Goal: Task Accomplishment & Management: Manage account settings

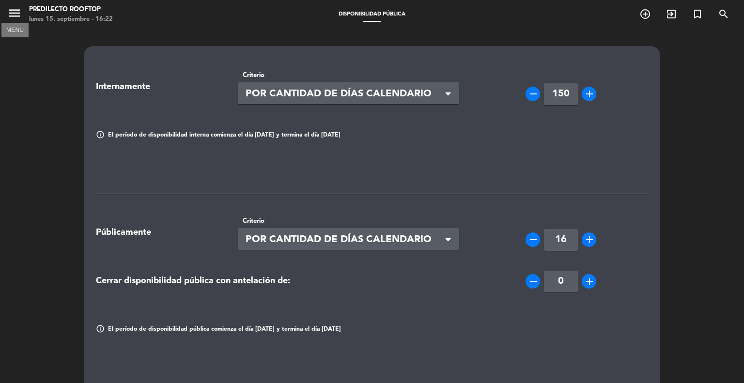
click at [7, 11] on icon "menu" at bounding box center [14, 13] width 15 height 15
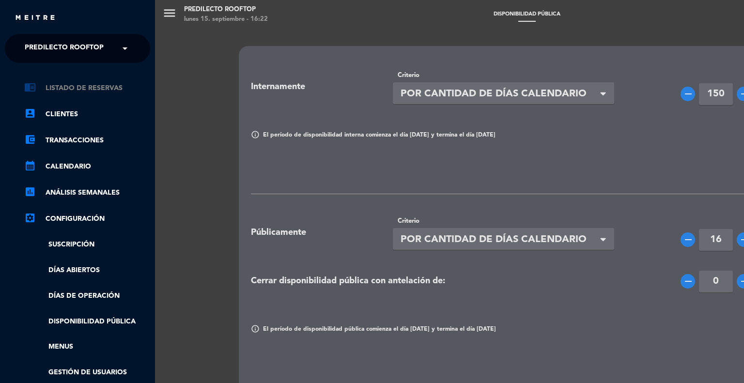
click at [82, 90] on link "chrome_reader_mode Listado de Reservas" at bounding box center [87, 88] width 126 height 12
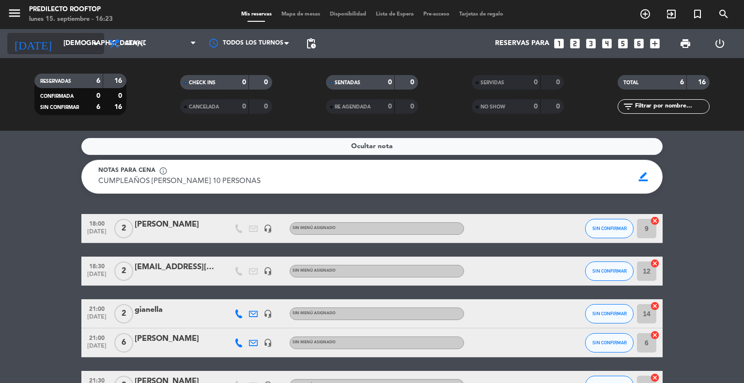
click at [60, 44] on input "[DEMOGRAPHIC_DATA] [DATE]" at bounding box center [105, 43] width 92 height 17
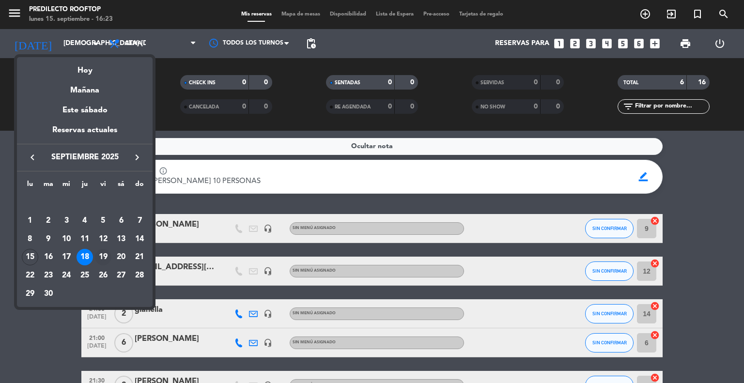
click at [99, 253] on div "19" at bounding box center [103, 257] width 16 height 16
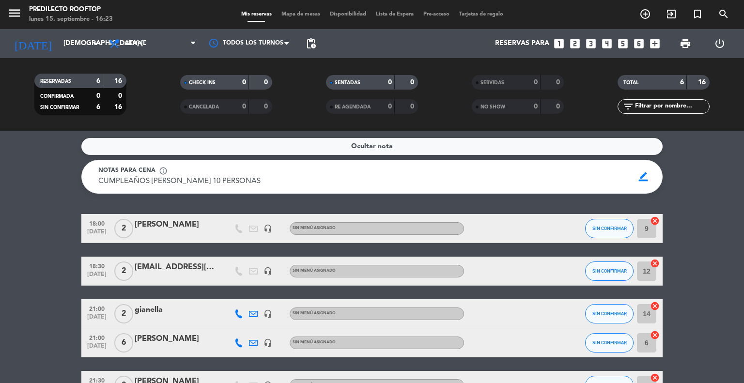
type input "vie. [DATE]"
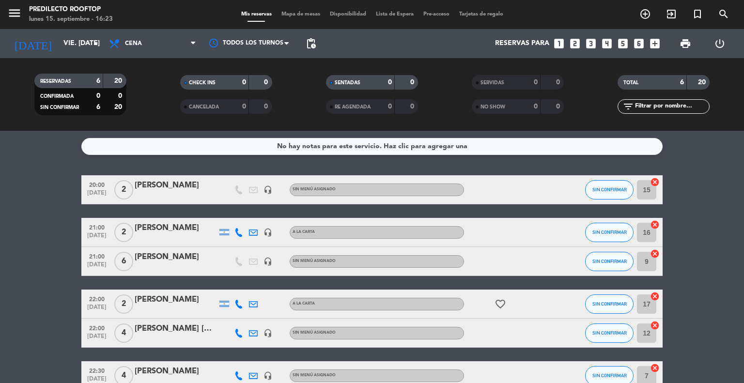
click at [157, 187] on div "[PERSON_NAME]" at bounding box center [176, 185] width 82 height 13
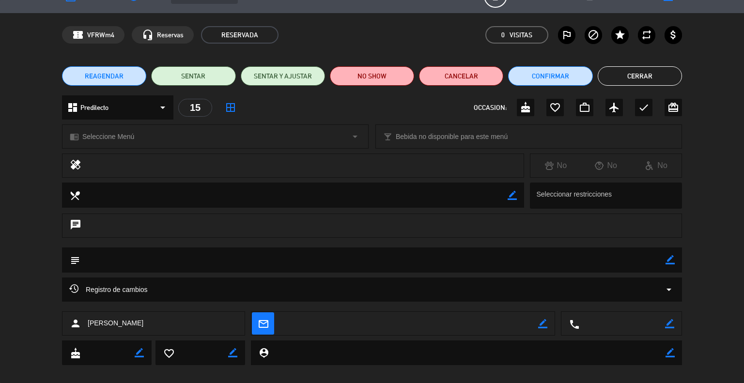
scroll to position [31, 0]
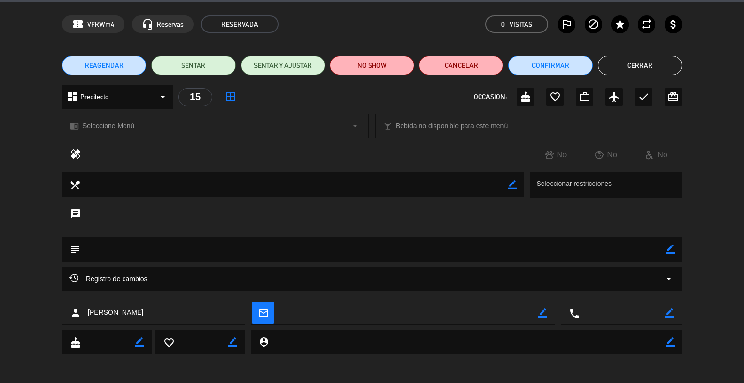
click at [542, 310] on icon "border_color" at bounding box center [542, 313] width 9 height 9
type textarea "[PERSON_NAME][EMAIL_ADDRESS][DOMAIN_NAME]"
click at [542, 313] on icon at bounding box center [542, 313] width 9 height 9
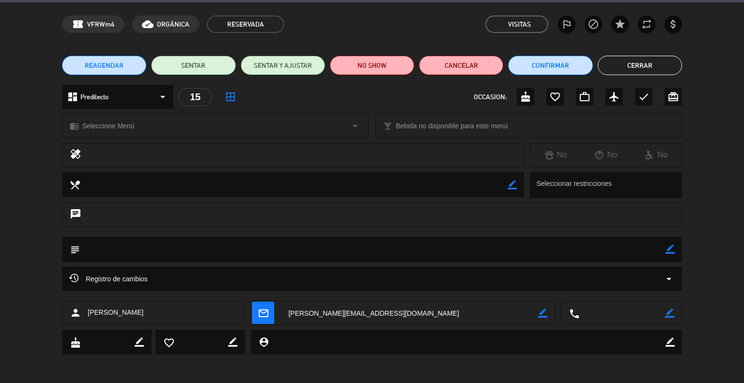
click at [607, 315] on textarea at bounding box center [622, 313] width 86 height 24
drag, startPoint x: 598, startPoint y: 313, endPoint x: 637, endPoint y: 313, distance: 39.2
click at [604, 313] on textarea at bounding box center [622, 313] width 86 height 24
drag, startPoint x: 665, startPoint y: 310, endPoint x: 669, endPoint y: 315, distance: 7.6
click at [665, 310] on div "local_phone border_color" at bounding box center [621, 313] width 120 height 24
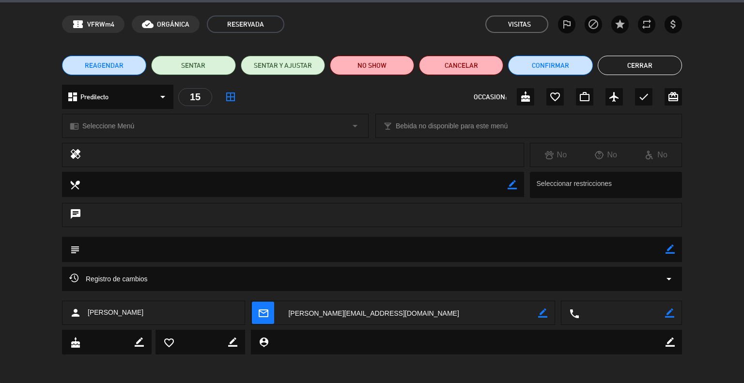
click at [669, 315] on icon "border_color" at bounding box center [669, 313] width 9 height 9
type textarea "3794945085"
click at [667, 312] on icon at bounding box center [669, 313] width 9 height 9
click at [652, 63] on button "Cerrar" at bounding box center [640, 65] width 84 height 19
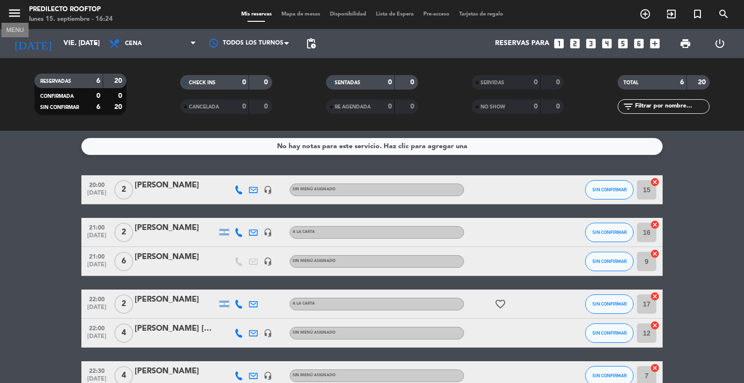
click at [17, 13] on icon "menu" at bounding box center [14, 13] width 15 height 15
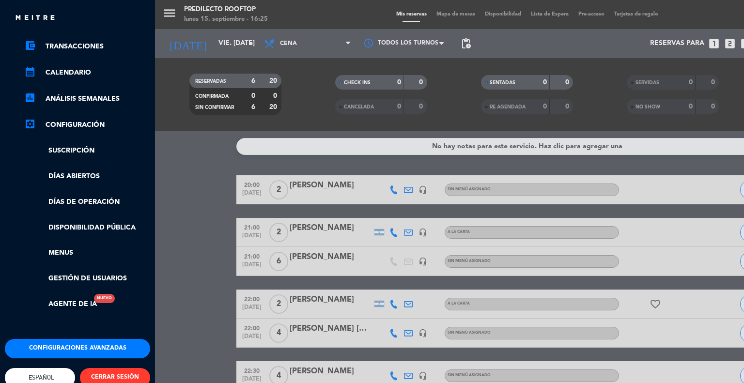
scroll to position [115, 0]
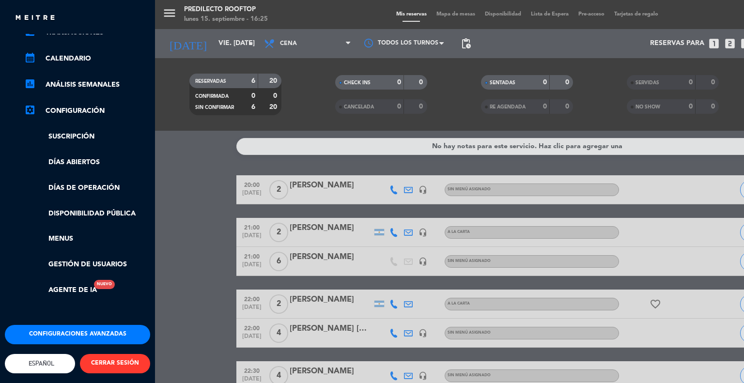
click at [186, 201] on div "menu Predilecto Rooftop lunes 15. septiembre - 16:25 Mis reservas Mapa de mesas…" at bounding box center [527, 191] width 744 height 383
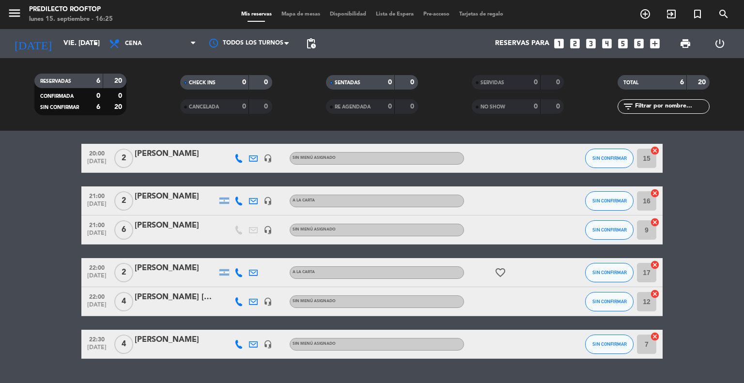
scroll to position [48, 0]
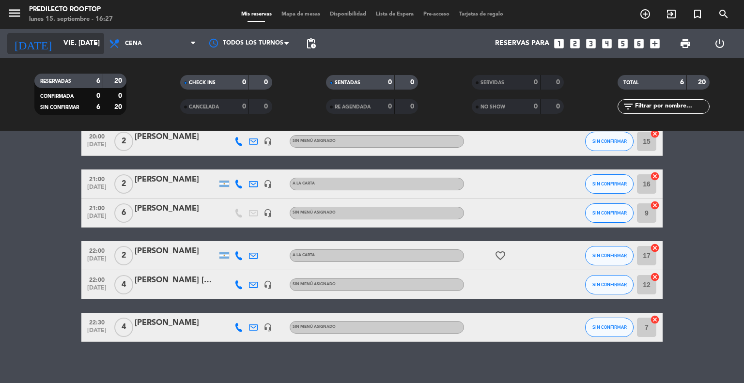
click at [75, 51] on input "vie. [DATE]" at bounding box center [105, 43] width 92 height 17
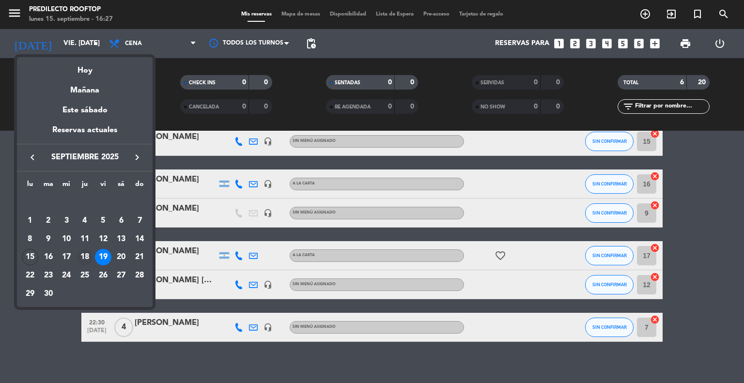
click at [86, 255] on div "18" at bounding box center [85, 257] width 16 height 16
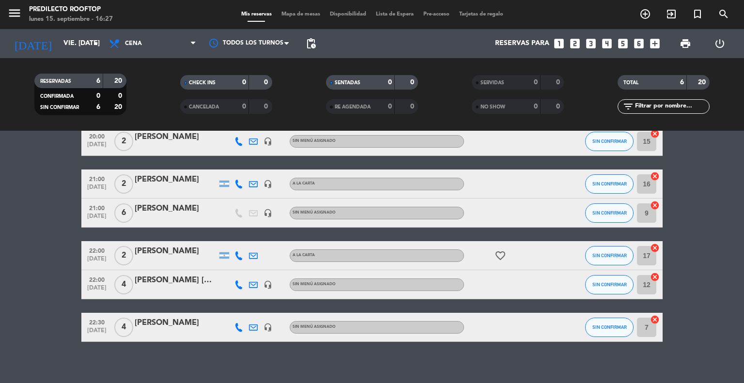
type input "[DEMOGRAPHIC_DATA] [DATE]"
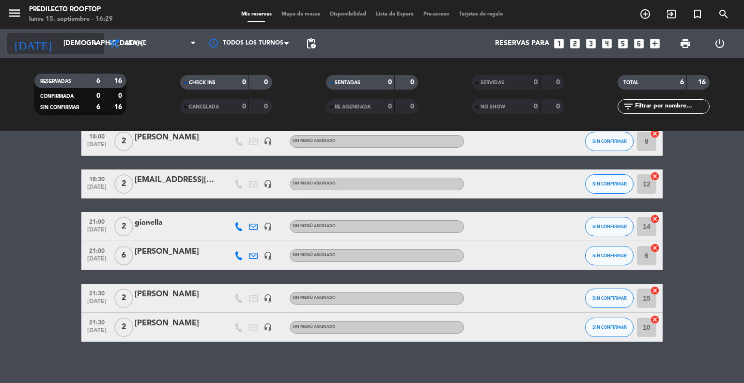
click at [69, 45] on input "[DEMOGRAPHIC_DATA] [DATE]" at bounding box center [105, 43] width 92 height 17
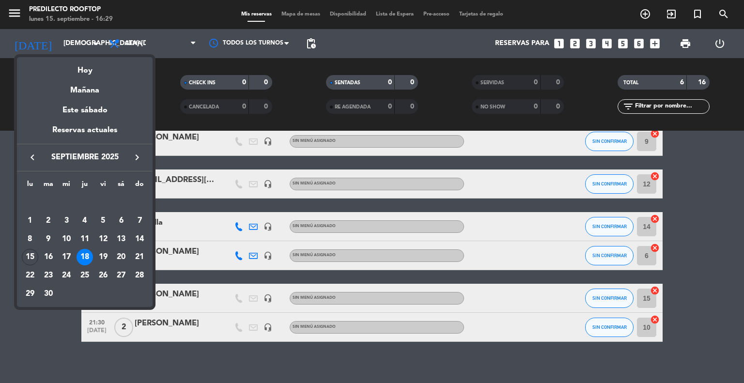
click at [70, 45] on div at bounding box center [372, 191] width 744 height 383
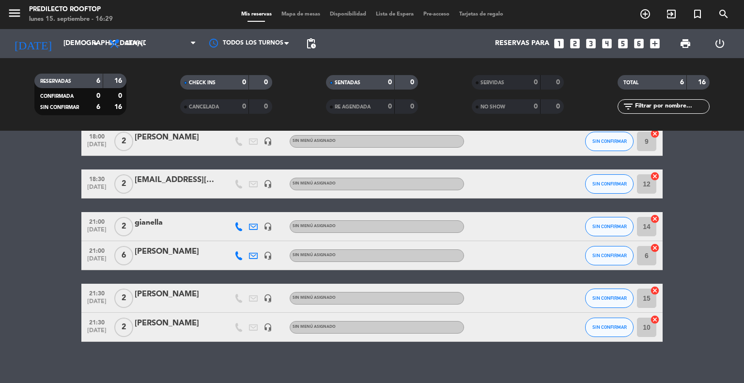
click at [347, 15] on span "Disponibilidad" at bounding box center [348, 14] width 46 height 5
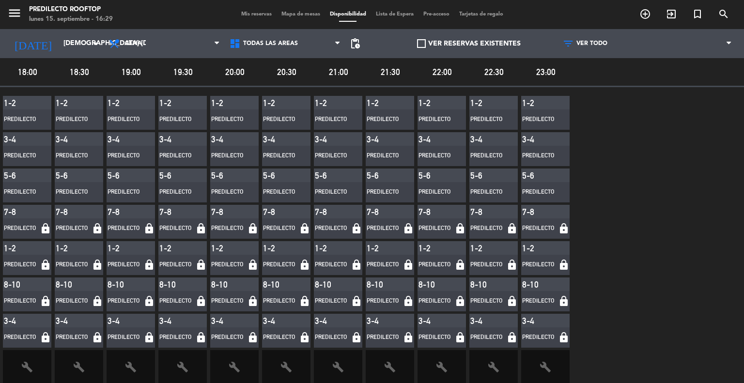
click at [31, 71] on span "18:00" at bounding box center [27, 72] width 49 height 14
click at [78, 73] on span "18:30" at bounding box center [79, 72] width 49 height 14
click at [356, 44] on span "pending_actions" at bounding box center [355, 44] width 12 height 12
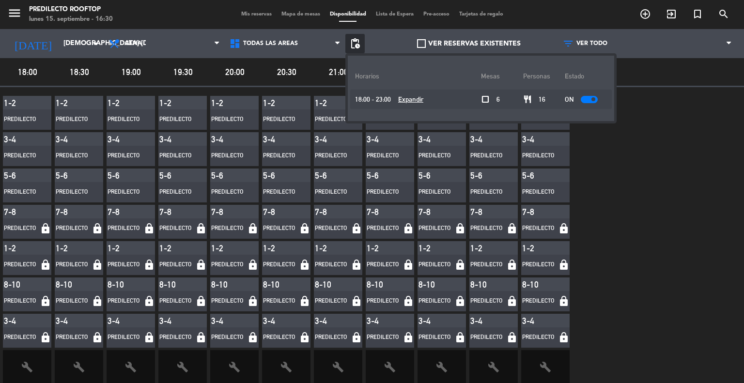
click at [481, 99] on span "check_box_outline_blank" at bounding box center [485, 99] width 9 height 9
click at [591, 100] on span at bounding box center [593, 99] width 4 height 4
click at [610, 156] on div "1-2 Predilecto 3-4 Predilecto 5-6 Predilecto 7-8 Predilecto lock 1-2 Predilecto…" at bounding box center [372, 236] width 744 height 299
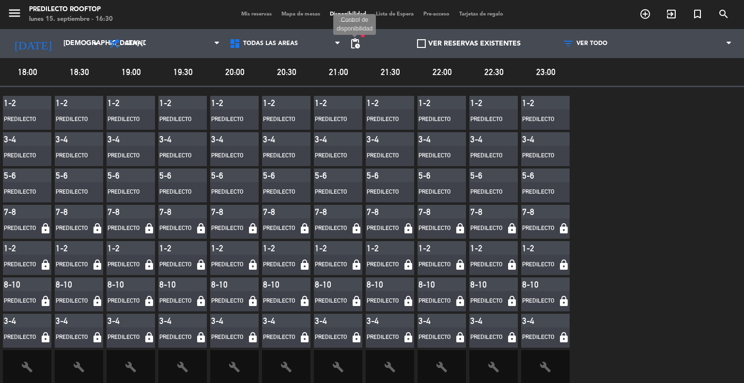
click at [351, 48] on span "pending_actions" at bounding box center [355, 44] width 12 height 12
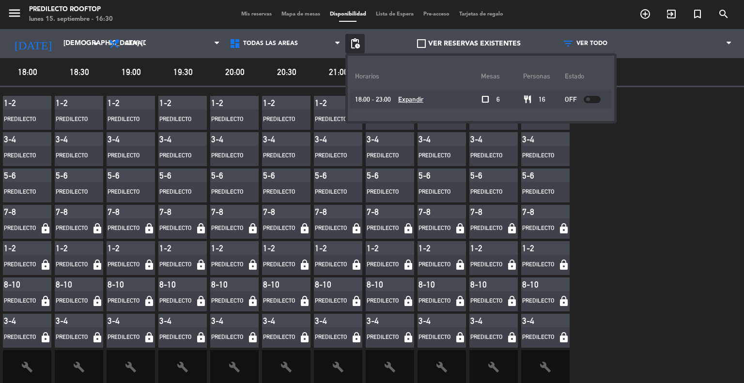
click at [404, 100] on u "Expandir" at bounding box center [410, 99] width 25 height 8
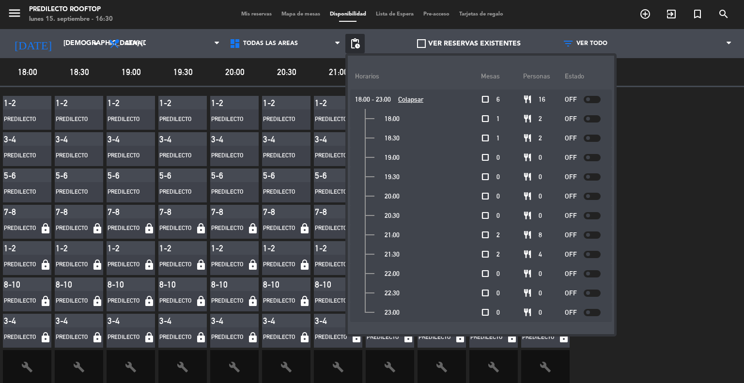
click at [637, 118] on div "1-2 Predilecto 3-4 Predilecto 5-6 Predilecto 7-8 Predilecto lock 1-2 Predilecto…" at bounding box center [372, 236] width 744 height 299
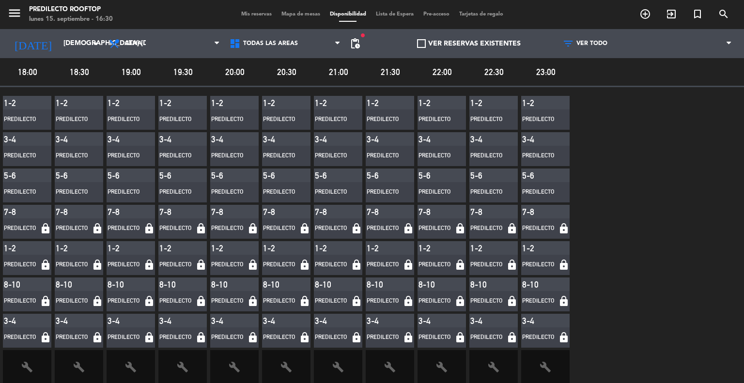
click at [249, 15] on span "Mis reservas" at bounding box center [256, 14] width 40 height 5
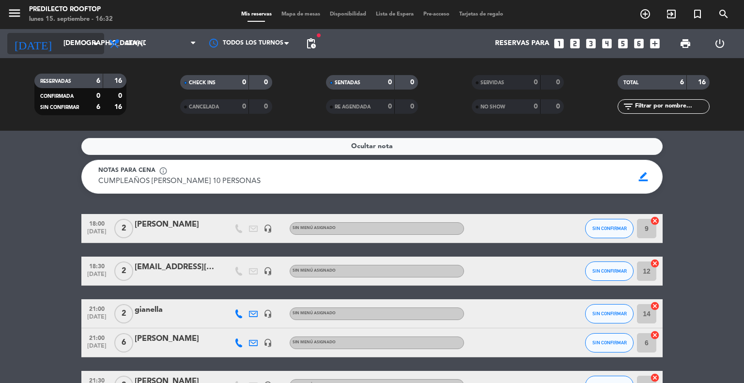
click at [77, 43] on input "[DEMOGRAPHIC_DATA] [DATE]" at bounding box center [105, 43] width 92 height 17
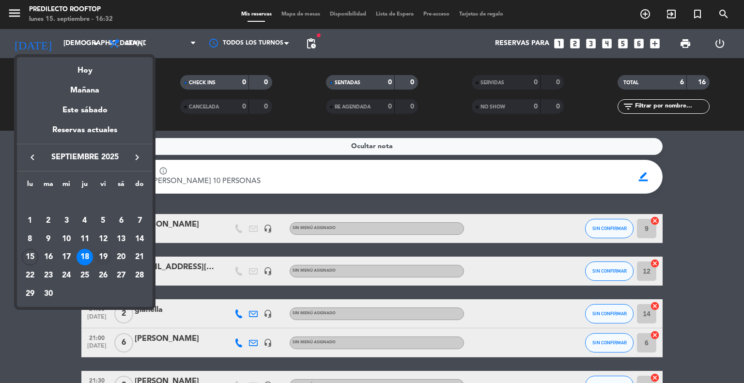
click at [101, 256] on div "19" at bounding box center [103, 257] width 16 height 16
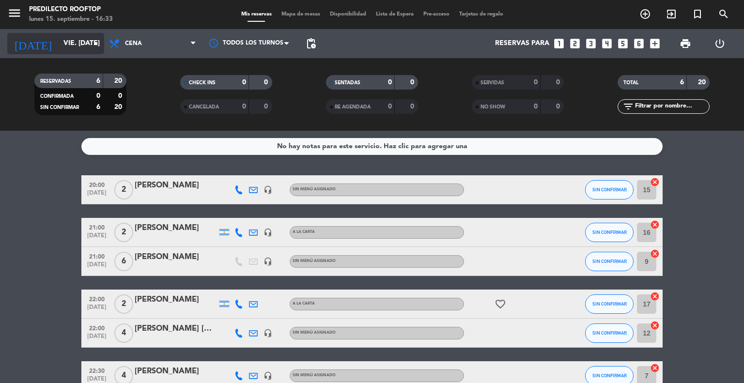
click at [77, 37] on input "vie. [DATE]" at bounding box center [105, 43] width 92 height 17
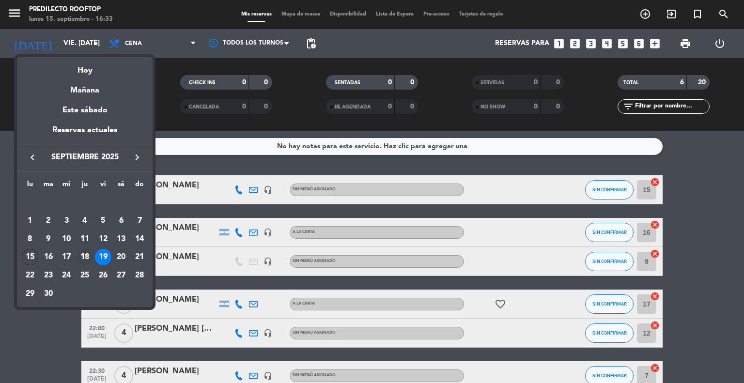
click at [88, 254] on div "18" at bounding box center [85, 257] width 16 height 16
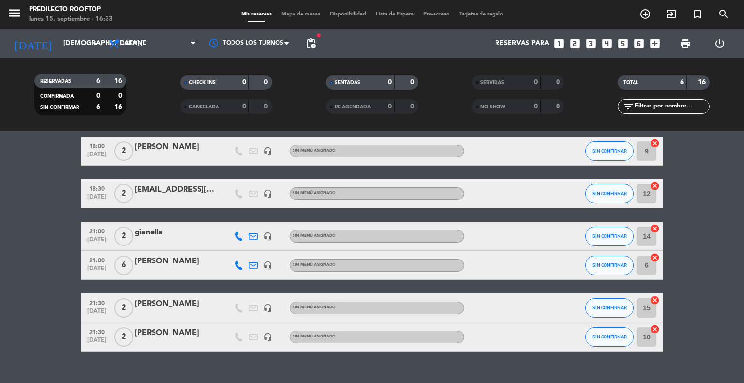
scroll to position [94, 0]
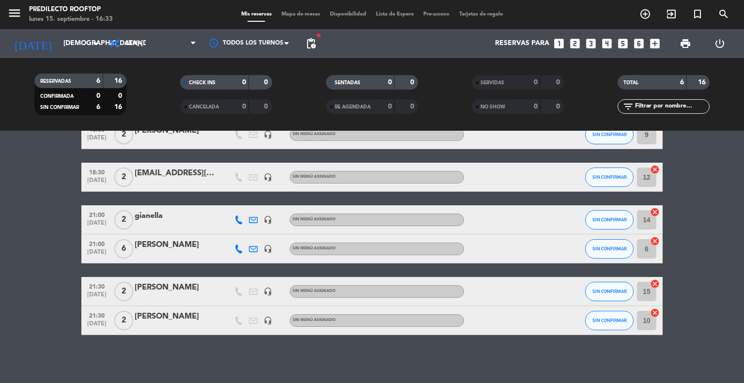
click at [196, 174] on div "[EMAIL_ADDRESS][DOMAIN_NAME]" at bounding box center [176, 173] width 82 height 13
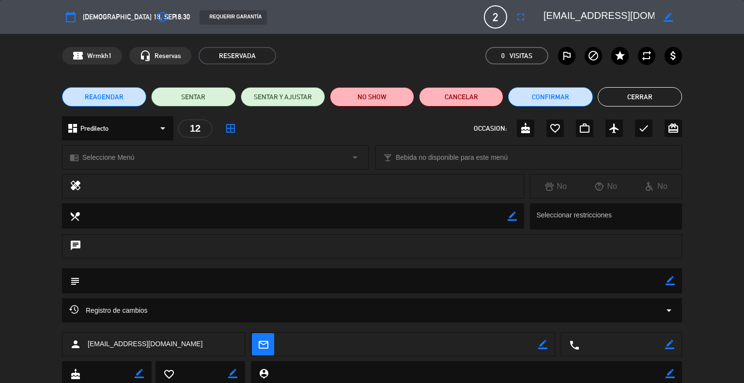
scroll to position [31, 0]
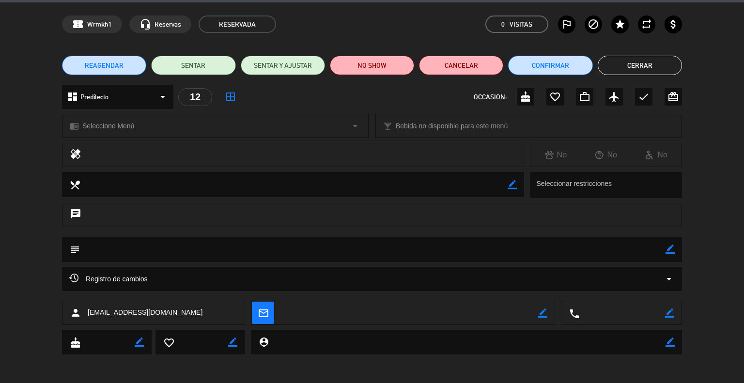
click at [175, 310] on span "[EMAIL_ADDRESS][DOMAIN_NAME]" at bounding box center [145, 312] width 115 height 11
drag, startPoint x: 173, startPoint y: 313, endPoint x: 25, endPoint y: 309, distance: 147.8
click at [33, 314] on div "person [EMAIL_ADDRESS][DOMAIN_NAME] mail_outline border_color local_phone borde…" at bounding box center [372, 315] width 744 height 29
drag, startPoint x: 165, startPoint y: 319, endPoint x: 174, endPoint y: 316, distance: 9.2
click at [166, 319] on div "person [EMAIL_ADDRESS][DOMAIN_NAME]" at bounding box center [153, 313] width 183 height 24
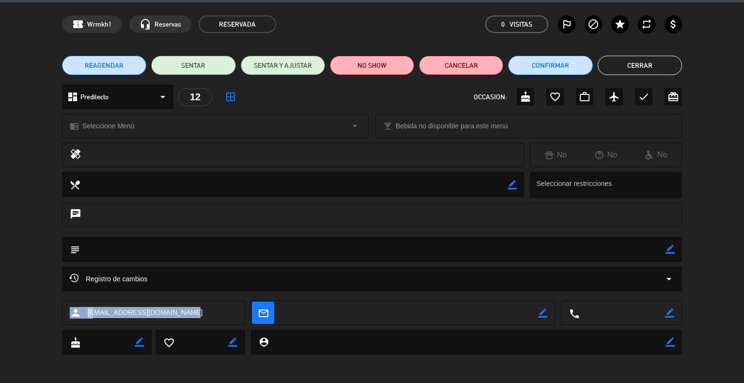
click at [174, 316] on span "[EMAIL_ADDRESS][DOMAIN_NAME]" at bounding box center [145, 312] width 115 height 11
click at [180, 311] on div "person [EMAIL_ADDRESS][DOMAIN_NAME]" at bounding box center [153, 313] width 183 height 24
click at [169, 315] on span "[EMAIL_ADDRESS][DOMAIN_NAME]" at bounding box center [145, 312] width 115 height 11
click at [171, 315] on span "[EMAIL_ADDRESS][DOMAIN_NAME]" at bounding box center [145, 312] width 115 height 11
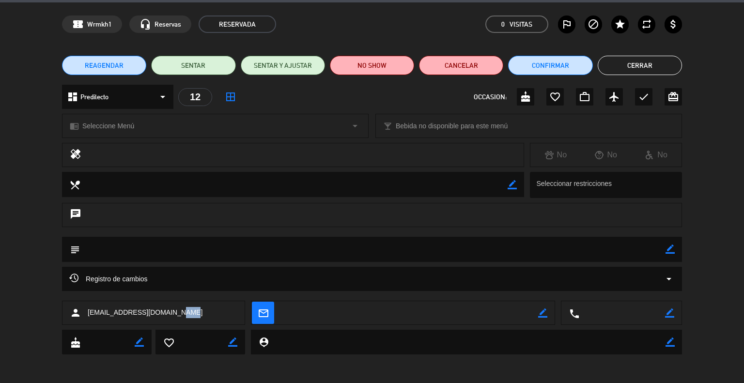
click at [184, 312] on div "person [EMAIL_ADDRESS][DOMAIN_NAME]" at bounding box center [153, 313] width 183 height 24
click at [128, 64] on button "REAGENDAR" at bounding box center [104, 65] width 84 height 19
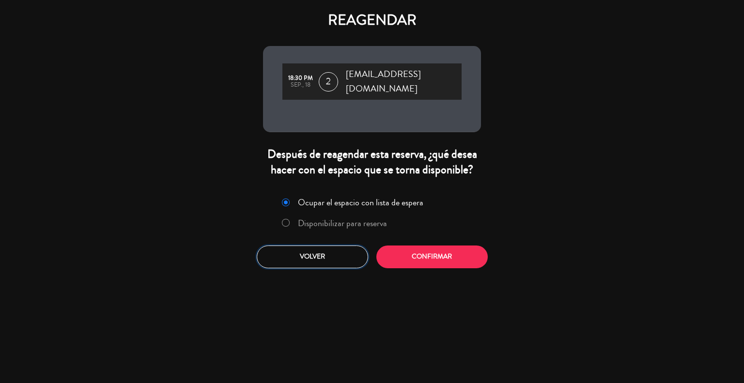
click at [346, 249] on button "Volver" at bounding box center [312, 257] width 111 height 23
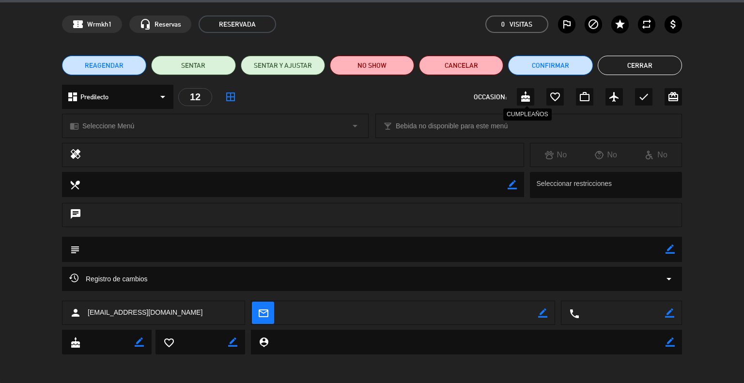
click at [520, 94] on icon "cake" at bounding box center [526, 97] width 12 height 12
click at [521, 95] on icon "cake" at bounding box center [526, 97] width 12 height 12
click at [625, 63] on button "Cerrar" at bounding box center [640, 65] width 84 height 19
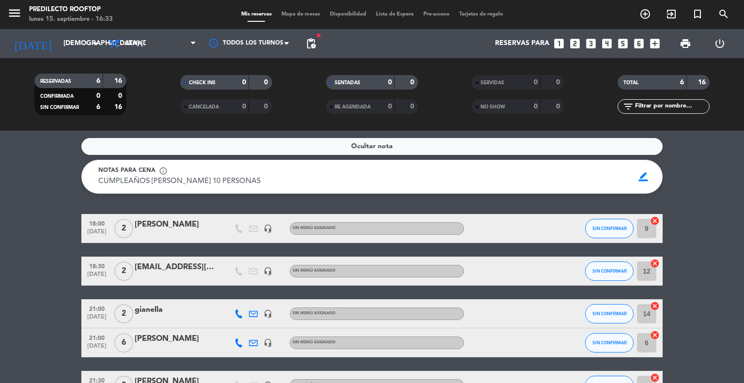
scroll to position [48, 0]
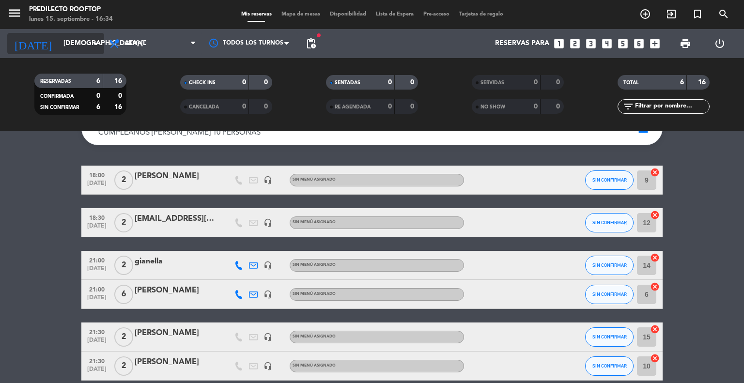
click at [92, 40] on icon "arrow_drop_down" at bounding box center [96, 44] width 12 height 12
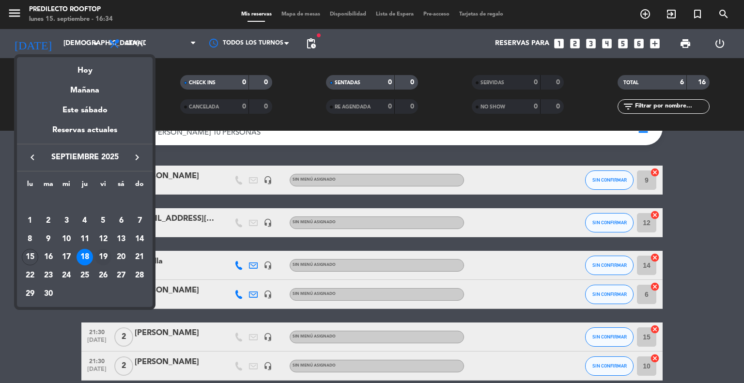
click at [101, 255] on div "19" at bounding box center [103, 257] width 16 height 16
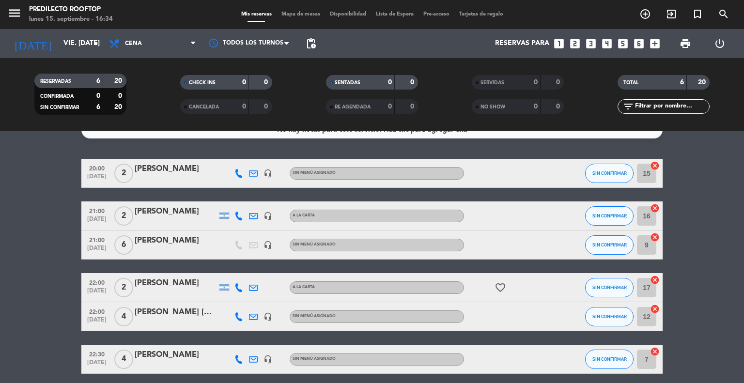
scroll to position [0, 0]
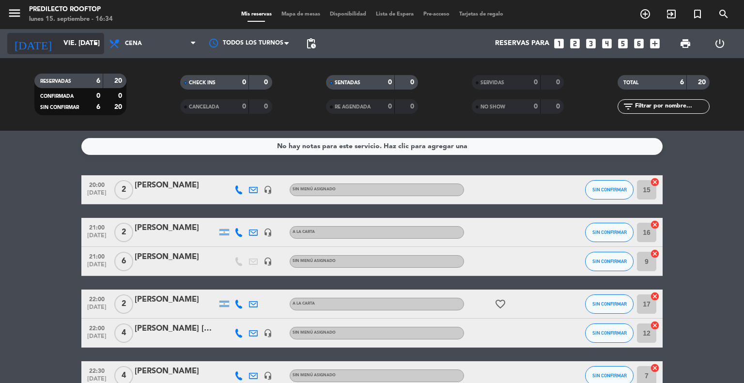
click at [77, 43] on input "vie. [DATE]" at bounding box center [105, 43] width 92 height 17
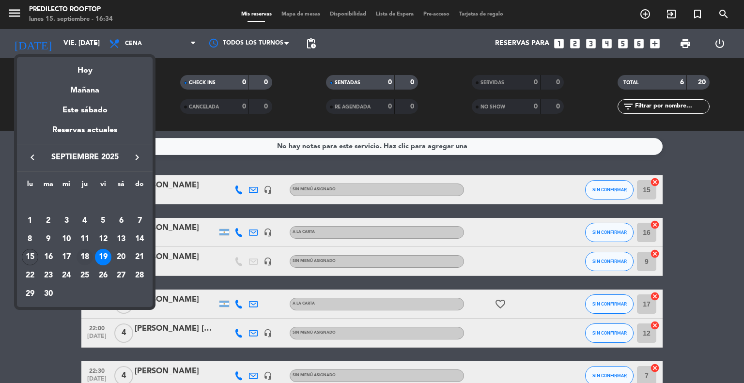
click at [82, 257] on div "18" at bounding box center [85, 257] width 16 height 16
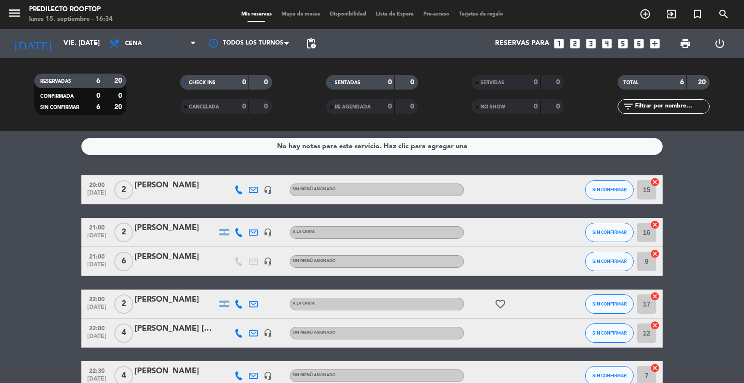
type input "[DEMOGRAPHIC_DATA] [DATE]"
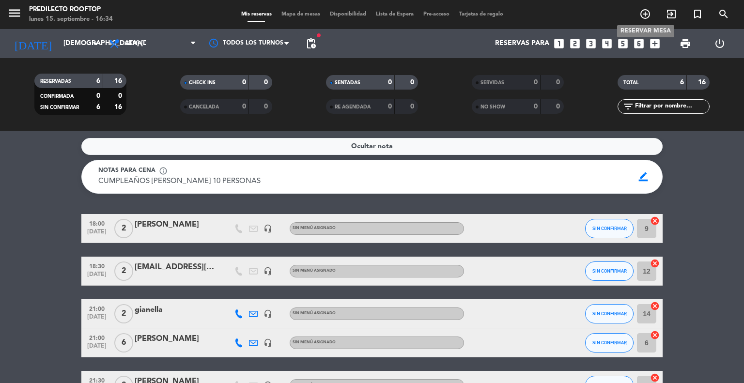
click at [645, 17] on icon "add_circle_outline" at bounding box center [645, 14] width 12 height 12
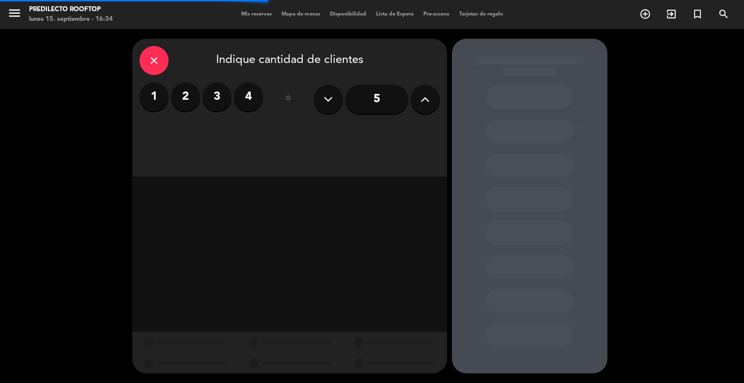
click at [183, 93] on label "2" at bounding box center [185, 96] width 29 height 29
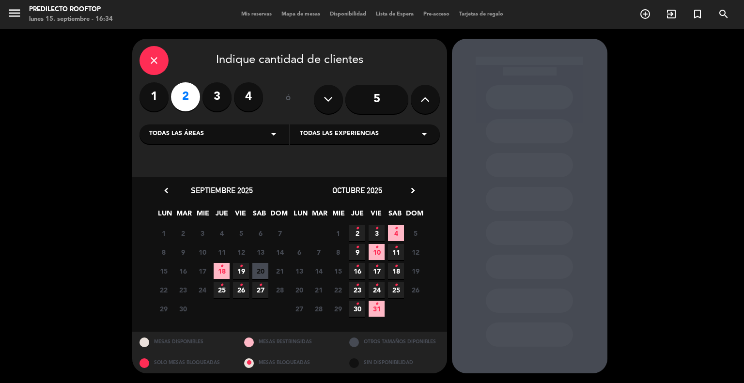
click at [225, 271] on span "18 •" at bounding box center [222, 271] width 16 height 16
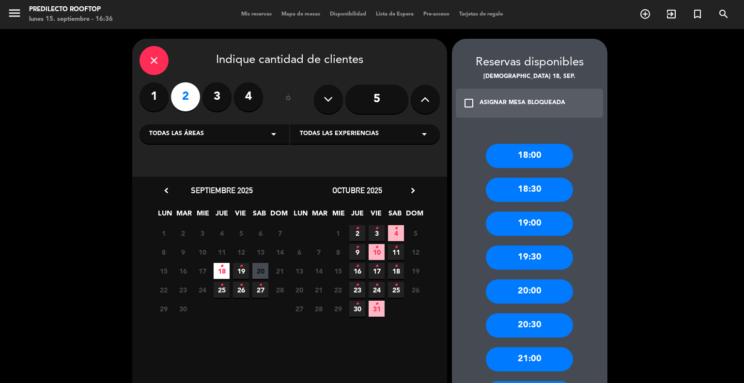
click at [225, 267] on span "18 •" at bounding box center [222, 271] width 16 height 16
click at [532, 160] on div "18:00" at bounding box center [529, 156] width 87 height 24
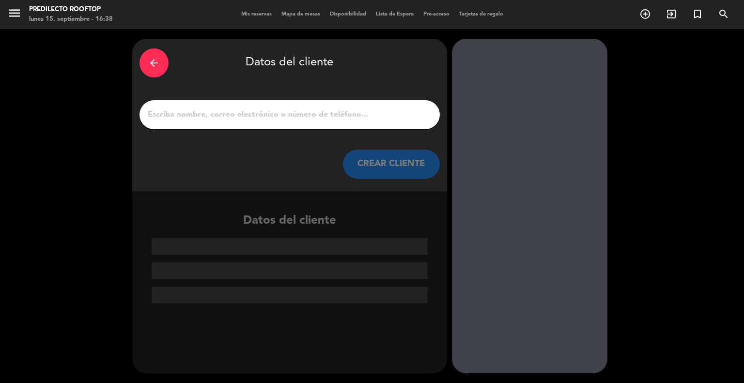
click at [258, 119] on input "1" at bounding box center [290, 115] width 286 height 14
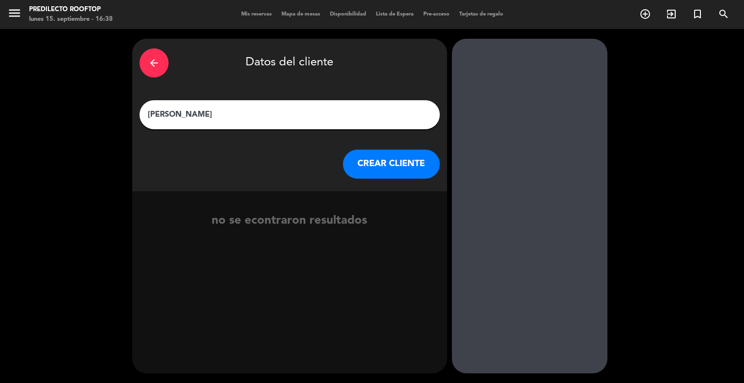
type input "[PERSON_NAME]"
click at [425, 168] on button "CREAR CLIENTE" at bounding box center [391, 164] width 97 height 29
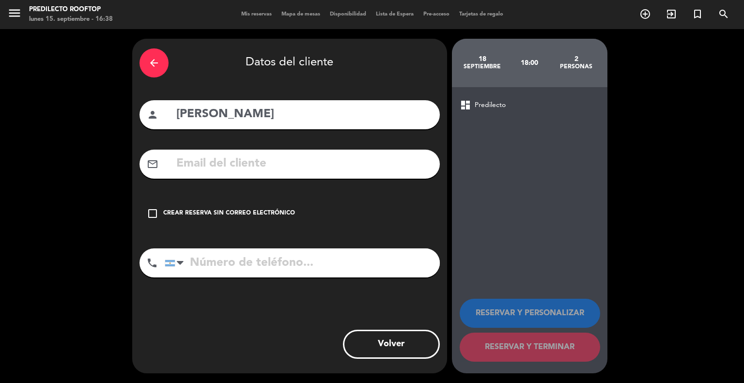
click at [234, 161] on input "text" at bounding box center [303, 164] width 257 height 20
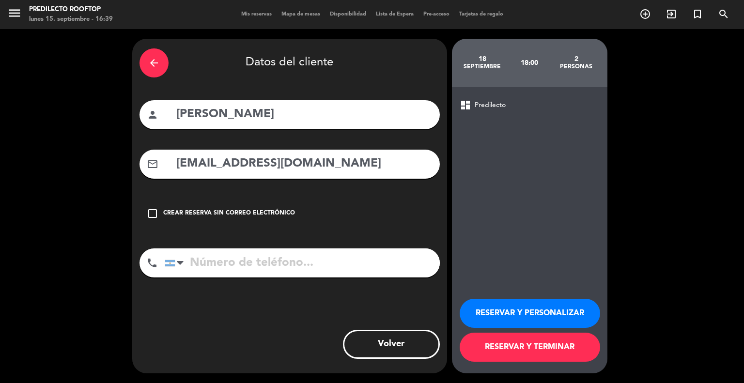
type input "[EMAIL_ADDRESS][DOMAIN_NAME]"
click at [306, 110] on input "[PERSON_NAME]" at bounding box center [303, 115] width 257 height 20
type input "[PERSON_NAME]"
click at [271, 267] on input "tel" at bounding box center [302, 262] width 275 height 29
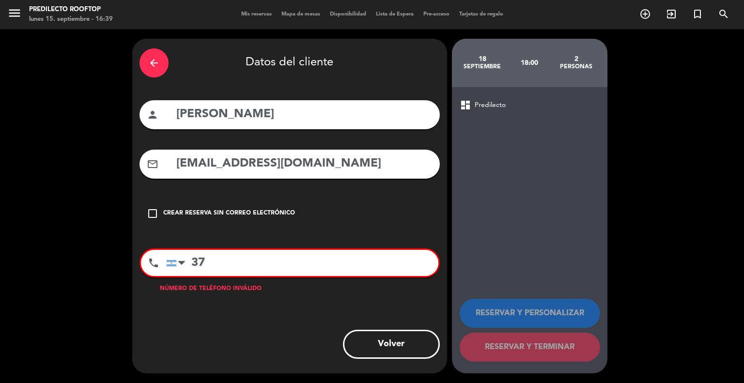
type input "3"
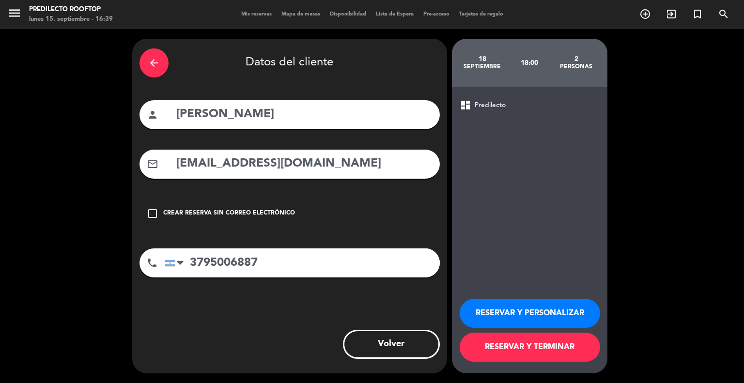
type input "3795006887"
click at [554, 353] on button "RESERVAR Y TERMINAR" at bounding box center [530, 347] width 140 height 29
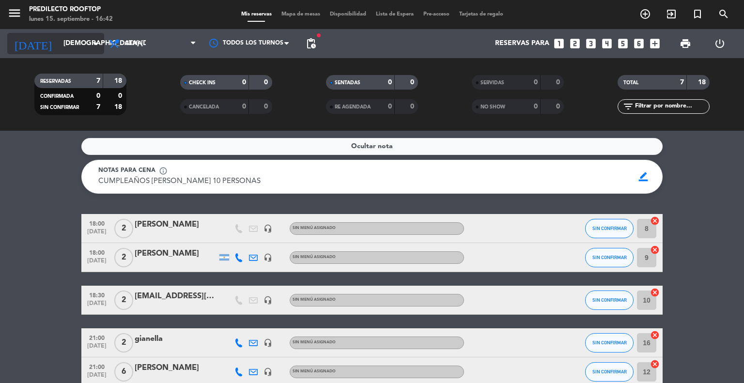
click at [79, 46] on input "[DEMOGRAPHIC_DATA] [DATE]" at bounding box center [105, 43] width 92 height 17
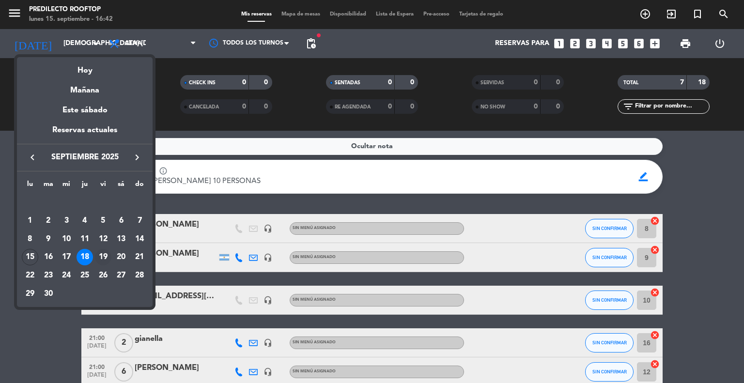
click at [104, 259] on div "19" at bounding box center [103, 257] width 16 height 16
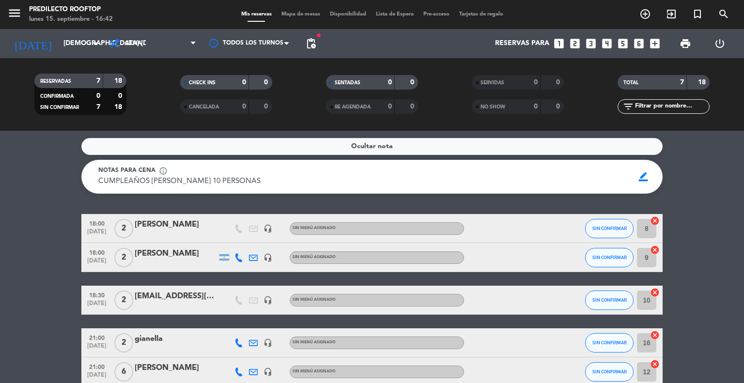
type input "vie. [DATE]"
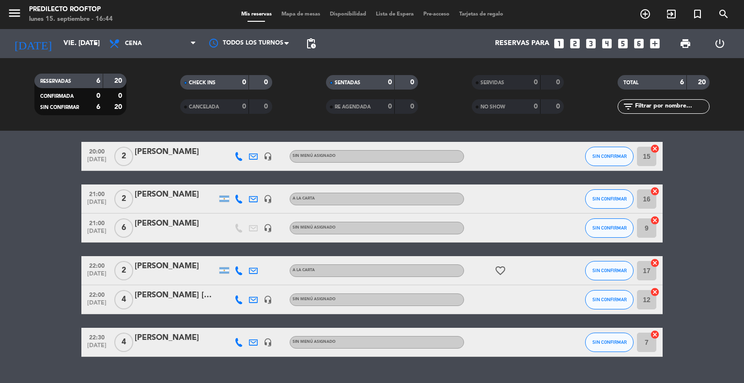
scroll to position [48, 0]
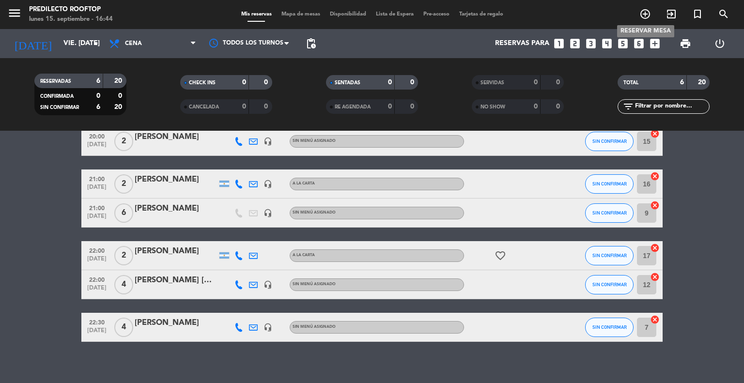
click at [649, 12] on icon "add_circle_outline" at bounding box center [645, 14] width 12 height 12
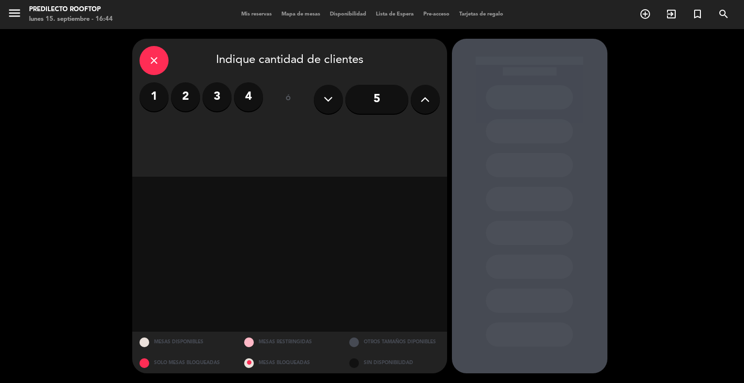
click at [248, 95] on label "4" at bounding box center [248, 96] width 29 height 29
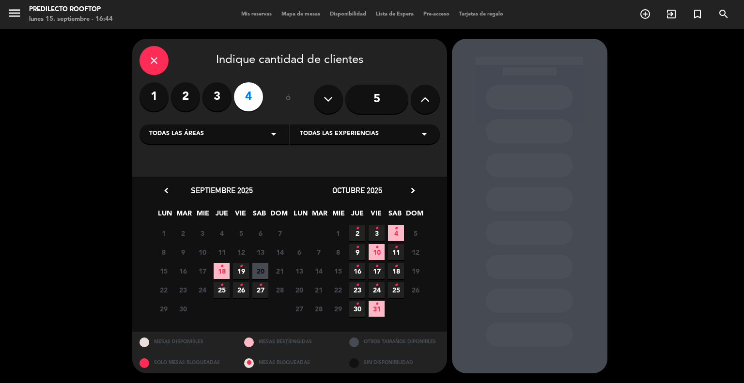
click at [236, 269] on span "19 •" at bounding box center [241, 271] width 16 height 16
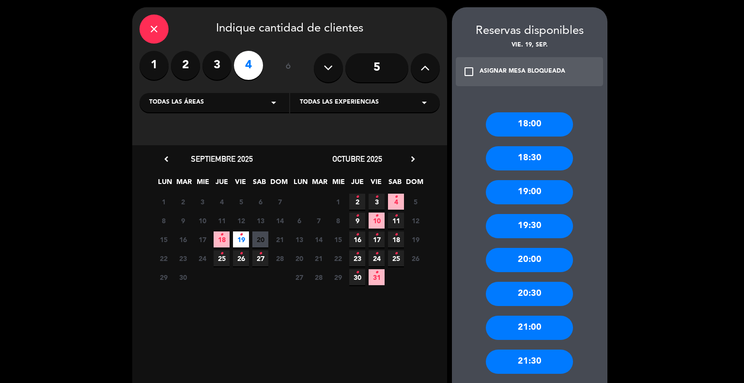
scroll to position [48, 0]
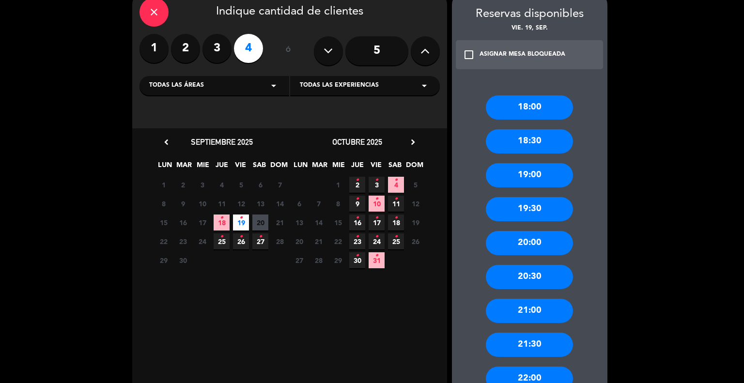
click at [548, 337] on div "21:30" at bounding box center [529, 345] width 87 height 24
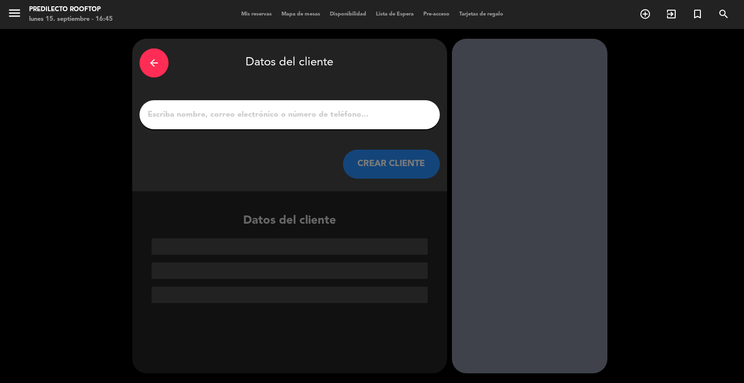
drag, startPoint x: 306, startPoint y: 91, endPoint x: 304, endPoint y: 95, distance: 5.4
click at [305, 92] on div "arrow_back Datos del cliente CREAR CLIENTE" at bounding box center [289, 115] width 315 height 153
click at [297, 107] on div at bounding box center [289, 114] width 300 height 29
click at [293, 116] on input "1" at bounding box center [290, 115] width 286 height 14
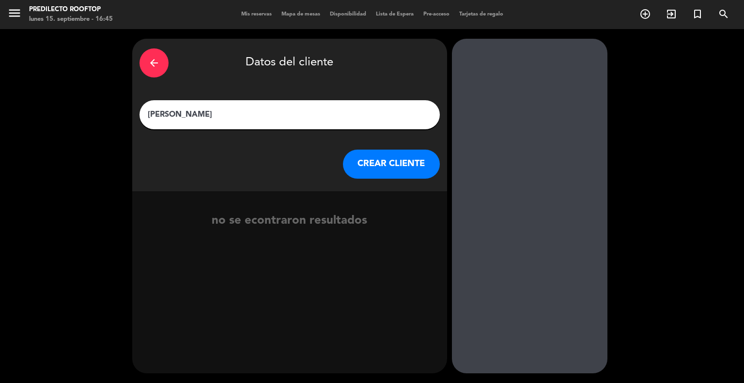
type input "[PERSON_NAME]"
click at [395, 154] on button "CREAR CLIENTE" at bounding box center [391, 164] width 97 height 29
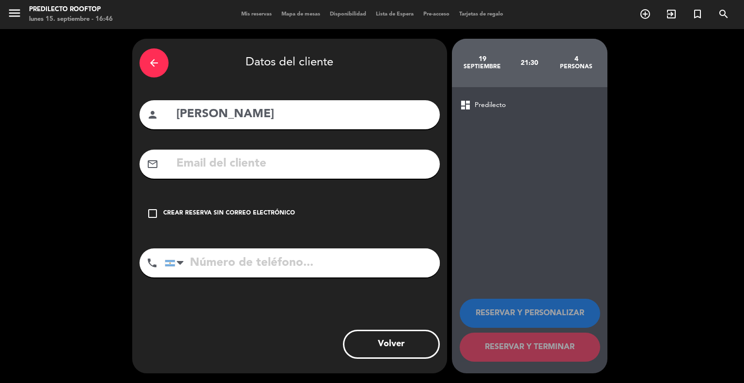
click at [290, 166] on input "text" at bounding box center [303, 164] width 257 height 20
click at [156, 209] on icon "check_box_outline_blank" at bounding box center [153, 214] width 12 height 12
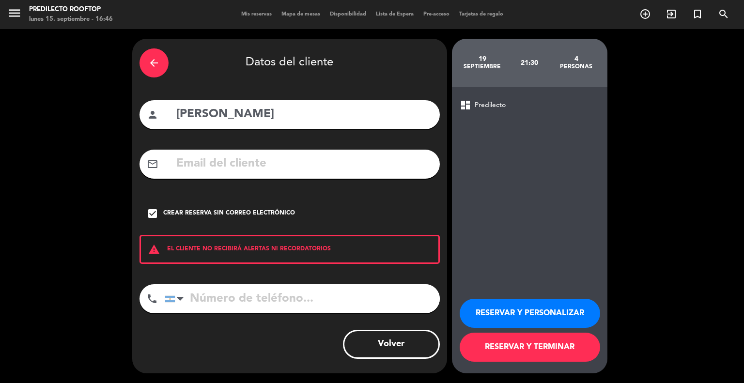
click at [228, 295] on input "tel" at bounding box center [302, 298] width 275 height 29
type input "3794896480"
click at [520, 346] on button "RESERVAR Y TERMINAR" at bounding box center [530, 347] width 140 height 29
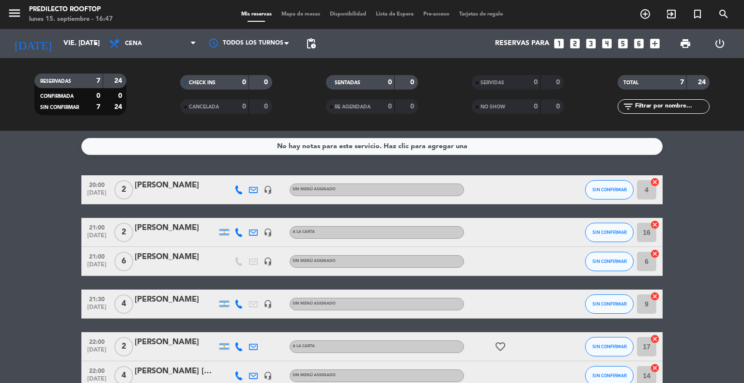
click at [138, 260] on div "[PERSON_NAME]" at bounding box center [176, 257] width 82 height 13
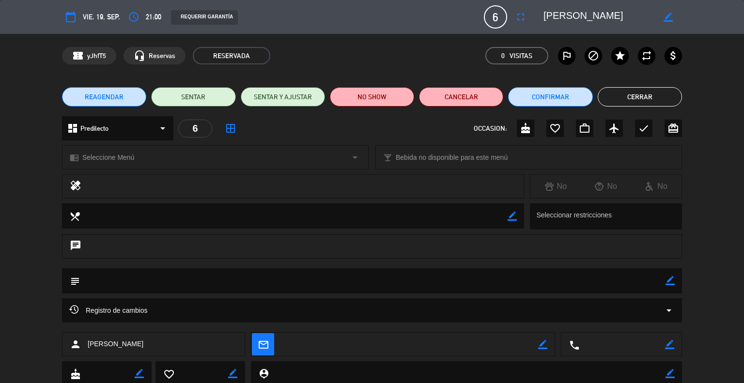
click at [672, 19] on icon "border_color" at bounding box center [668, 17] width 9 height 9
click at [594, 22] on textarea at bounding box center [598, 16] width 111 height 17
type textarea "[PERSON_NAME]"
click at [670, 11] on div at bounding box center [668, 16] width 28 height 17
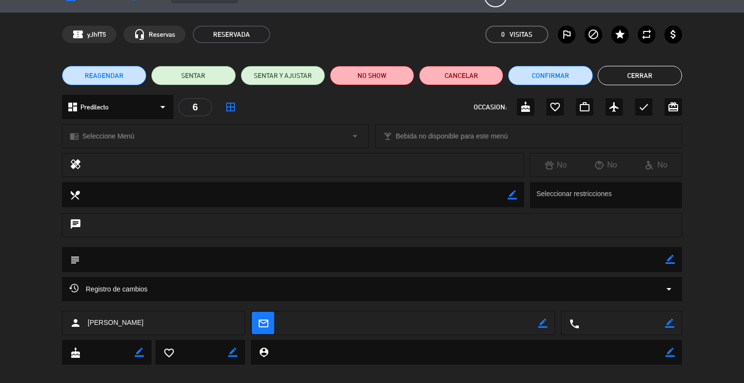
scroll to position [31, 0]
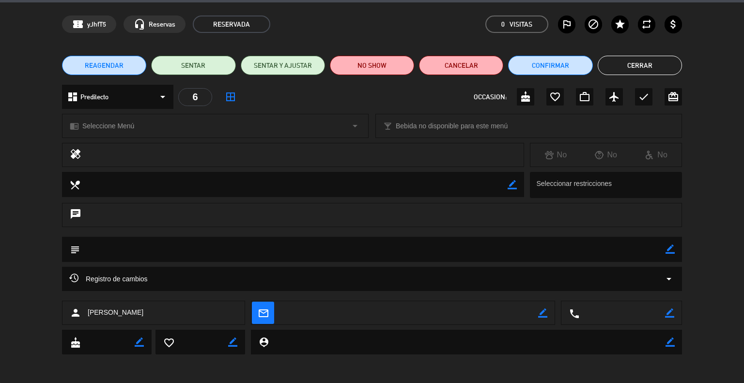
drag, startPoint x: 635, startPoint y: 311, endPoint x: 657, endPoint y: 311, distance: 21.3
click at [636, 311] on textarea at bounding box center [622, 313] width 86 height 24
click at [664, 310] on textarea at bounding box center [622, 313] width 86 height 24
click at [669, 311] on icon "border_color" at bounding box center [669, 313] width 9 height 9
click at [622, 318] on textarea at bounding box center [622, 313] width 86 height 24
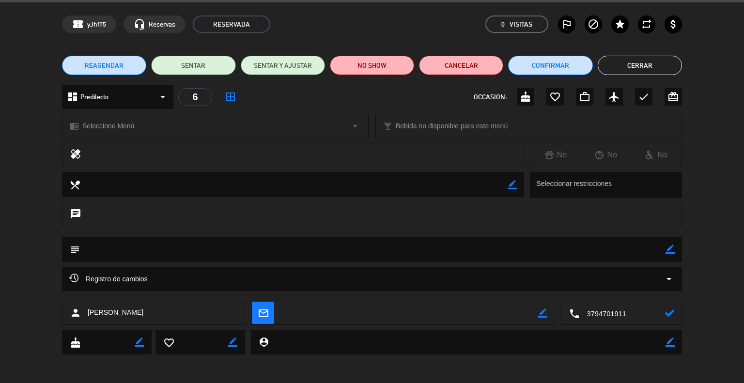
type textarea "3794701911"
click at [671, 313] on icon at bounding box center [669, 313] width 9 height 9
click at [642, 69] on button "Cerrar" at bounding box center [640, 65] width 84 height 19
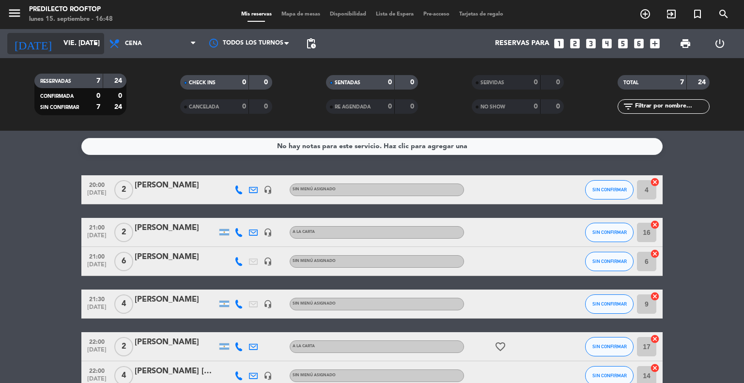
click at [67, 46] on input "vie. [DATE]" at bounding box center [105, 43] width 92 height 17
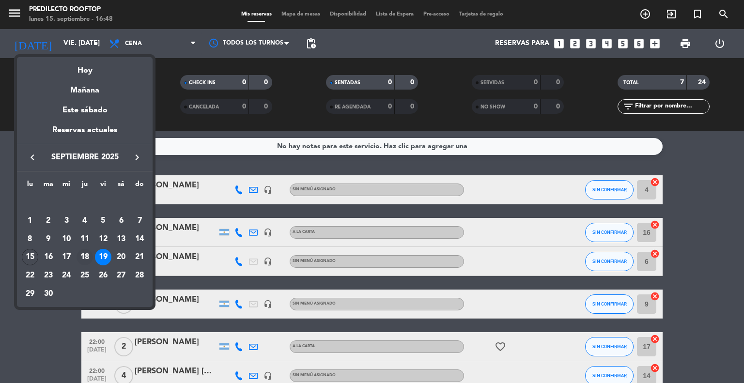
click at [85, 255] on div "18" at bounding box center [85, 257] width 16 height 16
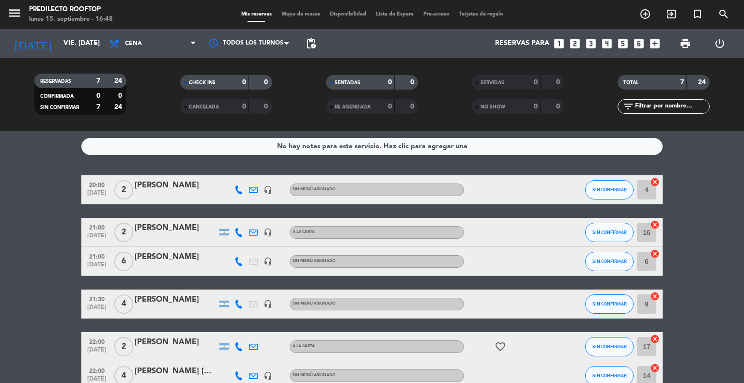
type input "[DEMOGRAPHIC_DATA] [DATE]"
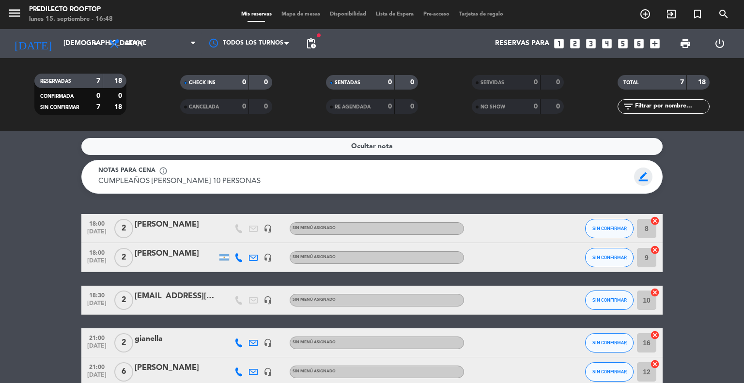
click at [645, 176] on span "border_color" at bounding box center [643, 177] width 19 height 18
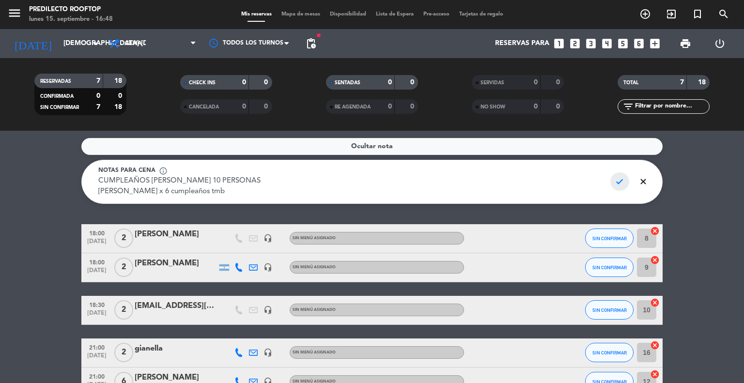
type textarea "CUMPLEAÑOS [PERSON_NAME] 10 PERSONAS [PERSON_NAME] x 6 cumpleaños tmb"
click at [622, 186] on span "check" at bounding box center [619, 181] width 19 height 18
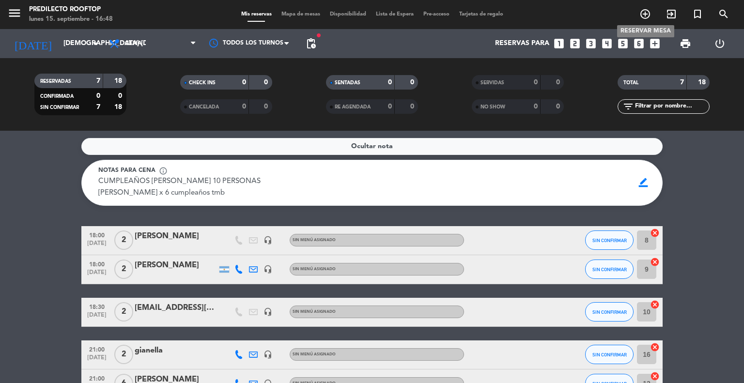
click at [643, 11] on icon "add_circle_outline" at bounding box center [645, 14] width 12 height 12
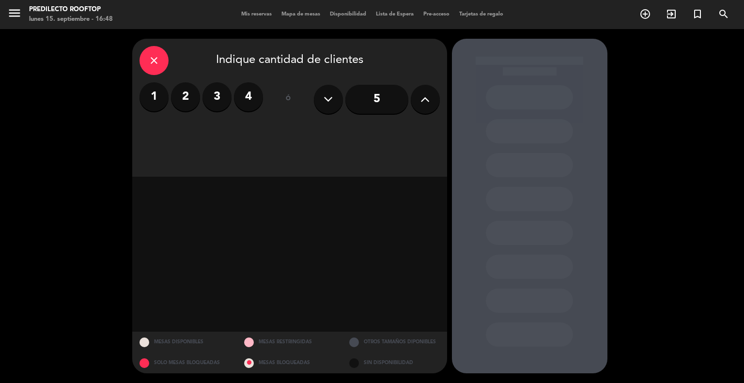
click at [417, 97] on button at bounding box center [425, 99] width 29 height 29
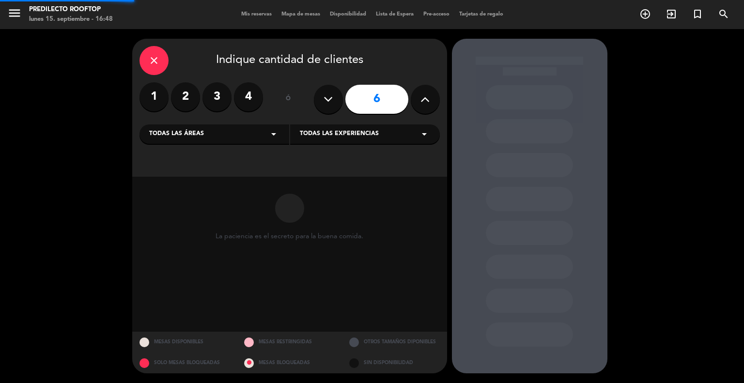
click at [417, 97] on button at bounding box center [425, 99] width 29 height 29
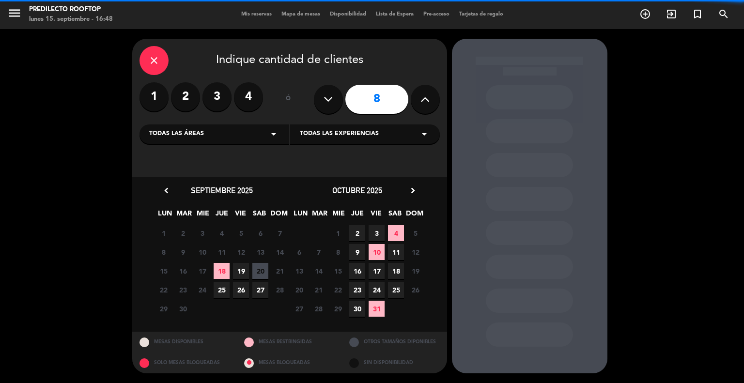
click at [417, 97] on button at bounding box center [425, 99] width 29 height 29
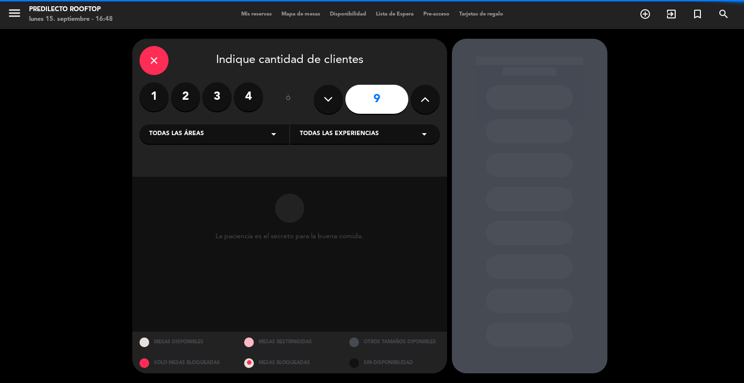
click at [417, 97] on button at bounding box center [425, 99] width 29 height 29
type input "10"
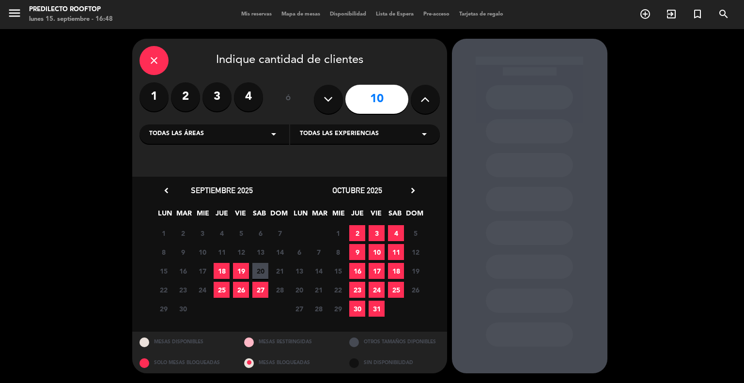
click at [242, 271] on span "19" at bounding box center [241, 271] width 16 height 16
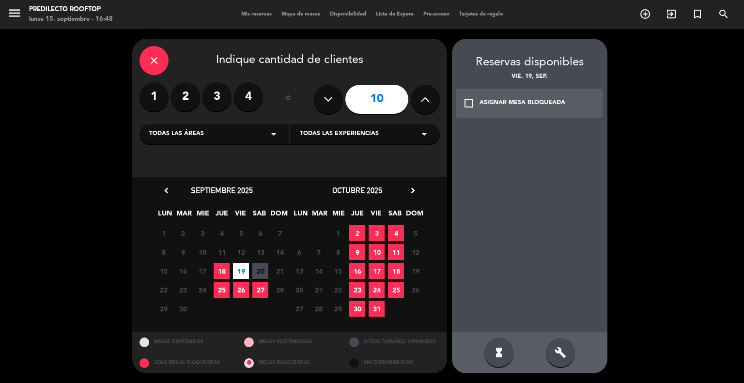
click at [473, 108] on icon "check_box_outline_blank" at bounding box center [469, 103] width 12 height 12
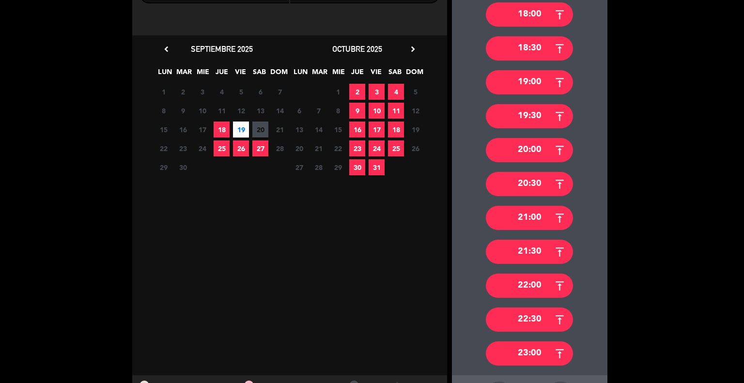
scroll to position [145, 0]
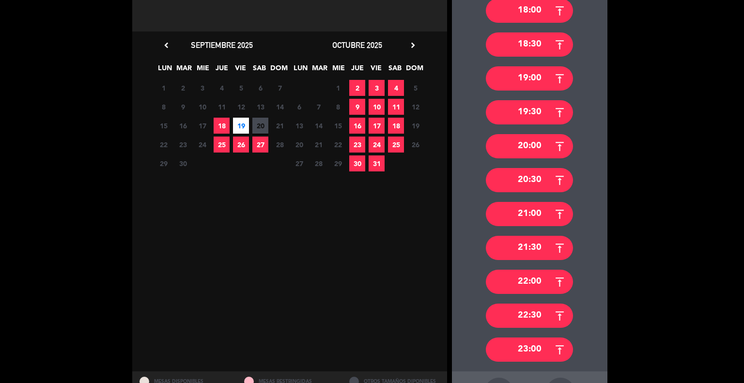
click at [220, 126] on span "18" at bounding box center [222, 126] width 16 height 16
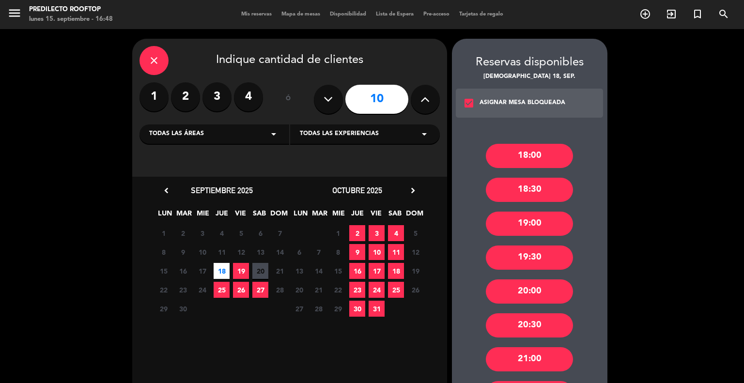
click at [505, 101] on div "ASIGNAR MESA BLOQUEADA" at bounding box center [523, 103] width 86 height 10
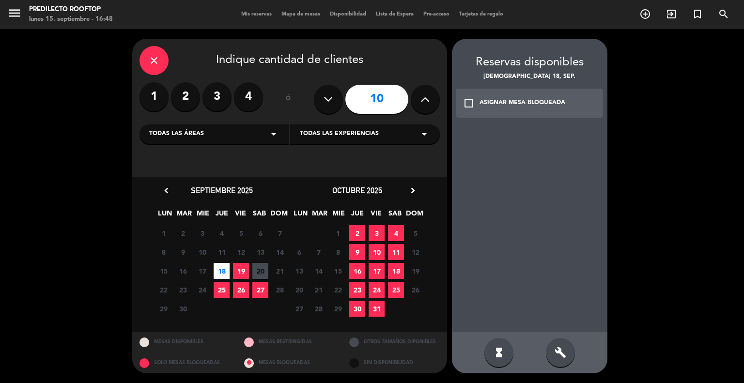
click at [218, 273] on span "18" at bounding box center [222, 271] width 16 height 16
click at [481, 106] on div "ASIGNAR MESA BLOQUEADA" at bounding box center [523, 103] width 86 height 10
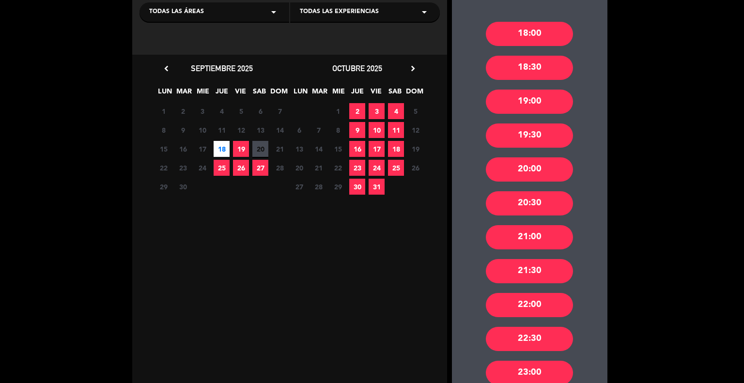
scroll to position [145, 0]
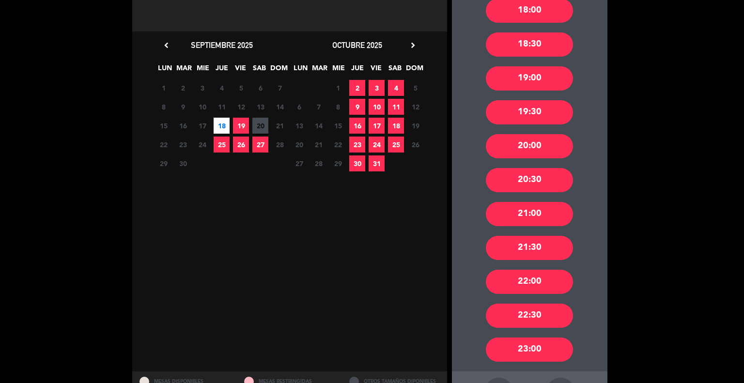
click at [539, 216] on div "21:00" at bounding box center [529, 214] width 87 height 24
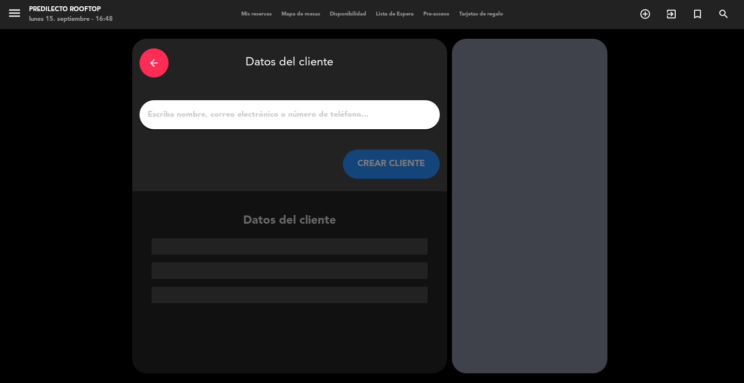
scroll to position [0, 0]
click at [276, 116] on input "1" at bounding box center [290, 115] width 286 height 14
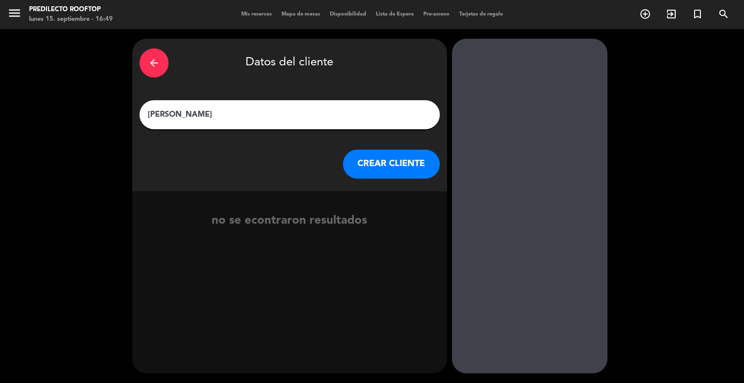
type input "[PERSON_NAME]"
click at [401, 170] on button "CREAR CLIENTE" at bounding box center [391, 164] width 97 height 29
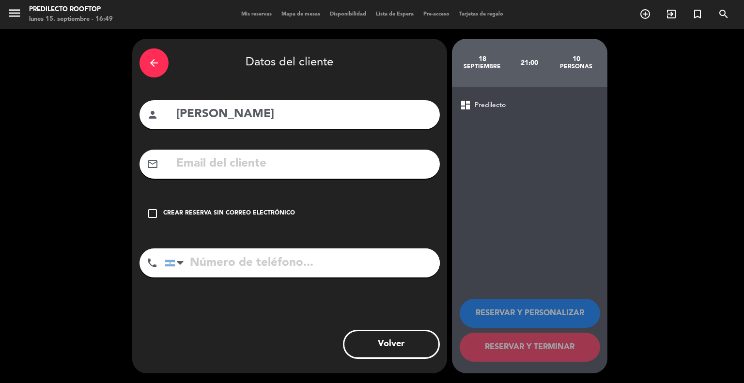
click at [260, 266] on input "tel" at bounding box center [302, 262] width 275 height 29
type input "3794277892"
click at [200, 158] on input "text" at bounding box center [303, 164] width 257 height 20
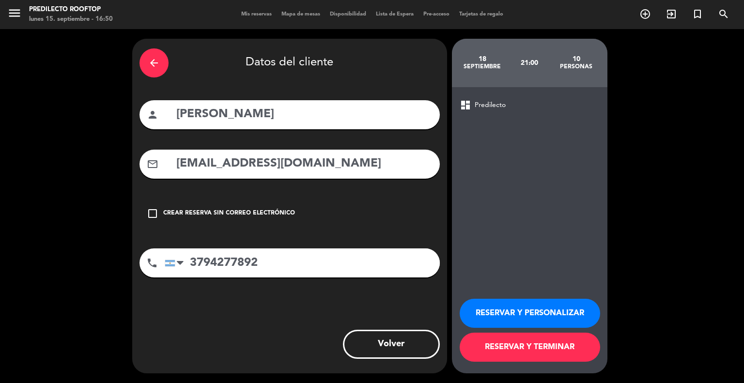
type input "[EMAIL_ADDRESS][DOMAIN_NAME]"
click at [537, 343] on button "RESERVAR Y TERMINAR" at bounding box center [530, 347] width 140 height 29
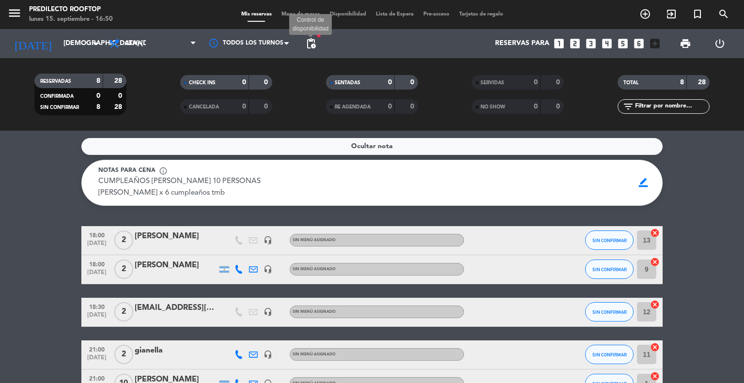
click at [311, 44] on span "pending_actions" at bounding box center [311, 44] width 12 height 12
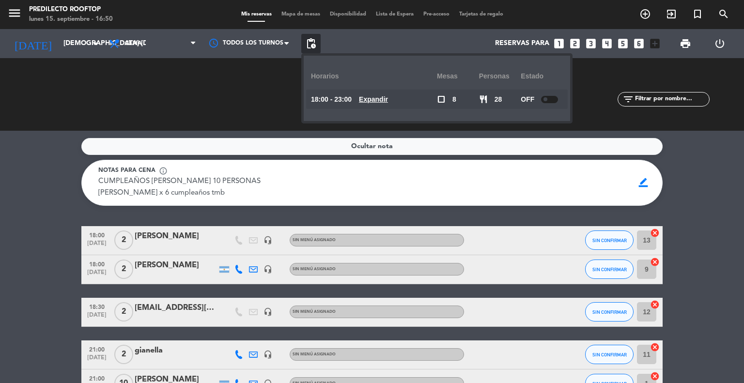
click at [306, 40] on span "pending_actions" at bounding box center [311, 44] width 12 height 12
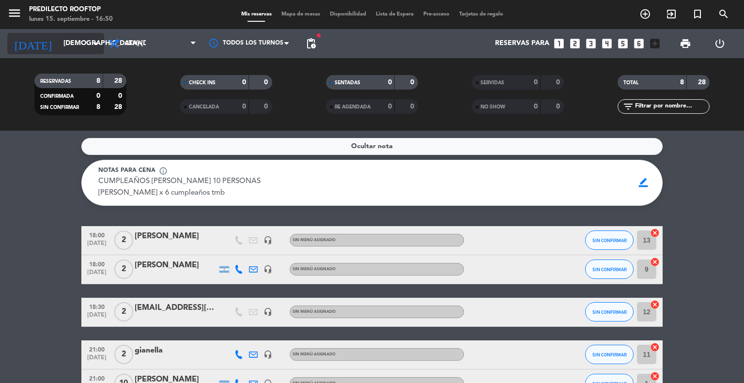
click at [90, 46] on icon "arrow_drop_down" at bounding box center [96, 44] width 12 height 12
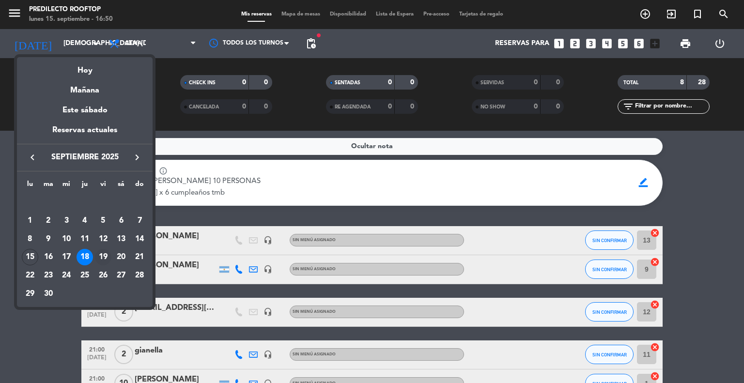
click at [101, 255] on div "19" at bounding box center [103, 257] width 16 height 16
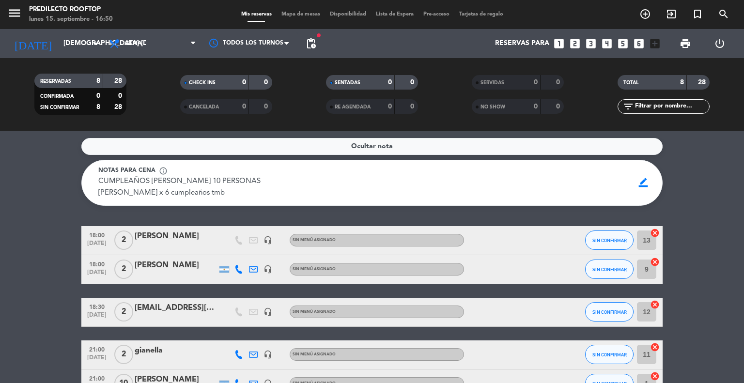
type input "vie. [DATE]"
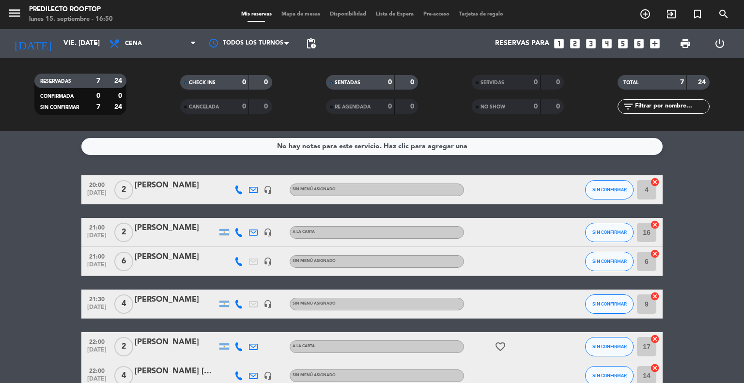
click at [142, 255] on div "[PERSON_NAME]" at bounding box center [176, 257] width 82 height 13
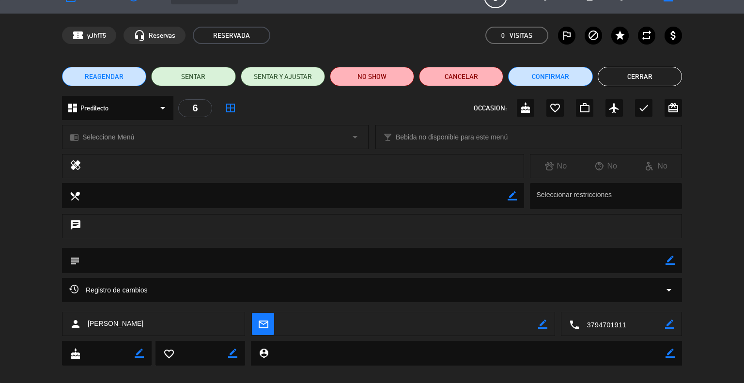
scroll to position [31, 0]
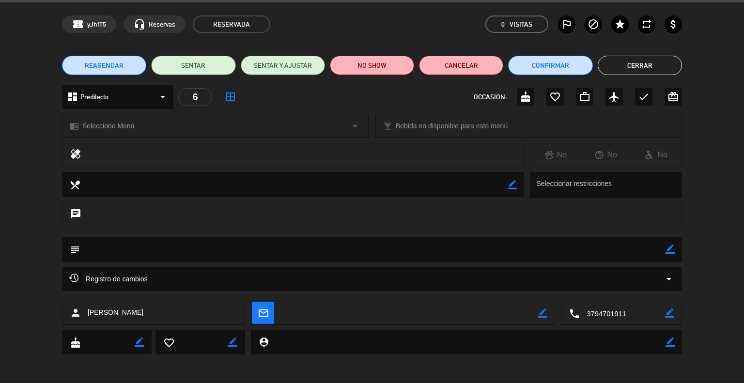
click at [542, 311] on icon "border_color" at bounding box center [542, 313] width 9 height 9
click at [421, 311] on textarea at bounding box center [409, 313] width 257 height 24
click at [366, 309] on textarea at bounding box center [409, 313] width 257 height 24
type textarea "[EMAIL_ADDRESS][DOMAIN_NAME]"
click at [546, 313] on icon at bounding box center [542, 313] width 9 height 9
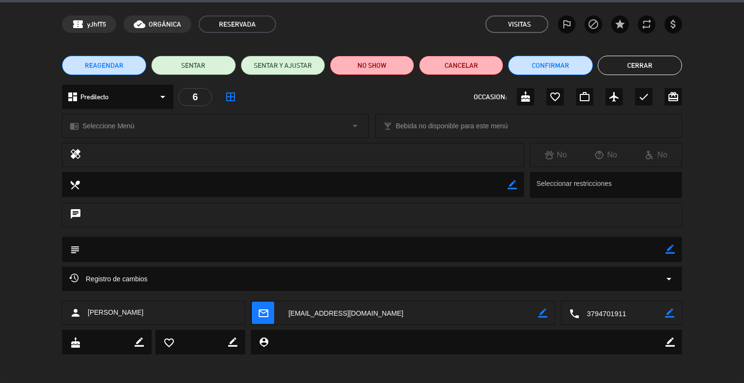
click at [631, 63] on button "Cerrar" at bounding box center [640, 65] width 84 height 19
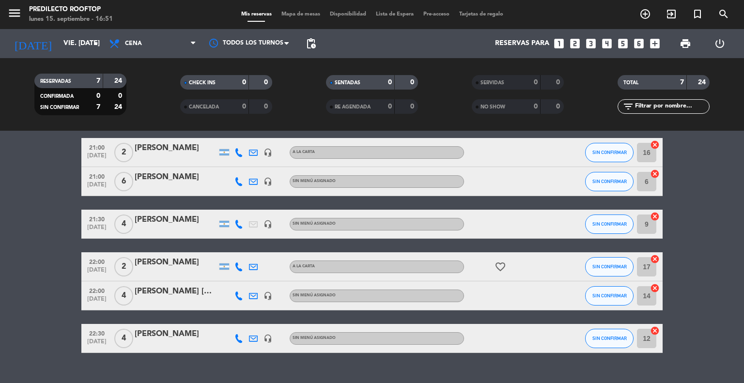
scroll to position [97, 0]
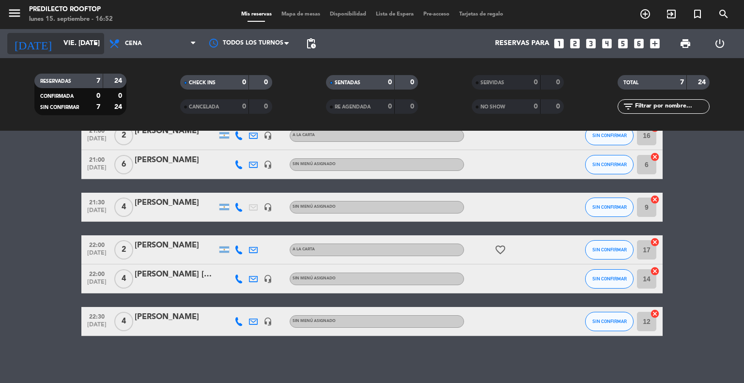
click at [77, 44] on input "vie. [DATE]" at bounding box center [105, 43] width 92 height 17
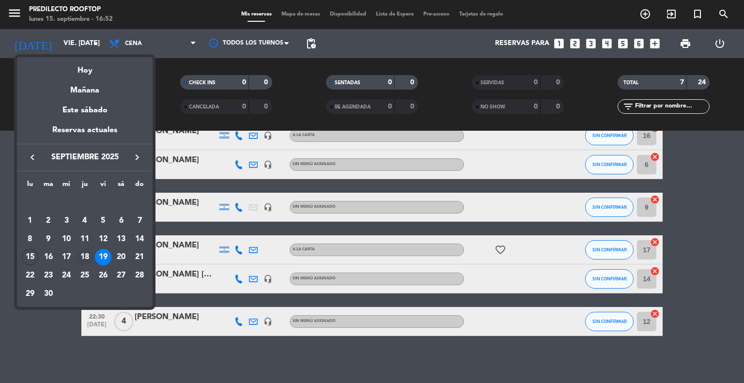
click at [89, 254] on div "18" at bounding box center [85, 257] width 16 height 16
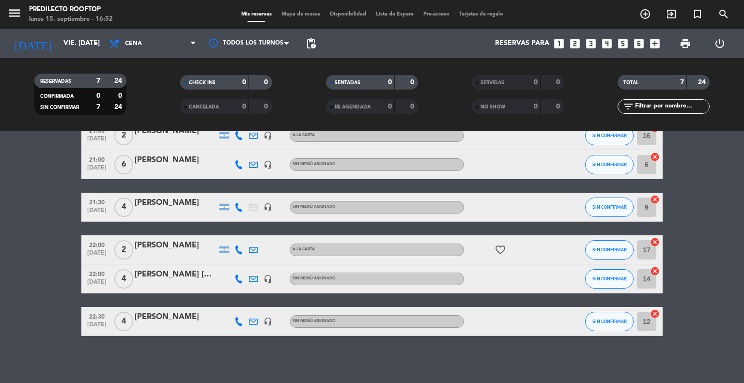
type input "[DEMOGRAPHIC_DATA] [DATE]"
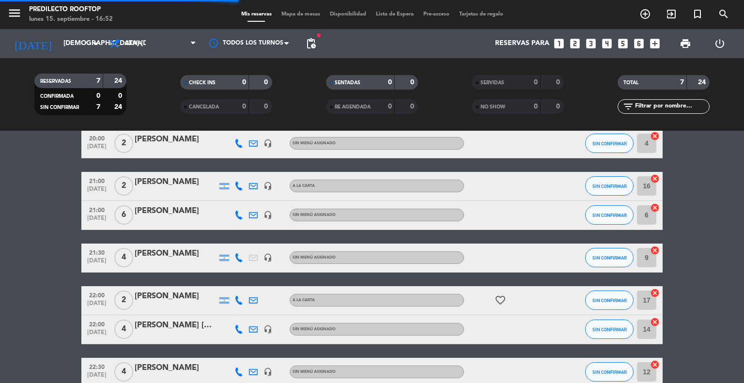
scroll to position [147, 0]
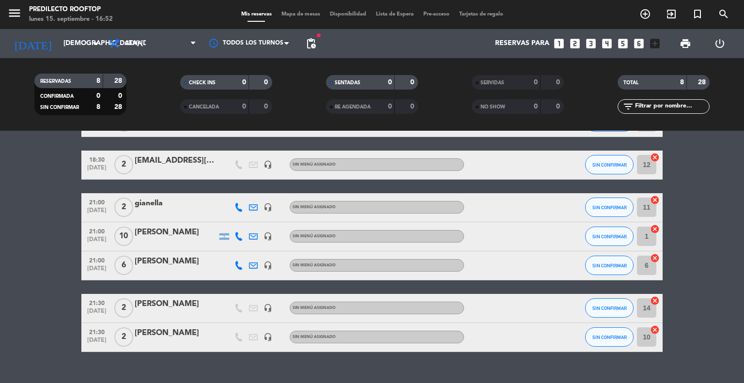
click at [161, 306] on div "[PERSON_NAME]" at bounding box center [176, 304] width 82 height 13
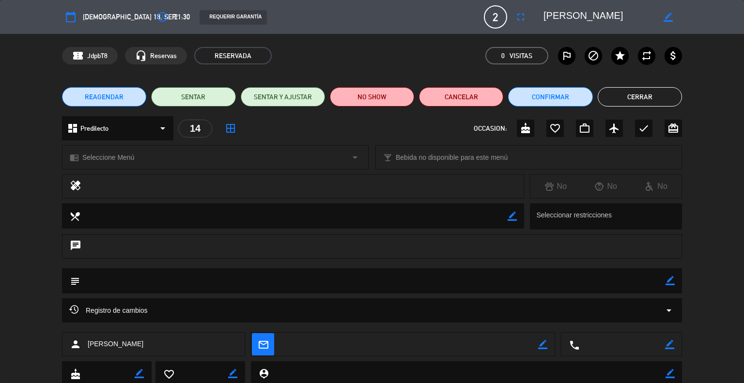
click at [543, 346] on icon "border_color" at bounding box center [542, 344] width 9 height 9
type textarea "[EMAIL_ADDRESS][DOMAIN_NAME]"
click at [544, 347] on icon at bounding box center [542, 344] width 9 height 9
click at [665, 344] on icon "border_color" at bounding box center [669, 344] width 9 height 9
type textarea "3624539321"
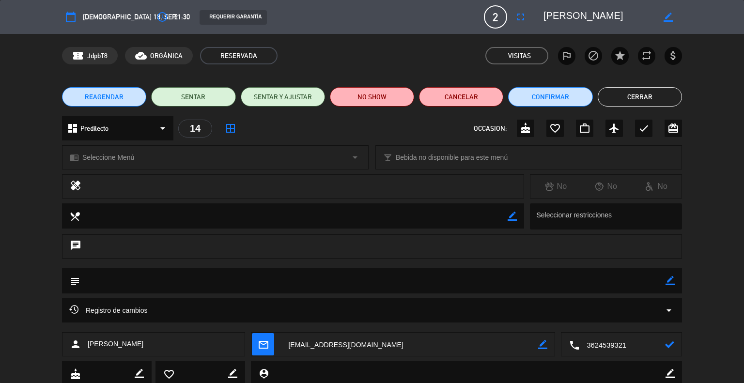
click at [667, 346] on icon at bounding box center [669, 344] width 9 height 9
click at [648, 99] on button "Cerrar" at bounding box center [640, 96] width 84 height 19
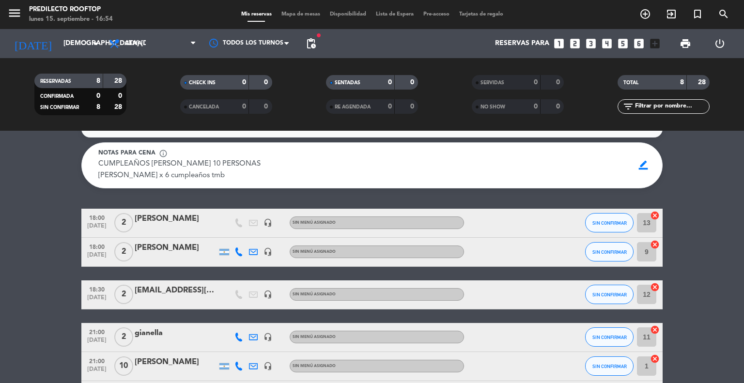
scroll to position [2, 0]
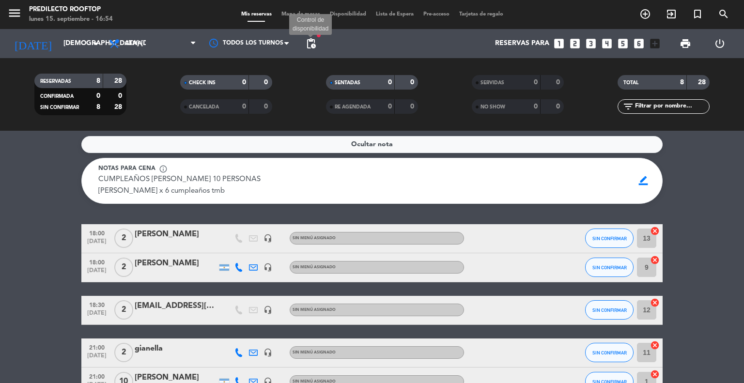
click at [315, 44] on span "pending_actions" at bounding box center [311, 44] width 12 height 12
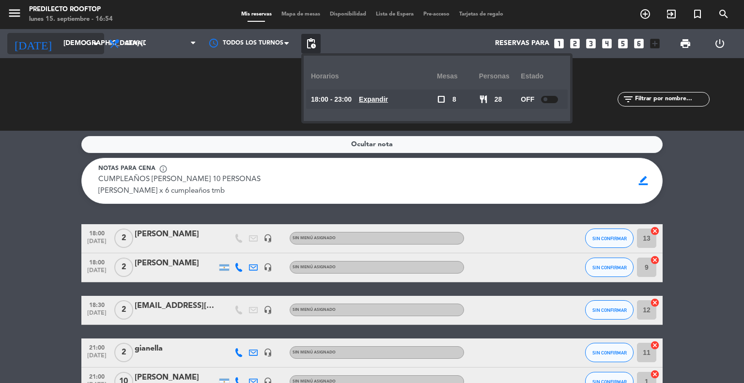
click at [80, 42] on input "[DEMOGRAPHIC_DATA] [DATE]" at bounding box center [105, 43] width 92 height 17
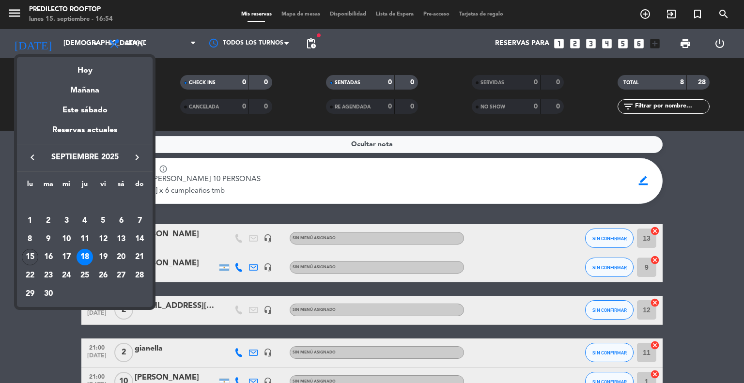
click at [233, 205] on div at bounding box center [372, 191] width 744 height 383
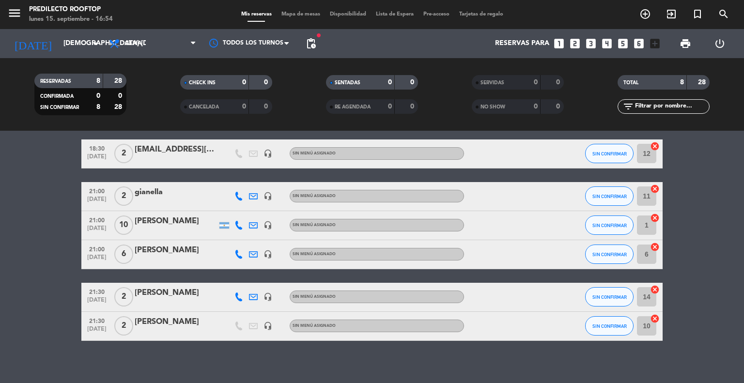
scroll to position [164, 0]
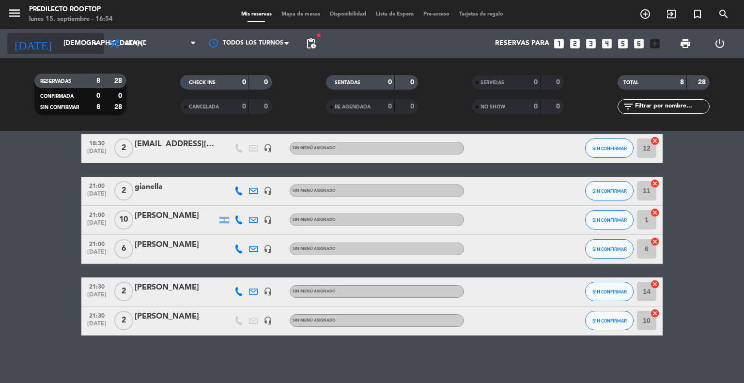
click at [74, 48] on input "[DEMOGRAPHIC_DATA] [DATE]" at bounding box center [105, 43] width 92 height 17
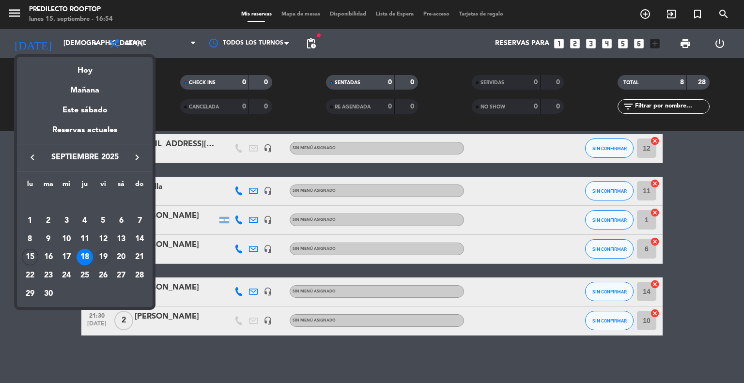
click at [101, 255] on div "19" at bounding box center [103, 257] width 16 height 16
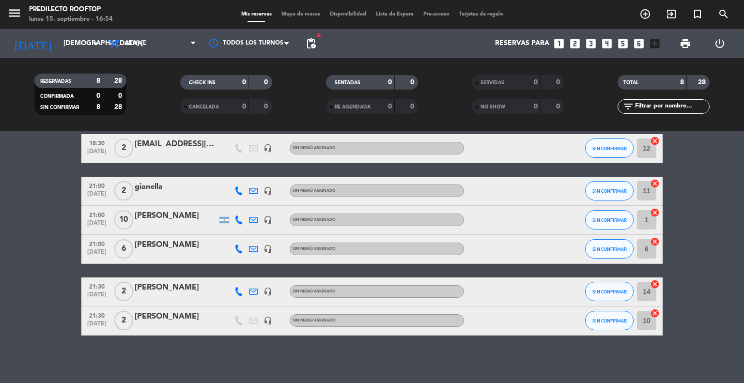
type input "vie. [DATE]"
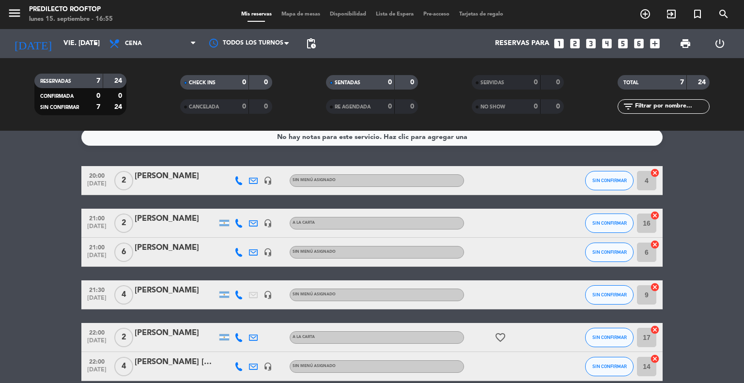
scroll to position [1, 0]
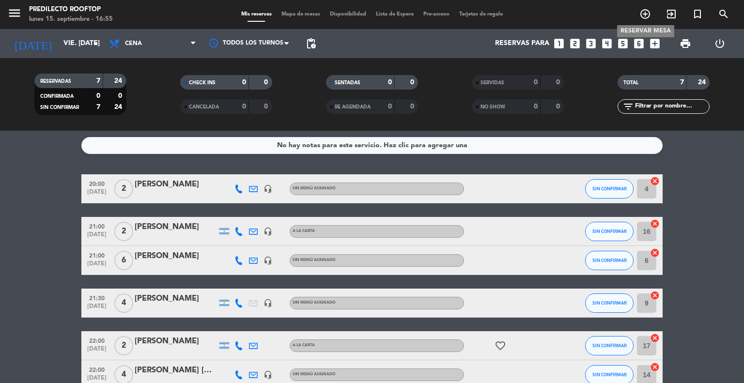
click at [640, 9] on icon "add_circle_outline" at bounding box center [645, 14] width 12 height 12
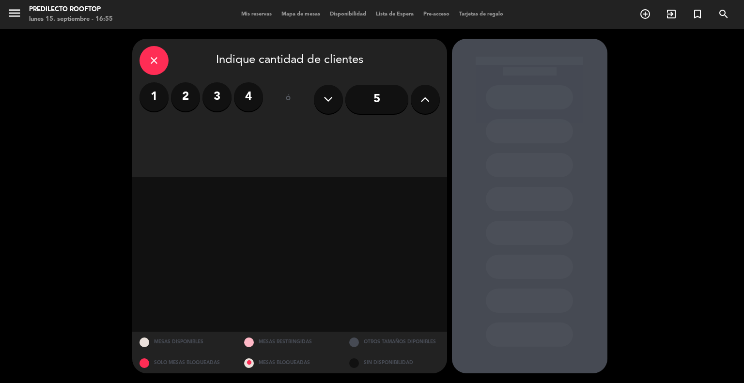
click at [189, 102] on label "2" at bounding box center [185, 96] width 29 height 29
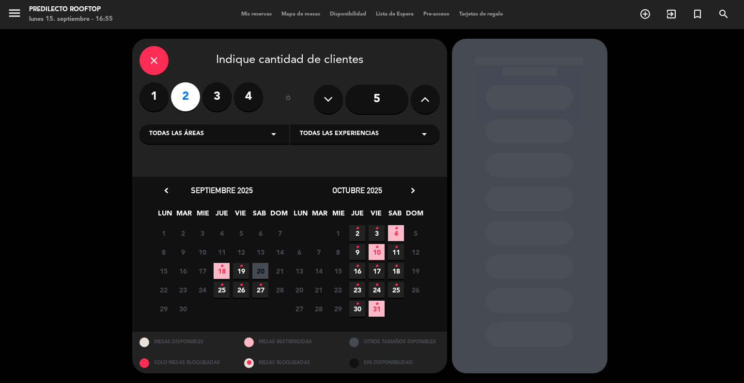
click at [237, 272] on span "19 •" at bounding box center [241, 271] width 16 height 16
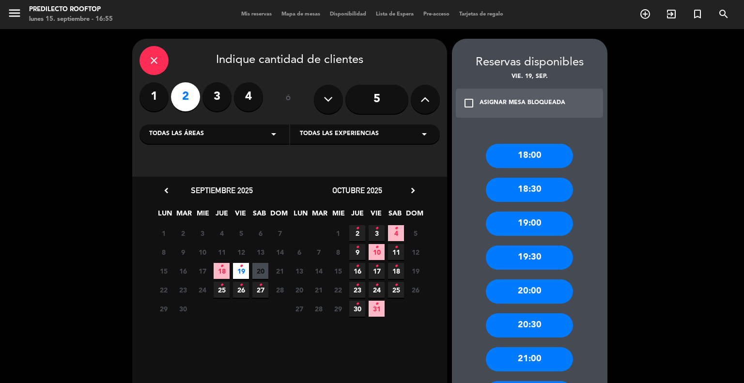
click at [528, 357] on div "21:00" at bounding box center [529, 359] width 87 height 24
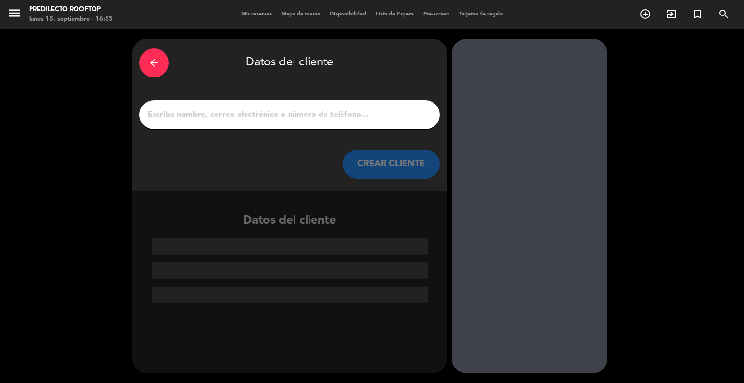
click at [256, 116] on input "1" at bounding box center [290, 115] width 286 height 14
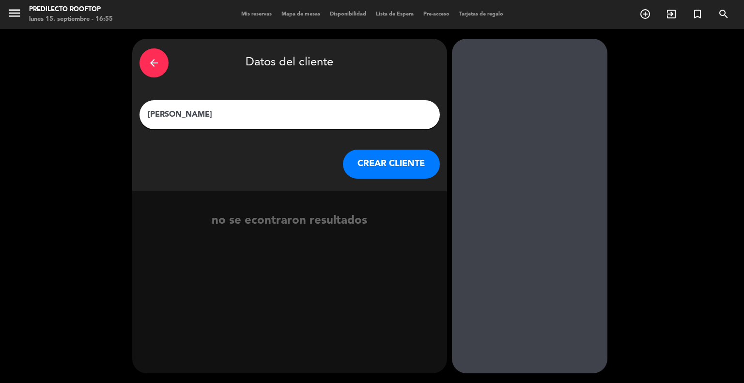
type input "[PERSON_NAME]"
click at [388, 160] on button "CREAR CLIENTE" at bounding box center [391, 164] width 97 height 29
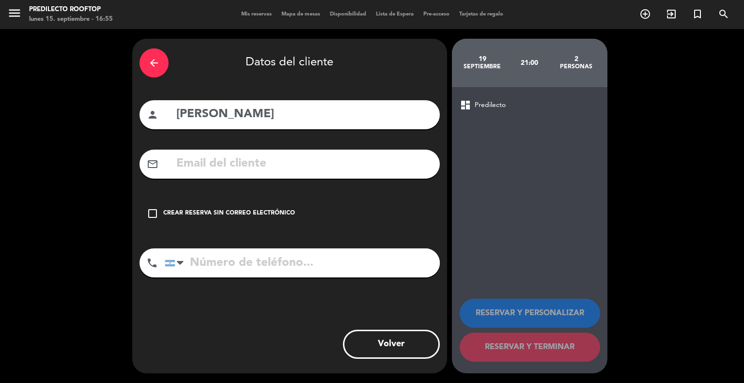
click at [222, 173] on input "text" at bounding box center [303, 164] width 257 height 20
type input "c"
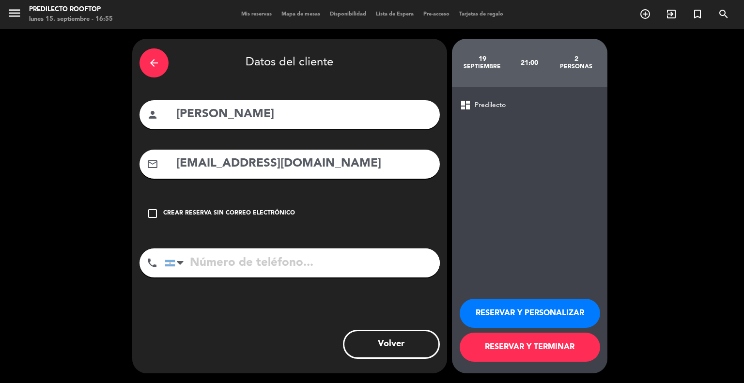
type input "[EMAIL_ADDRESS][DOMAIN_NAME]"
click at [252, 267] on input "tel" at bounding box center [302, 262] width 275 height 29
click at [519, 350] on button "RESERVAR Y TERMINAR" at bounding box center [530, 347] width 140 height 29
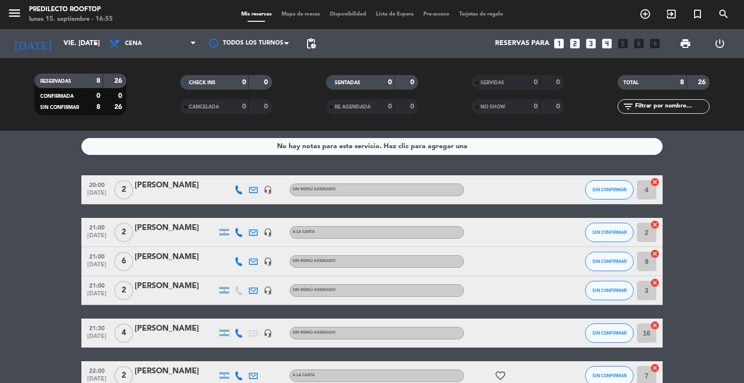
click at [318, 44] on span "pending_actions" at bounding box center [310, 43] width 19 height 19
click at [314, 44] on span "pending_actions" at bounding box center [311, 44] width 12 height 12
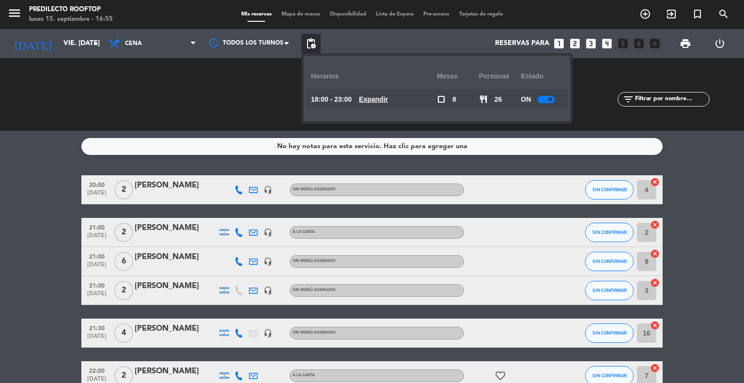
click at [551, 100] on span at bounding box center [550, 99] width 4 height 4
click at [683, 170] on div "No hay notas para este servicio. Haz clic para agregar una 20:00 [DATE] 2 [PERS…" at bounding box center [372, 257] width 744 height 252
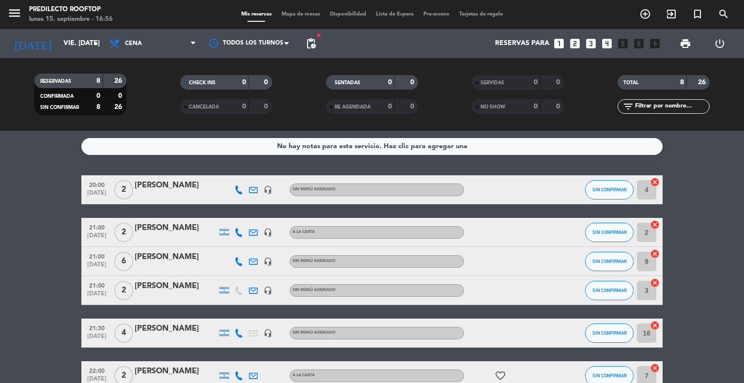
click at [320, 45] on span "pending_actions" at bounding box center [310, 43] width 19 height 19
click at [316, 46] on span "pending_actions" at bounding box center [311, 44] width 12 height 12
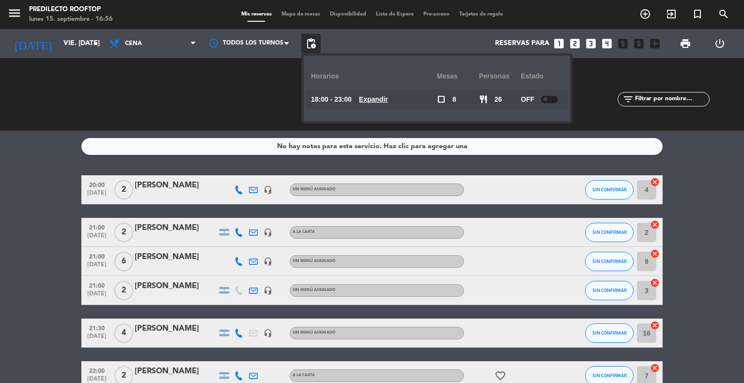
click at [548, 96] on div at bounding box center [549, 99] width 17 height 7
click at [724, 156] on div "No hay notas para este servicio. Haz clic para agregar una 20:00 [DATE] 2 [PERS…" at bounding box center [372, 257] width 744 height 252
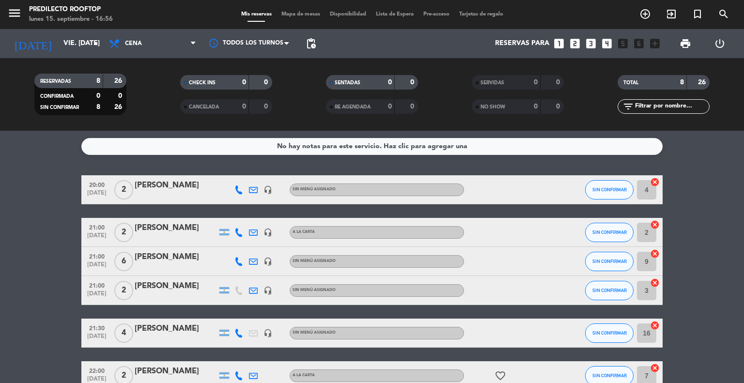
scroll to position [48, 0]
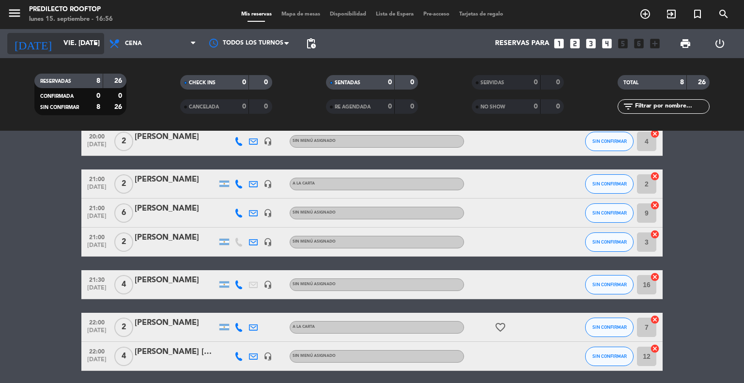
click at [73, 48] on input "vie. [DATE]" at bounding box center [105, 43] width 92 height 17
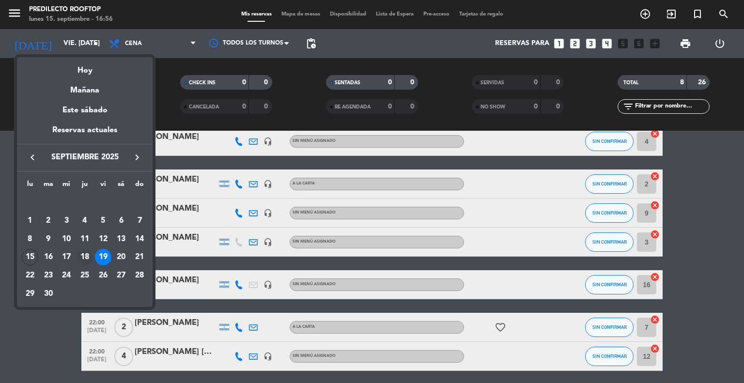
click at [87, 255] on div "18" at bounding box center [85, 257] width 16 height 16
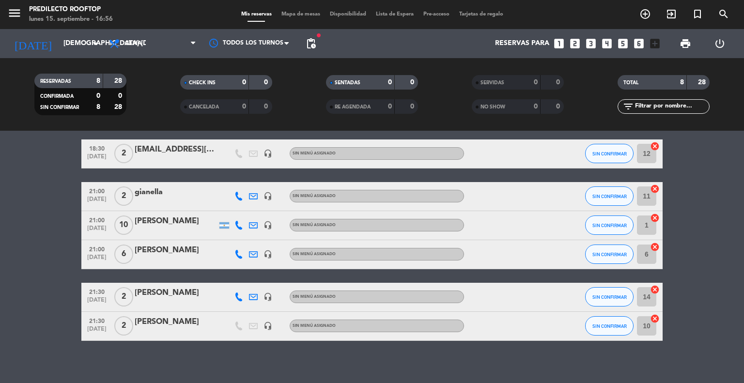
scroll to position [164, 0]
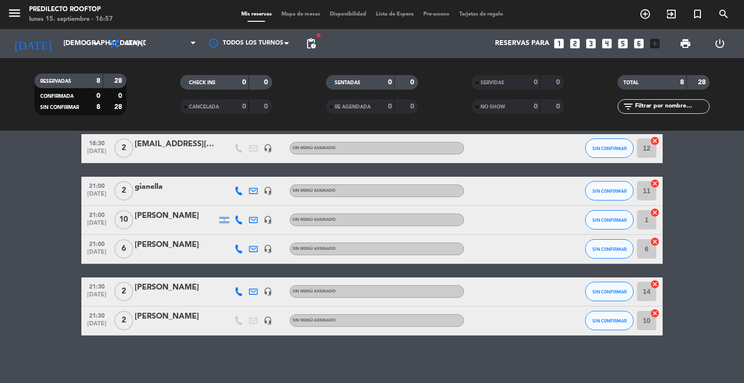
click at [256, 248] on icon at bounding box center [253, 249] width 9 height 9
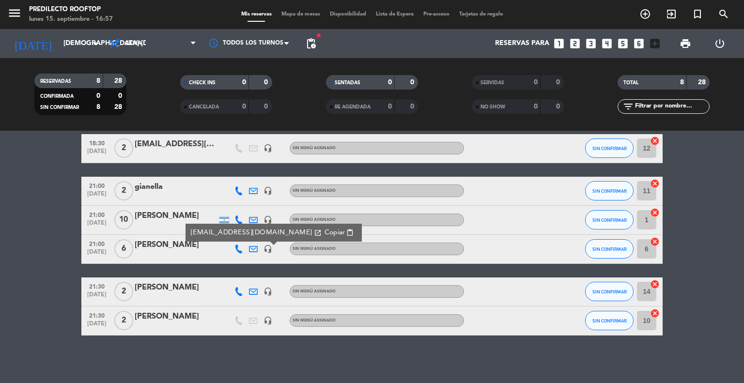
click at [253, 291] on icon at bounding box center [253, 291] width 9 height 9
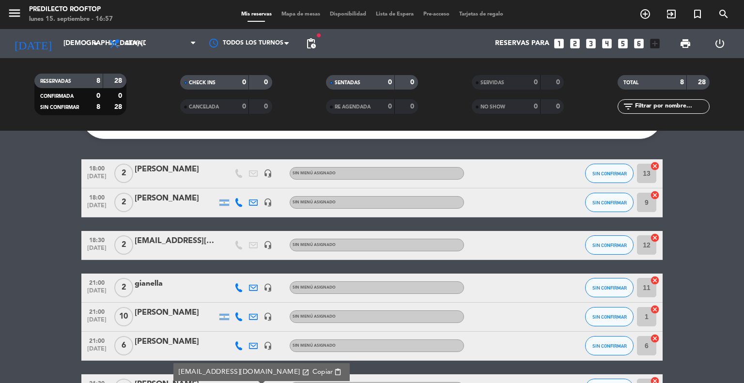
scroll to position [18, 0]
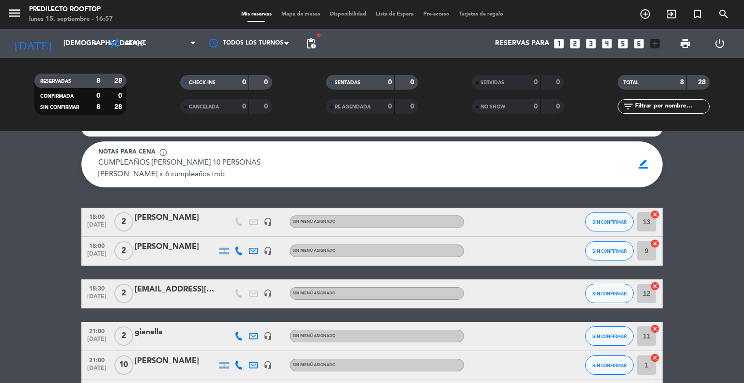
click at [734, 211] on bookings-row "18:00 [DATE] 2 [PERSON_NAME] headset_mic Sin menú asignado SIN CONFIRMAR 13 can…" at bounding box center [372, 344] width 744 height 273
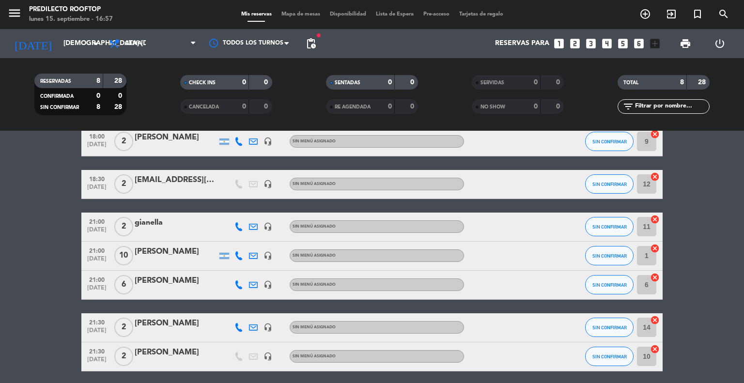
scroll to position [164, 0]
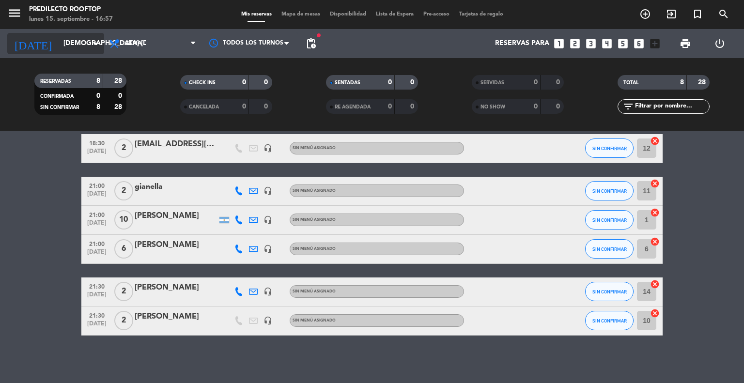
click at [89, 44] on input "[DEMOGRAPHIC_DATA] [DATE]" at bounding box center [105, 43] width 92 height 17
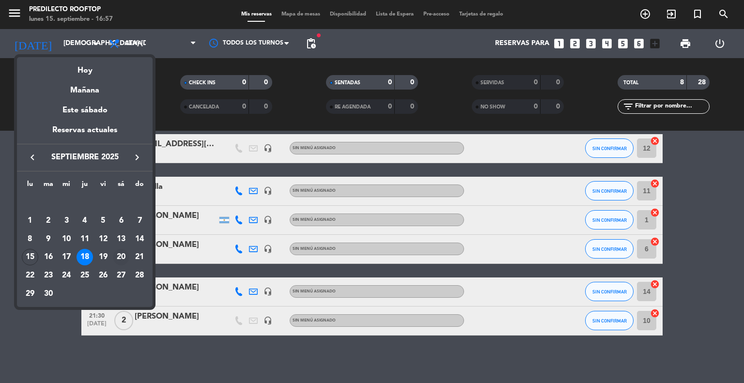
click at [115, 255] on div "20" at bounding box center [121, 257] width 16 height 16
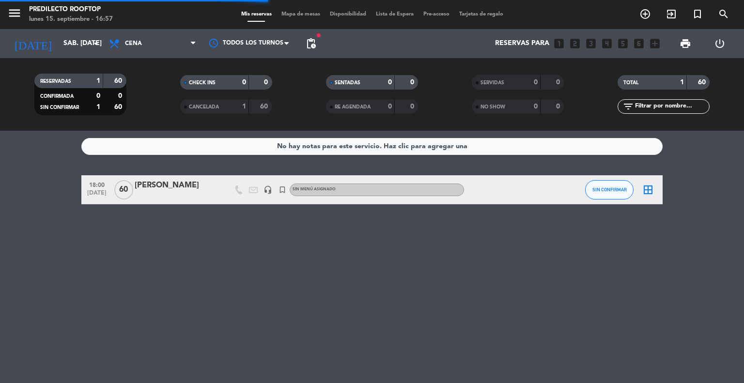
scroll to position [0, 0]
click at [177, 183] on div "[PERSON_NAME]" at bounding box center [176, 185] width 82 height 13
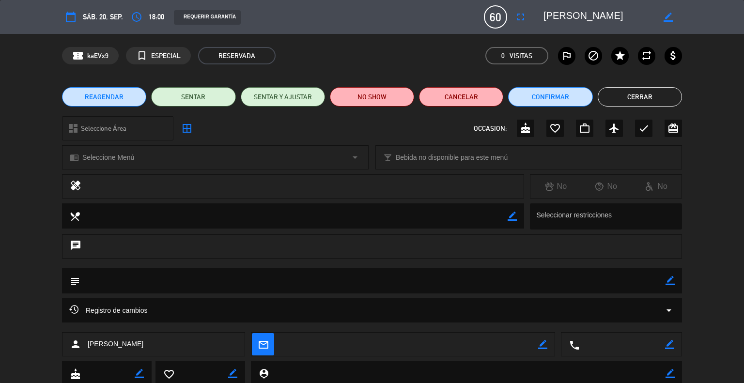
click at [87, 16] on span "sáb. 20, sep." at bounding box center [103, 17] width 40 height 12
click at [652, 99] on button "Cerrar" at bounding box center [640, 96] width 84 height 19
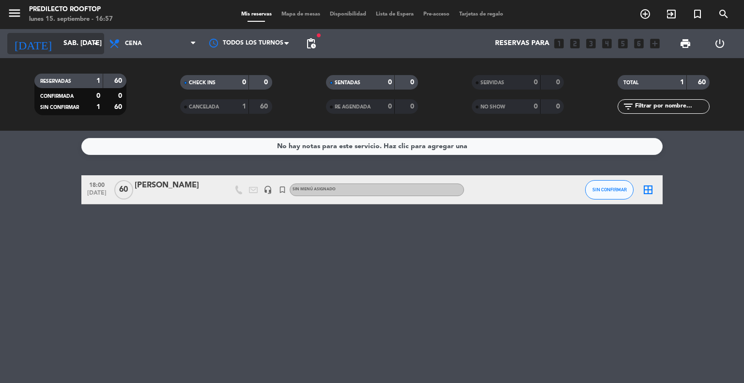
click at [62, 41] on input "sáb. [DATE]" at bounding box center [105, 43] width 92 height 17
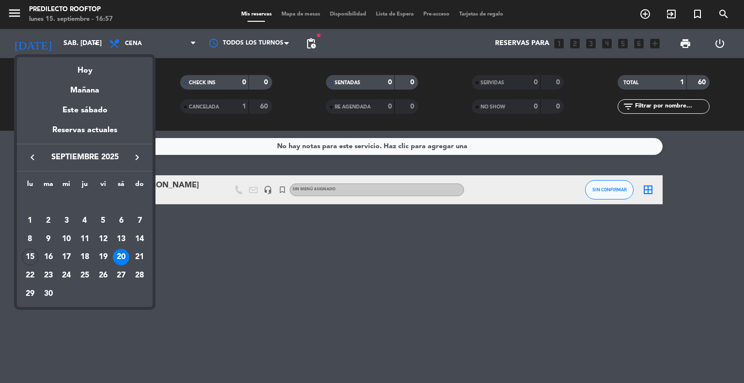
click at [132, 155] on icon "keyboard_arrow_right" at bounding box center [137, 158] width 12 height 12
click at [118, 217] on div "4" at bounding box center [121, 221] width 16 height 16
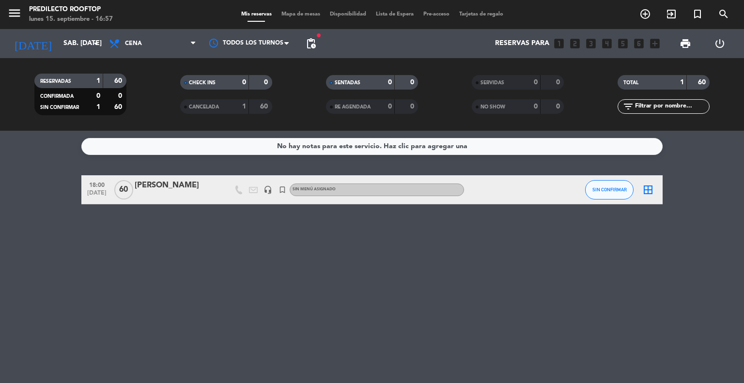
type input "sáb. [DATE]"
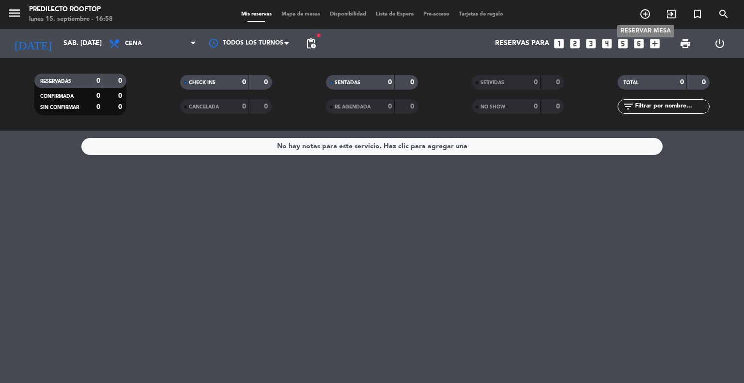
click at [646, 16] on icon "add_circle_outline" at bounding box center [645, 14] width 12 height 12
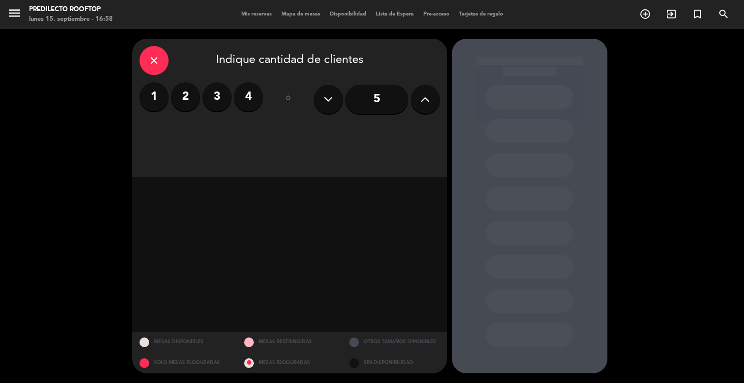
click at [663, 100] on div "close Indique cantidad de clientes 1 2 3 4 ó 5 MESAS DISPONIBLES MESAS RESTRING…" at bounding box center [372, 206] width 744 height 354
click at [152, 60] on icon "close" at bounding box center [154, 61] width 12 height 12
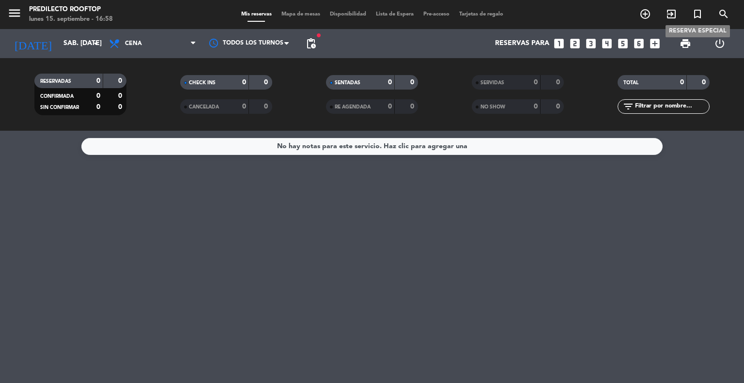
click at [695, 14] on icon "turned_in_not" at bounding box center [698, 14] width 12 height 12
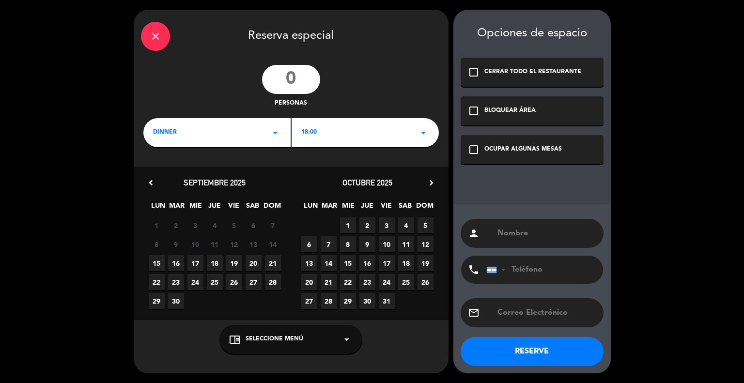
click at [405, 224] on span "4" at bounding box center [406, 225] width 16 height 16
click at [475, 72] on icon "check_box_outline_blank" at bounding box center [474, 72] width 12 height 12
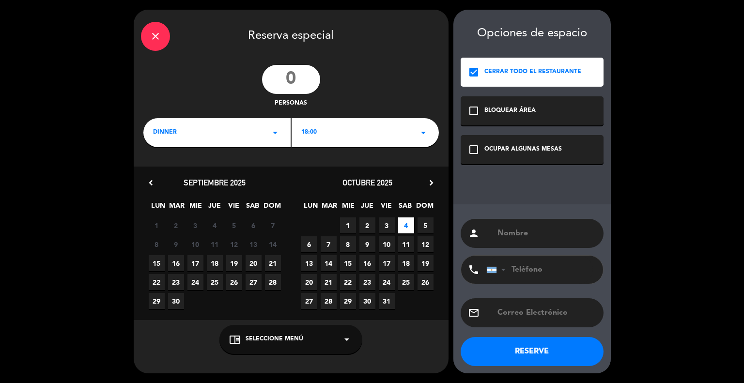
click at [535, 229] on input "text" at bounding box center [546, 234] width 100 height 14
type input "stella night"
click at [512, 360] on button "RESERVE" at bounding box center [532, 351] width 143 height 29
click at [526, 351] on button "RESERVE" at bounding box center [532, 351] width 143 height 29
click at [158, 39] on icon "close" at bounding box center [156, 37] width 12 height 12
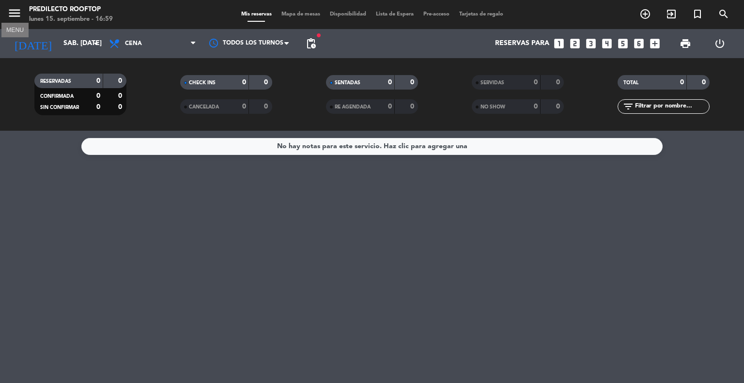
click at [14, 10] on icon "menu" at bounding box center [14, 13] width 15 height 15
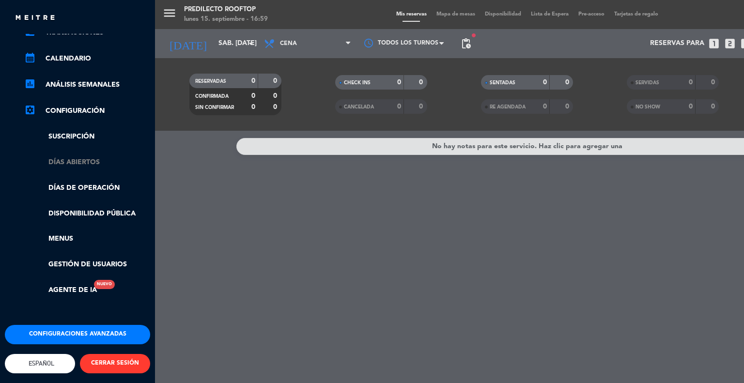
click at [85, 157] on link "Días abiertos" at bounding box center [87, 162] width 126 height 11
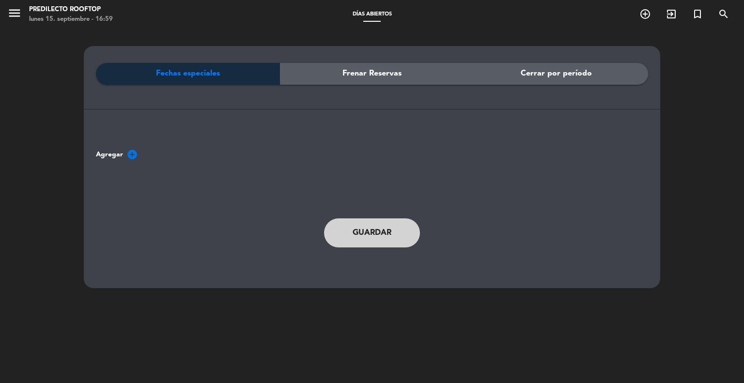
click at [362, 69] on span "Frenar Reservas" at bounding box center [371, 73] width 59 height 13
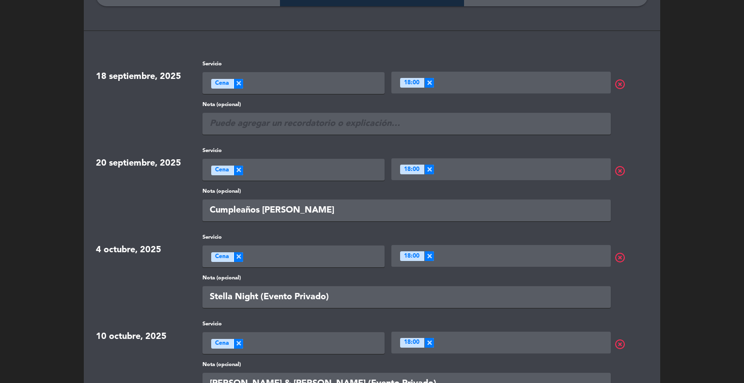
scroll to position [48, 0]
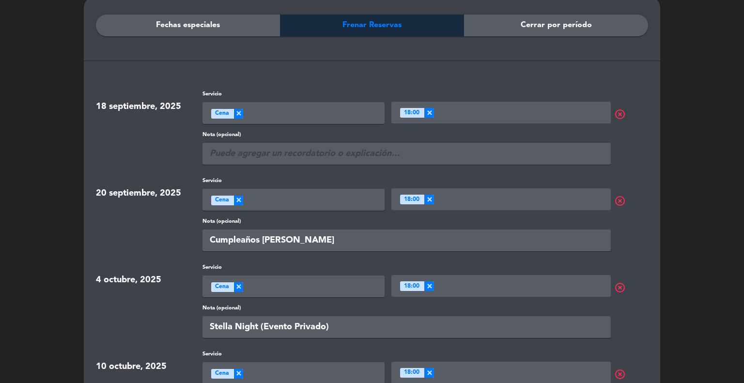
click at [234, 22] on div "Fechas especiales" at bounding box center [188, 26] width 184 height 22
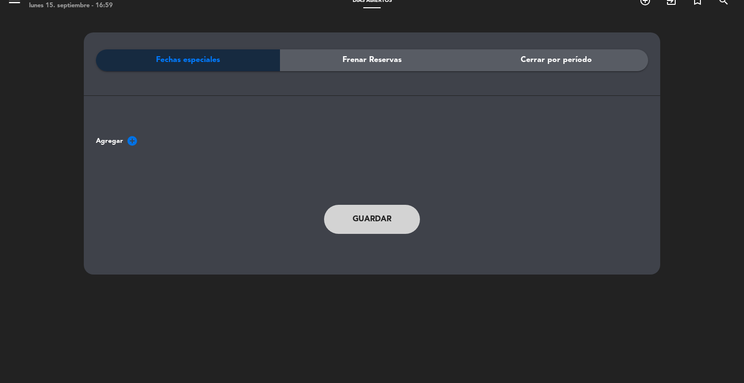
scroll to position [0, 0]
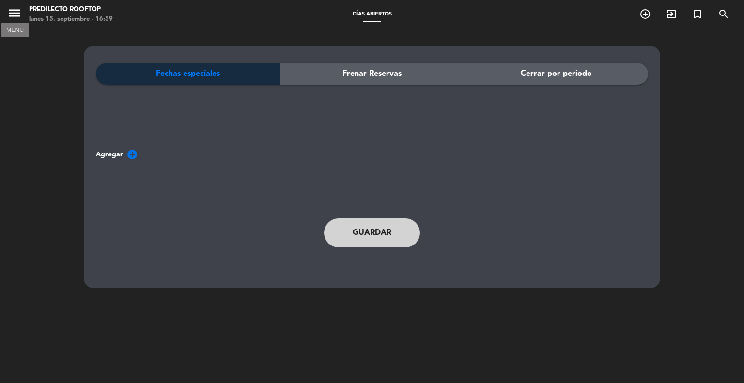
click at [17, 12] on icon "menu" at bounding box center [14, 13] width 15 height 15
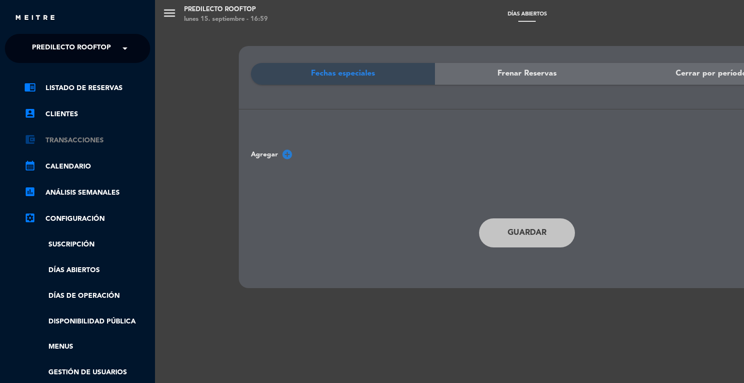
scroll to position [48, 0]
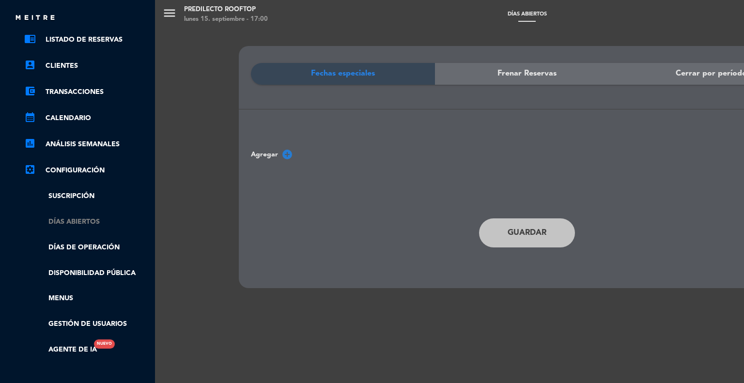
click at [91, 222] on link "Días abiertos" at bounding box center [87, 222] width 126 height 11
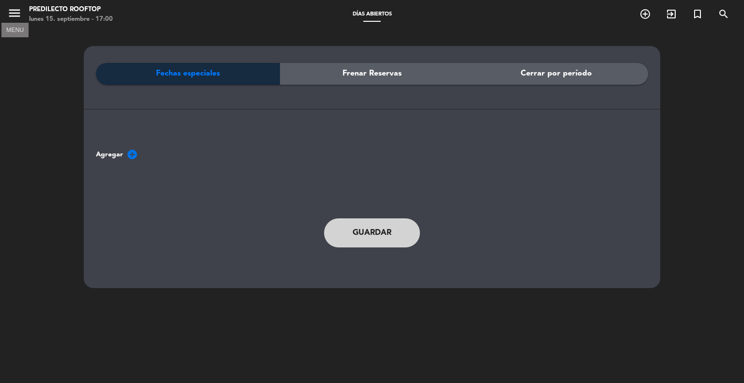
click at [12, 9] on icon "menu" at bounding box center [14, 13] width 15 height 15
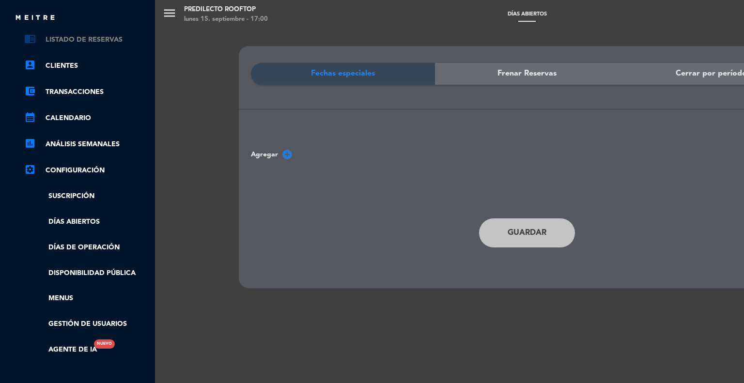
click at [68, 38] on link "chrome_reader_mode Listado de Reservas" at bounding box center [87, 40] width 126 height 12
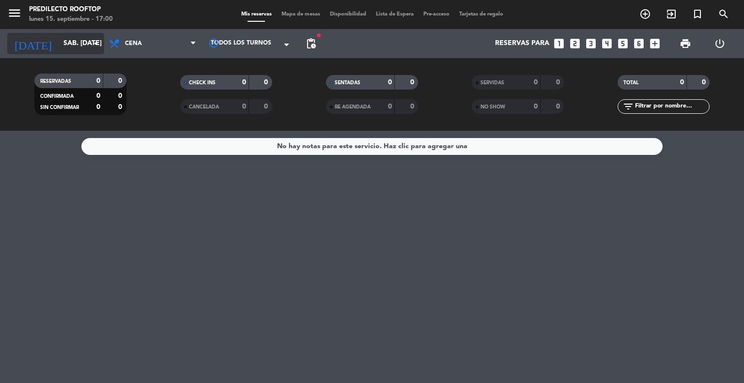
click at [68, 46] on input "sáb. [DATE]" at bounding box center [105, 43] width 92 height 17
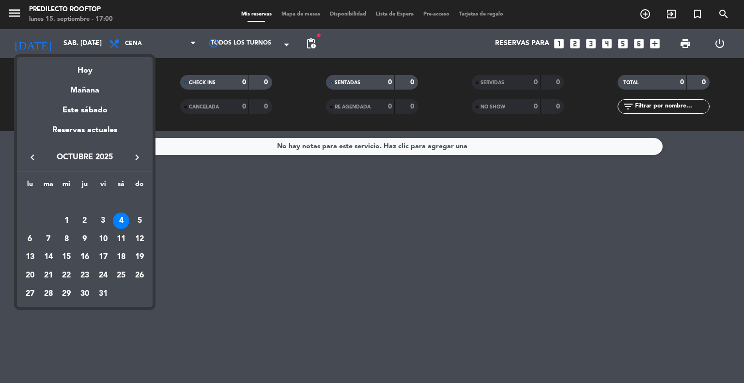
click at [31, 157] on icon "keyboard_arrow_left" at bounding box center [33, 158] width 12 height 12
click at [107, 259] on div "19" at bounding box center [103, 257] width 16 height 16
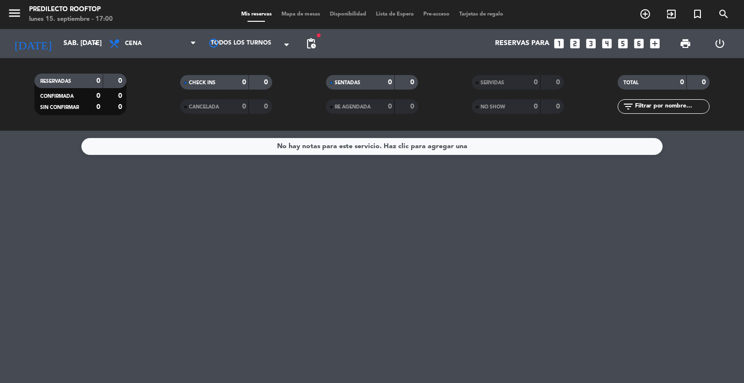
type input "vie. [DATE]"
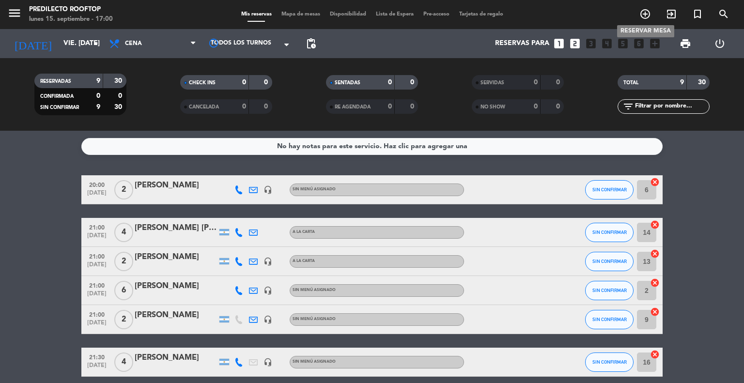
click at [646, 11] on icon "add_circle_outline" at bounding box center [645, 14] width 12 height 12
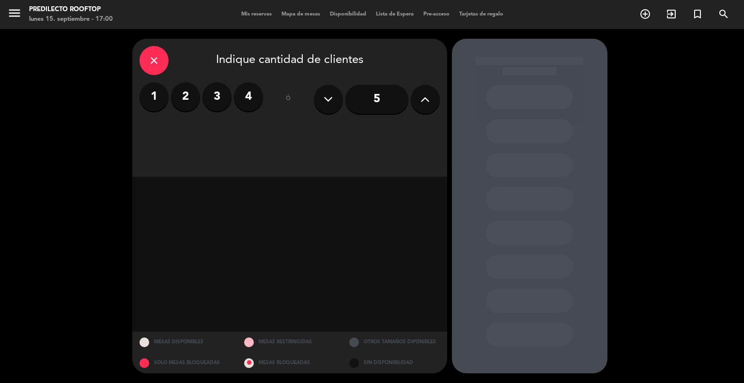
click at [181, 98] on label "2" at bounding box center [185, 96] width 29 height 29
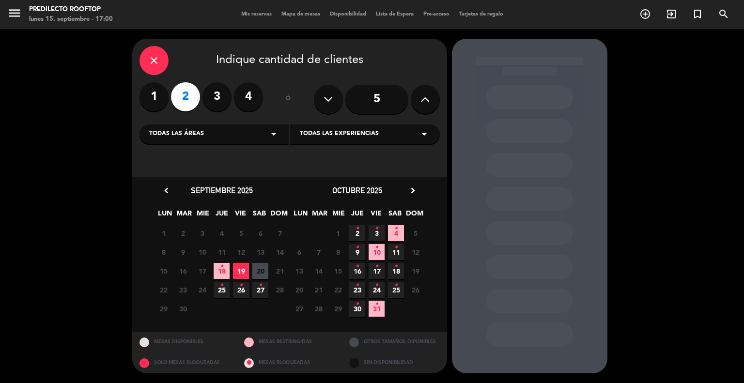
click at [240, 271] on span "19" at bounding box center [241, 271] width 16 height 16
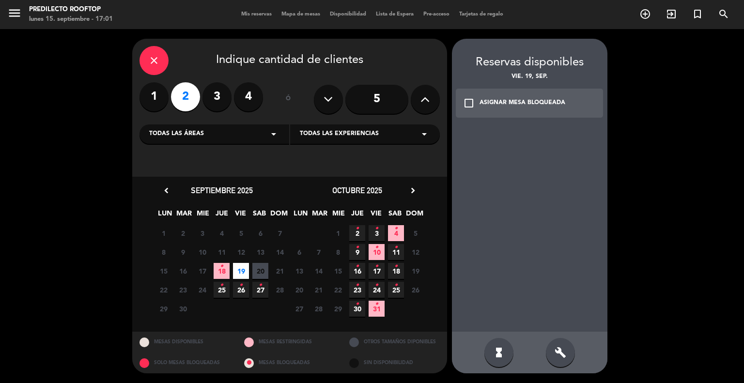
click at [243, 272] on span "19" at bounding box center [241, 271] width 16 height 16
click at [529, 110] on div "check_box_outline_blank ASIGNAR MESA BLOQUEADA" at bounding box center [530, 103] width 148 height 29
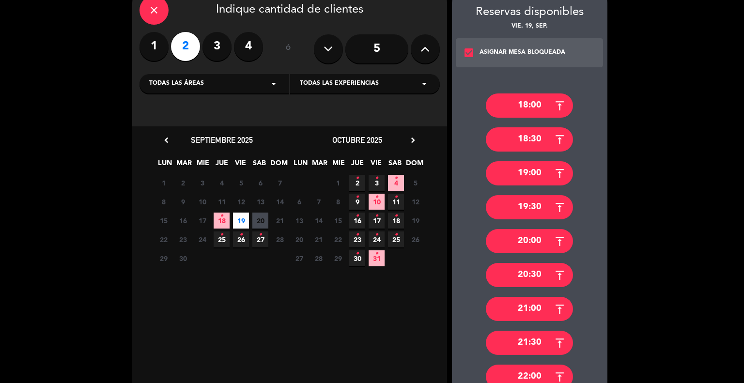
scroll to position [97, 0]
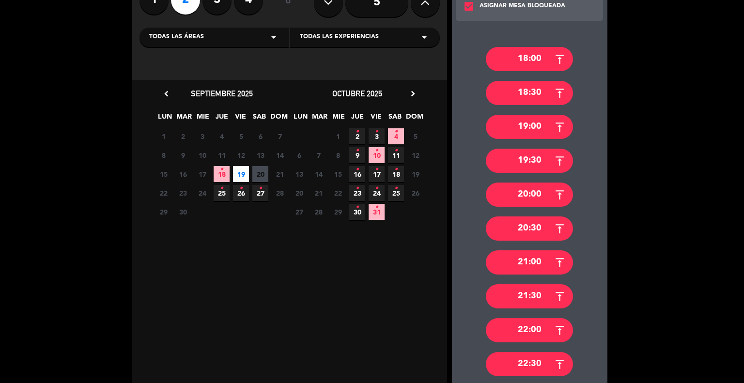
click at [538, 333] on div "22:00" at bounding box center [529, 330] width 87 height 24
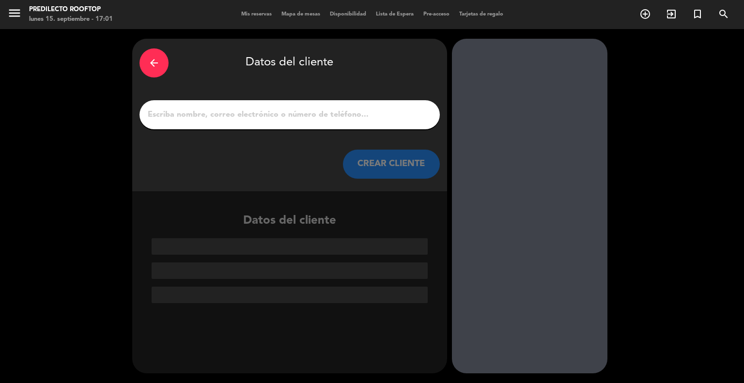
click at [218, 109] on input "1" at bounding box center [290, 115] width 286 height 14
click at [12, 16] on icon "menu" at bounding box center [14, 13] width 15 height 15
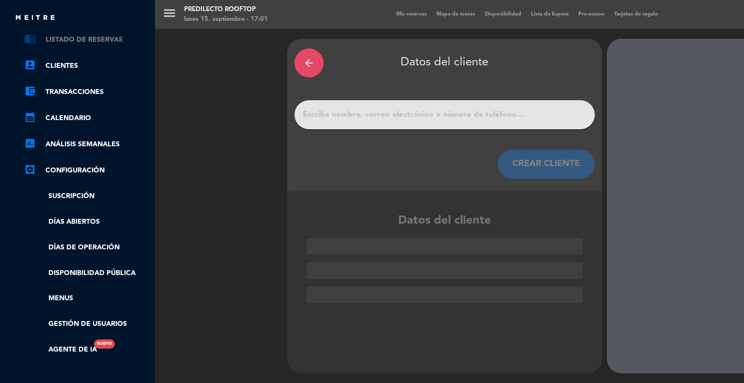
click at [69, 40] on link "chrome_reader_mode Listado de Reservas" at bounding box center [87, 40] width 126 height 12
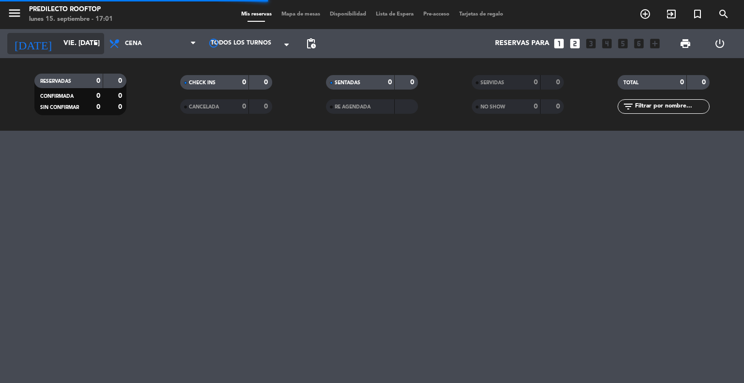
click at [78, 44] on input "vie. [DATE]" at bounding box center [105, 43] width 92 height 17
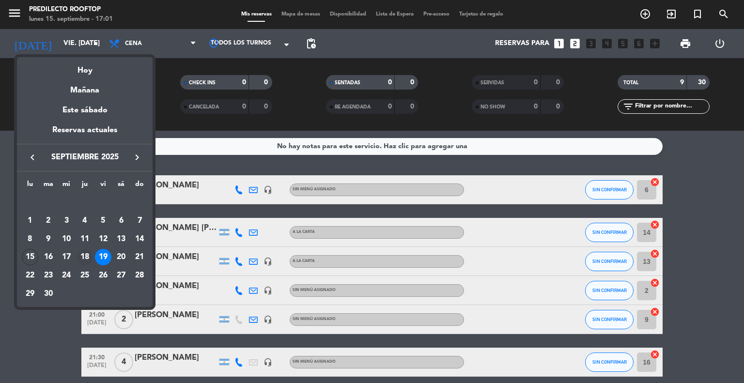
click at [87, 257] on div "18" at bounding box center [85, 257] width 16 height 16
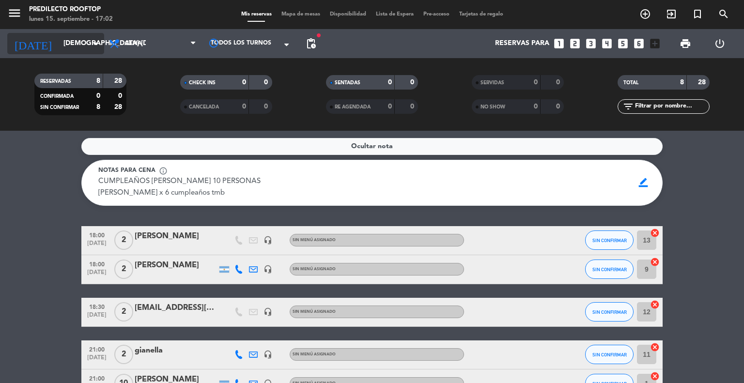
click at [84, 42] on input "[DEMOGRAPHIC_DATA] [DATE]" at bounding box center [105, 43] width 92 height 17
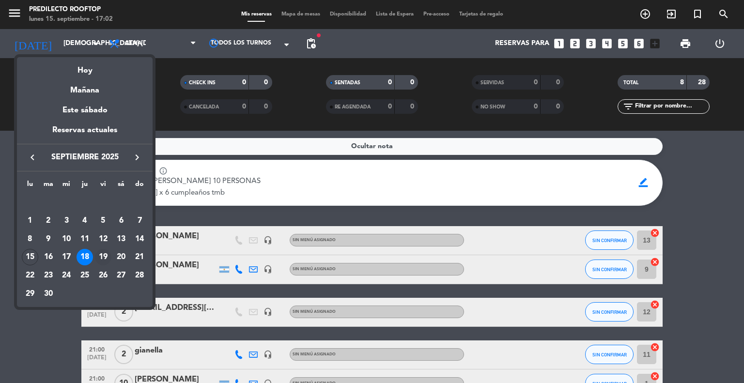
click at [100, 258] on div "19" at bounding box center [103, 257] width 16 height 16
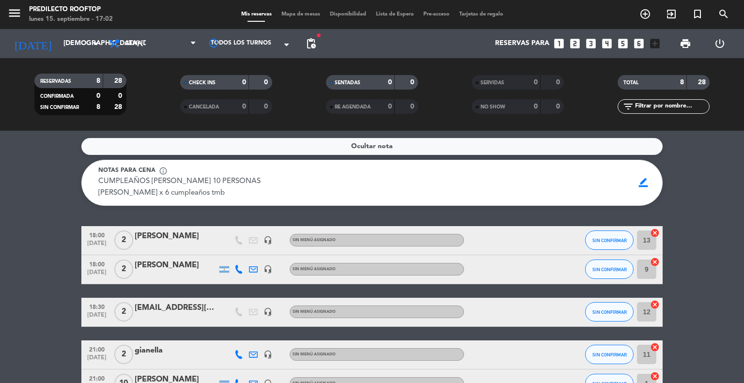
type input "vie. [DATE]"
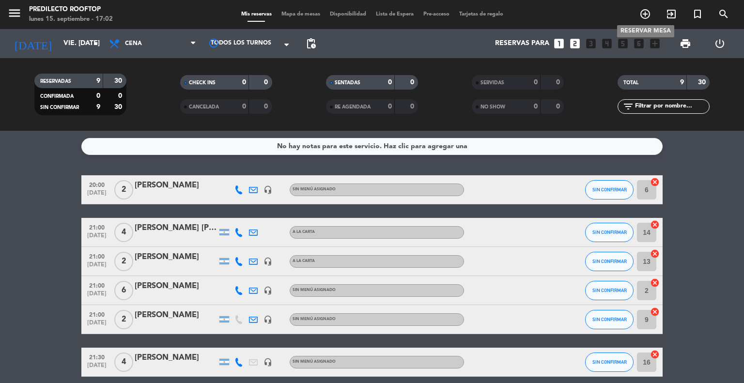
click at [645, 18] on icon "add_circle_outline" at bounding box center [645, 14] width 12 height 12
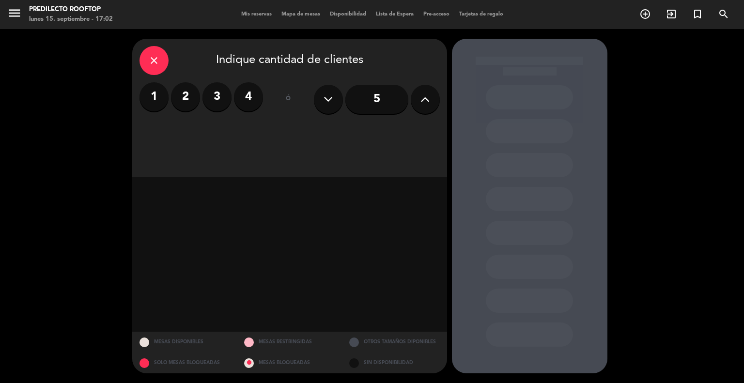
click at [190, 102] on label "2" at bounding box center [185, 96] width 29 height 29
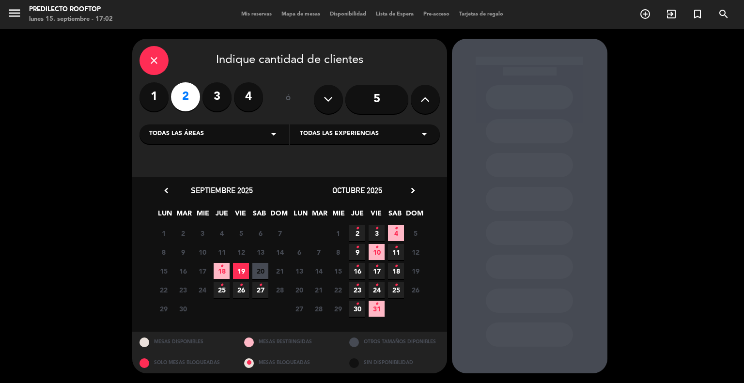
click at [243, 269] on span "19" at bounding box center [241, 271] width 16 height 16
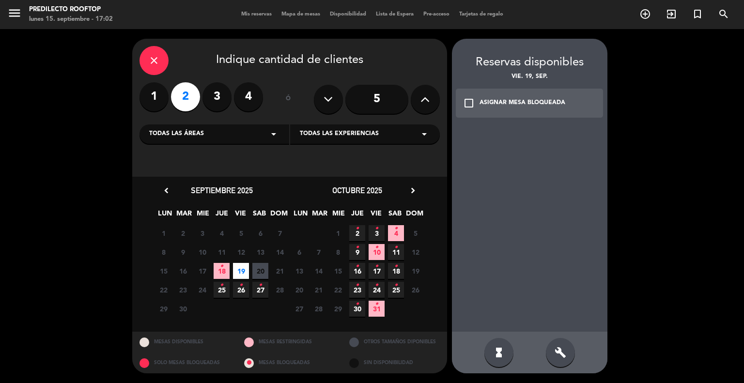
click at [494, 103] on div "ASIGNAR MESA BLOQUEADA" at bounding box center [523, 103] width 86 height 10
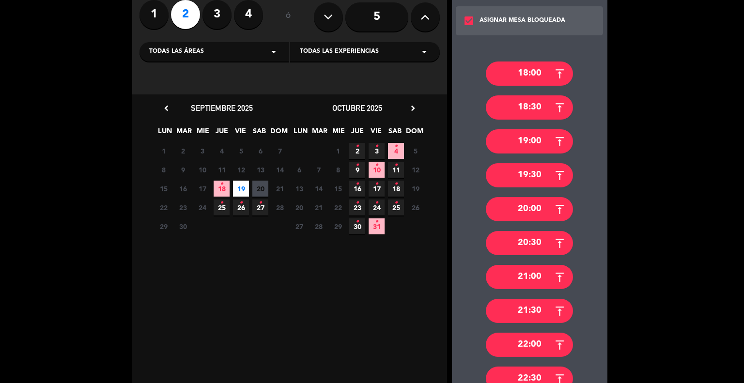
scroll to position [97, 0]
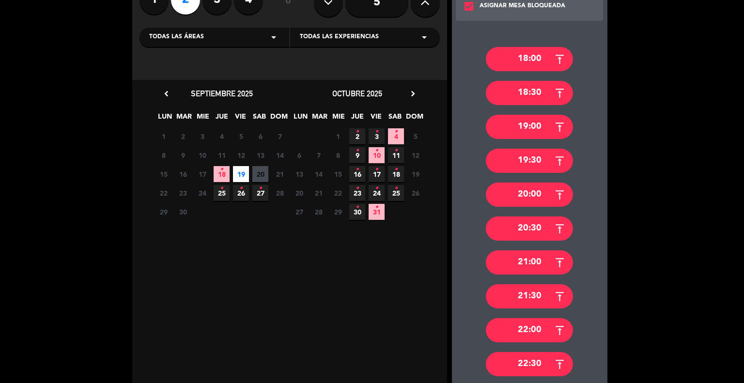
click at [531, 329] on div "22:00" at bounding box center [529, 330] width 87 height 24
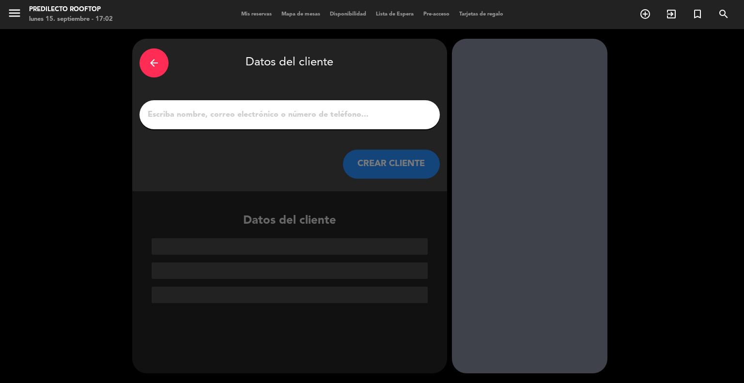
scroll to position [0, 0]
click at [225, 117] on input "1" at bounding box center [290, 115] width 286 height 14
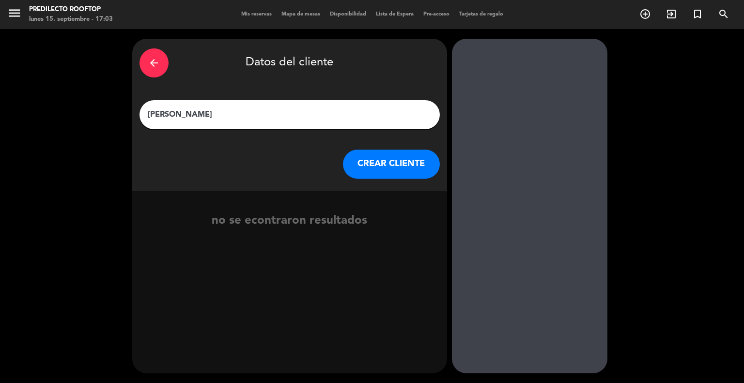
type input "[PERSON_NAME]"
click at [382, 166] on button "CREAR CLIENTE" at bounding box center [391, 164] width 97 height 29
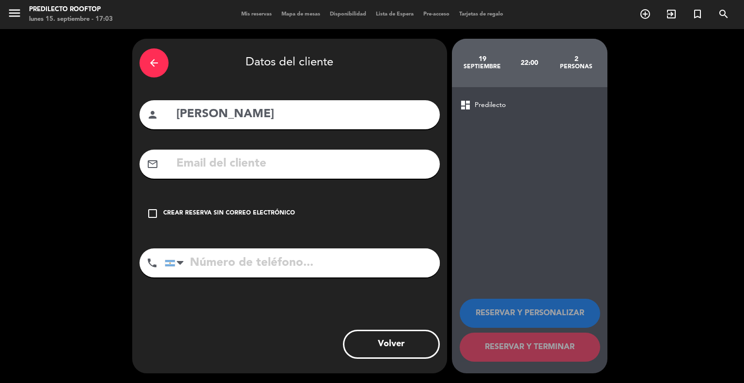
click at [287, 166] on input "text" at bounding box center [303, 164] width 257 height 20
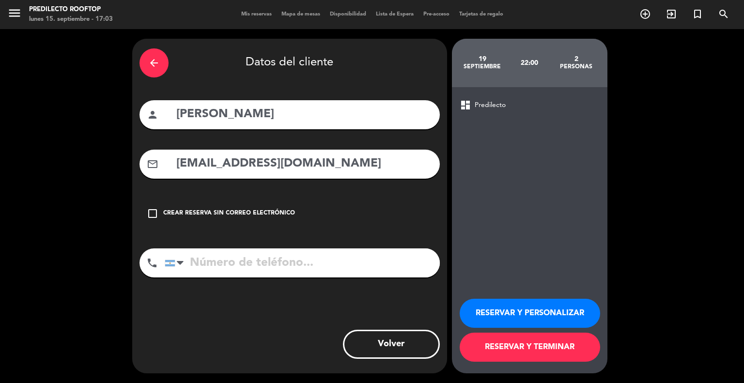
type input "[EMAIL_ADDRESS][DOMAIN_NAME]"
click at [495, 355] on button "RESERVAR Y TERMINAR" at bounding box center [530, 347] width 140 height 29
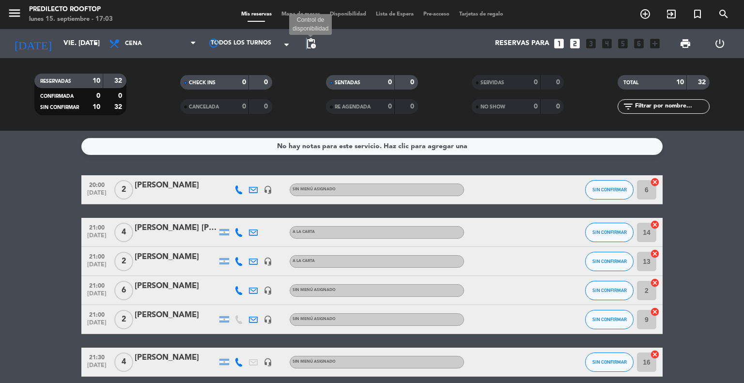
click at [306, 46] on span "pending_actions" at bounding box center [311, 44] width 12 height 12
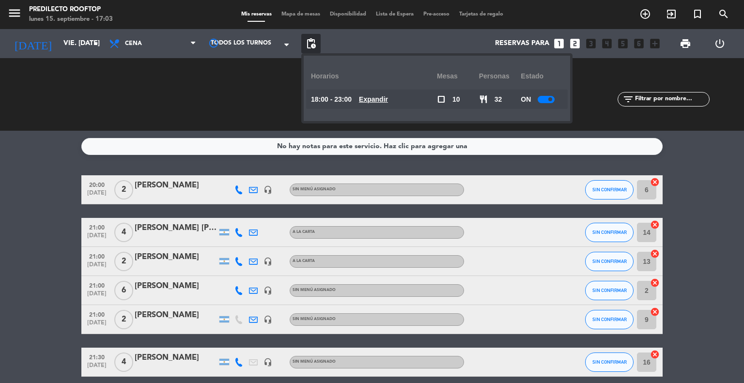
click at [552, 99] on span at bounding box center [550, 99] width 4 height 4
click at [711, 169] on div "No hay notas para este servicio. Haz clic para agregar una 20:00 [DATE] 2 [PERS…" at bounding box center [372, 257] width 744 height 252
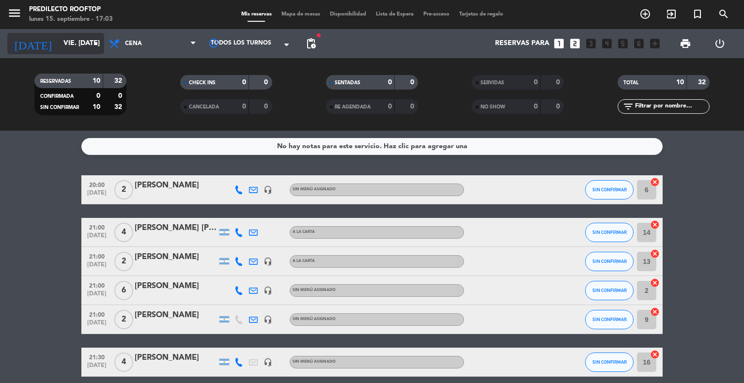
click at [78, 42] on input "vie. [DATE]" at bounding box center [105, 43] width 92 height 17
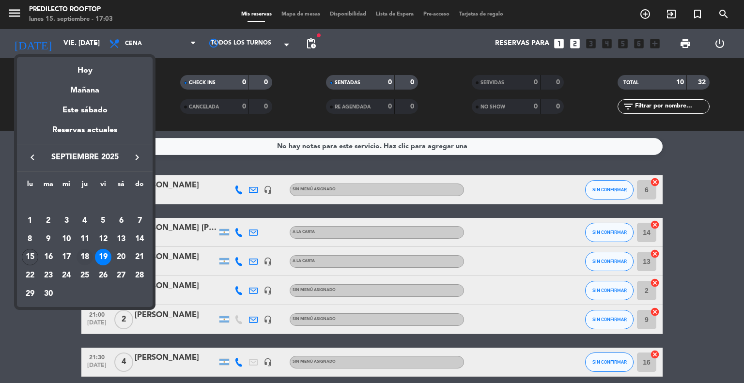
click at [87, 256] on div "18" at bounding box center [85, 257] width 16 height 16
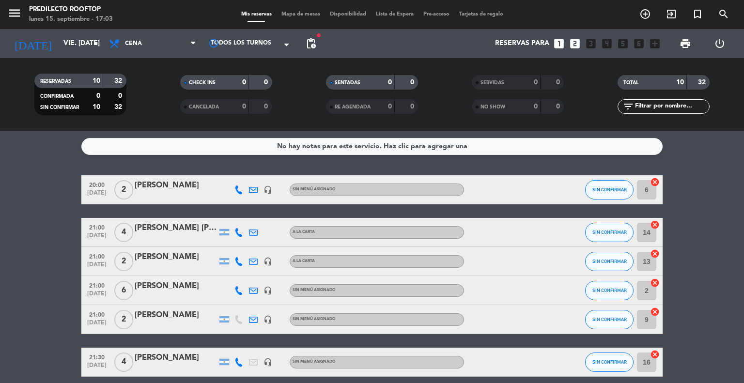
type input "[DEMOGRAPHIC_DATA] [DATE]"
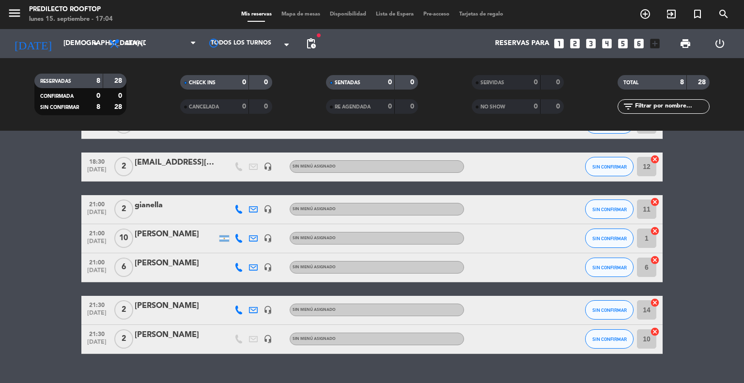
scroll to position [97, 0]
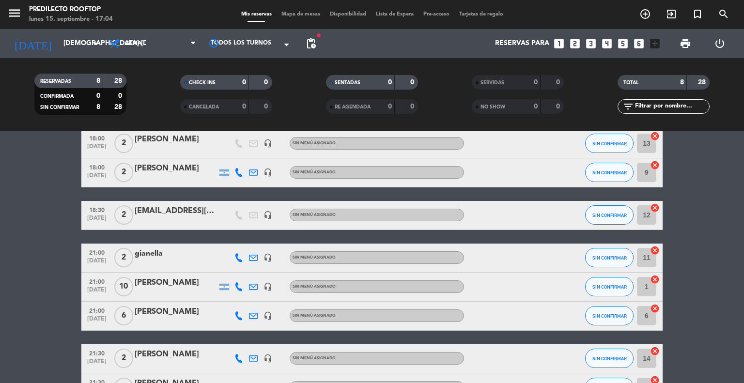
click at [167, 284] on div "[PERSON_NAME]" at bounding box center [176, 283] width 82 height 13
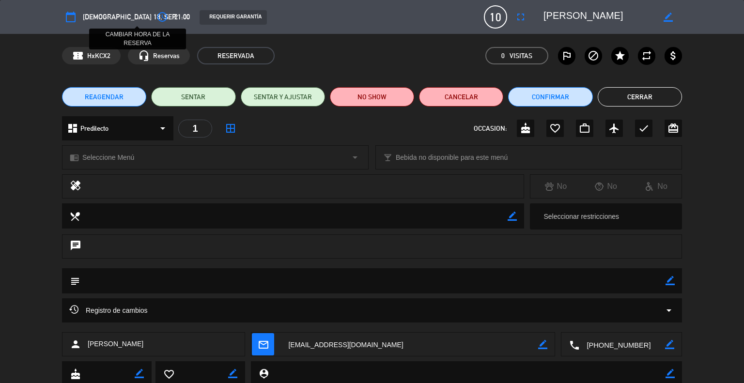
click at [154, 17] on button "access_time" at bounding box center [162, 16] width 17 height 17
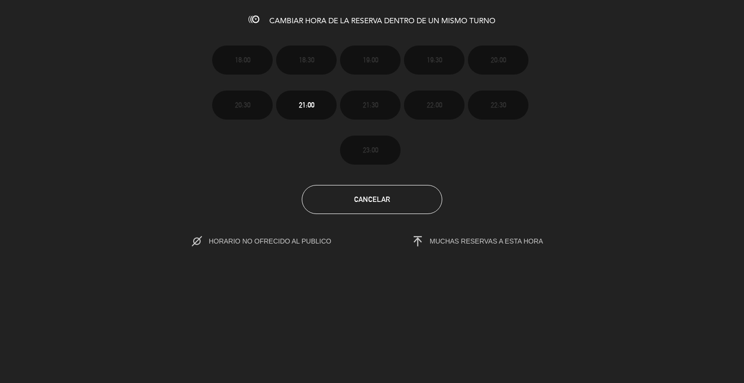
click at [286, 240] on span "HORARIO NO OFRECIDO AL PUBLICO" at bounding box center [280, 241] width 143 height 8
click at [374, 200] on span "Cancelar" at bounding box center [372, 199] width 36 height 8
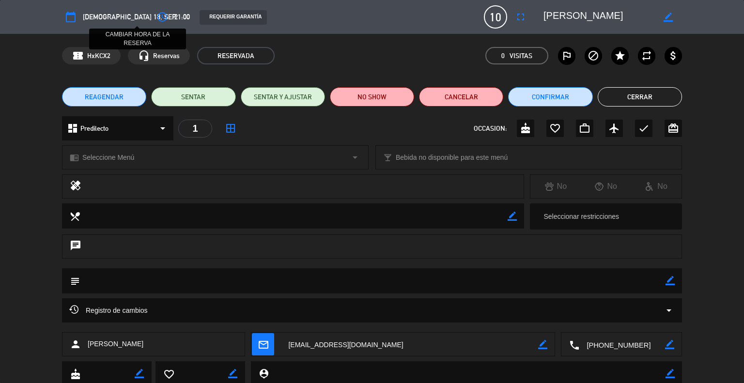
click at [156, 15] on icon "access_time" at bounding box center [162, 17] width 12 height 12
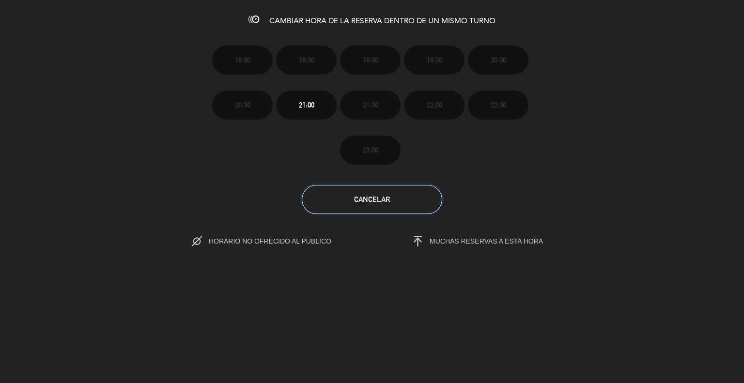
click at [402, 199] on button "Cancelar" at bounding box center [372, 199] width 140 height 29
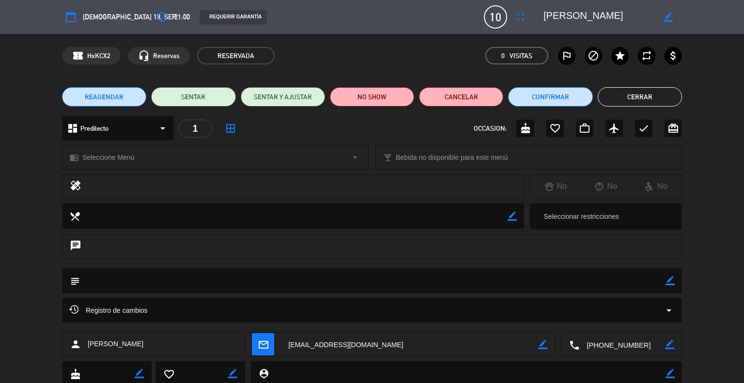
click at [106, 22] on span "[DEMOGRAPHIC_DATA] 18, sep." at bounding box center [130, 17] width 94 height 12
click at [642, 97] on button "Cerrar" at bounding box center [640, 96] width 84 height 19
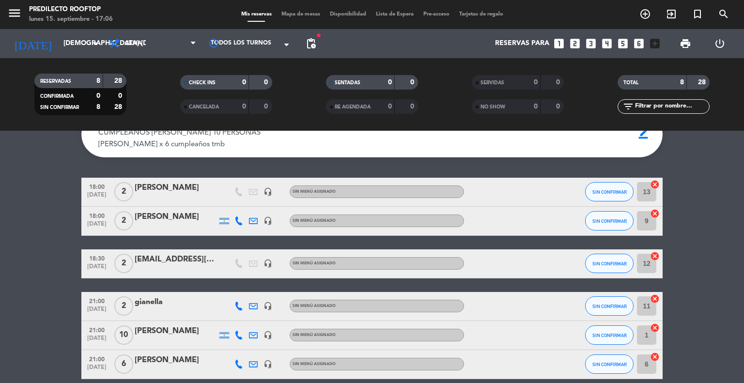
scroll to position [0, 0]
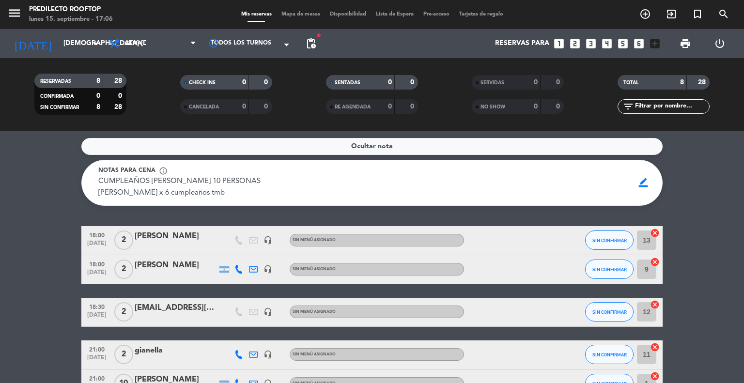
click at [244, 182] on div "CUMPLEAÑOS [PERSON_NAME] 10 PERSONAS [PERSON_NAME] x 6 cumpleaños tmb CUMPLEAÑO…" at bounding box center [362, 188] width 529 height 24
click at [651, 180] on span "border_color" at bounding box center [643, 182] width 19 height 18
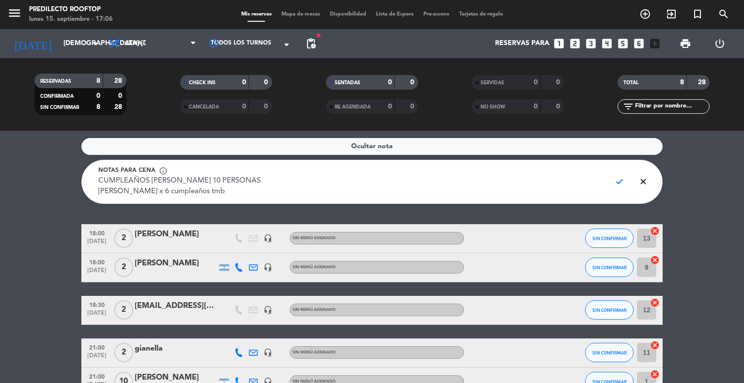
click at [312, 179] on textarea "CUMPLEAÑOS [PERSON_NAME] 10 PERSONAS [PERSON_NAME] x 6 cumpleaños tmb" at bounding box center [350, 187] width 505 height 22
type textarea "CUMPLEAÑOS [PERSON_NAME] 10 PERSONAS viene a las 20hs [PERSON_NAME] x 6 cumplea…"
click at [622, 183] on span "check" at bounding box center [619, 181] width 19 height 18
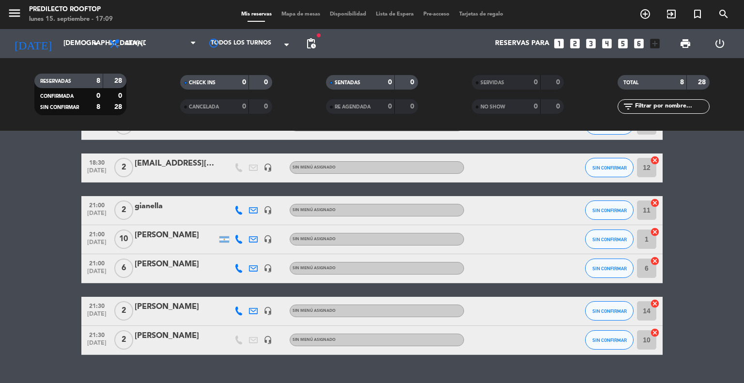
scroll to position [145, 0]
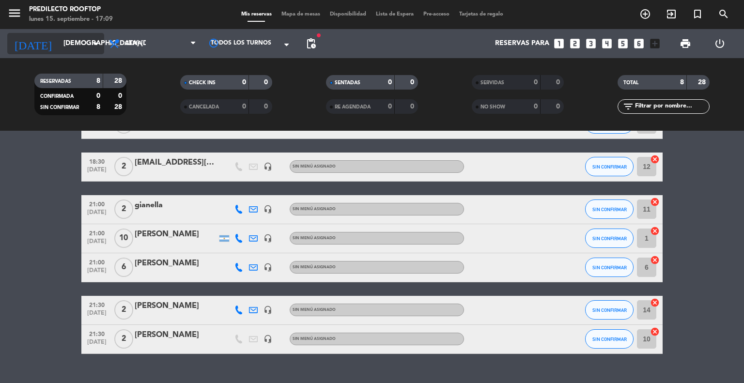
click at [59, 42] on input "[DEMOGRAPHIC_DATA] [DATE]" at bounding box center [105, 43] width 92 height 17
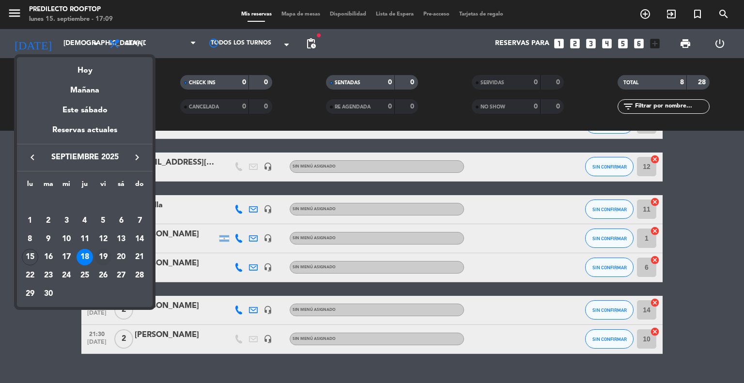
click at [105, 260] on div "19" at bounding box center [103, 257] width 16 height 16
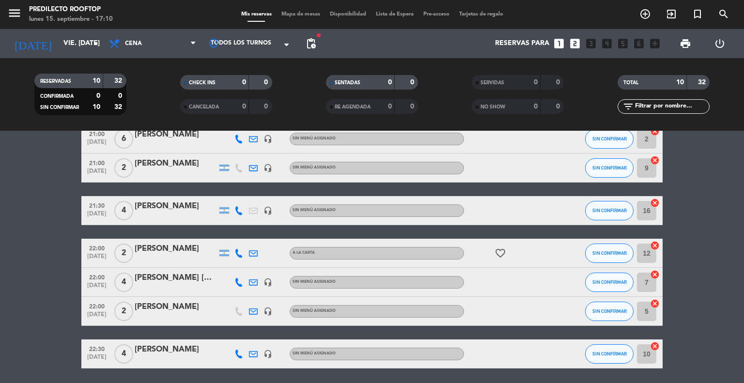
scroll to position [137, 0]
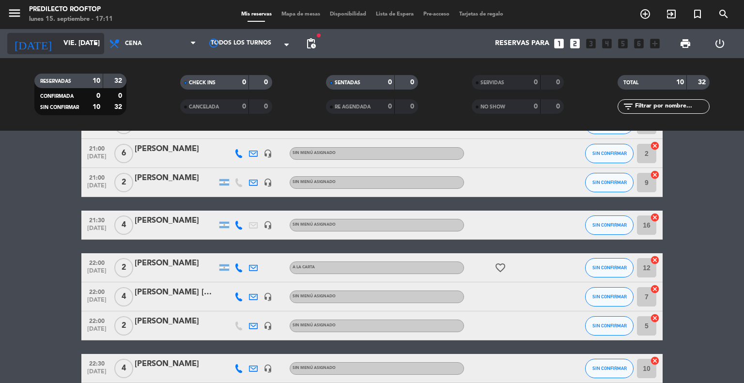
click at [79, 40] on input "vie. [DATE]" at bounding box center [105, 43] width 92 height 17
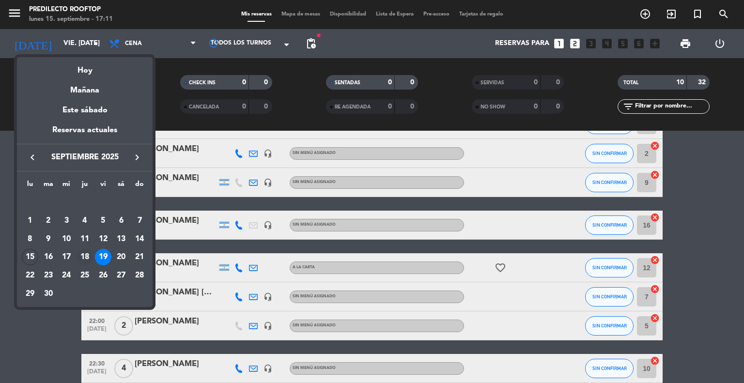
click at [88, 254] on div "18" at bounding box center [85, 257] width 16 height 16
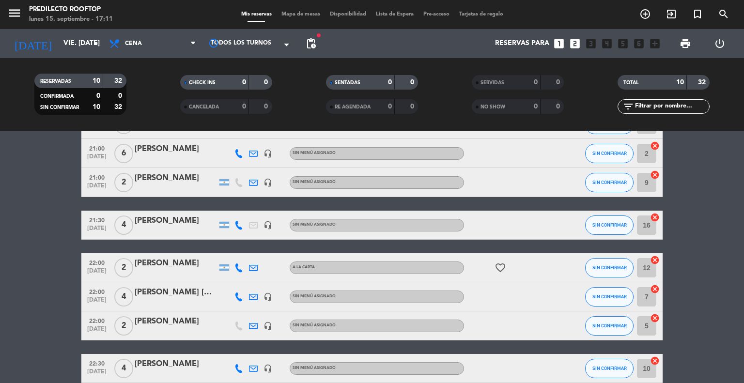
type input "[DEMOGRAPHIC_DATA] [DATE]"
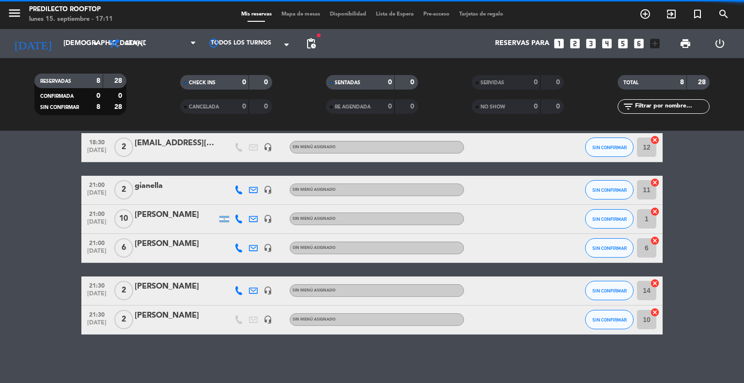
scroll to position [164, 0]
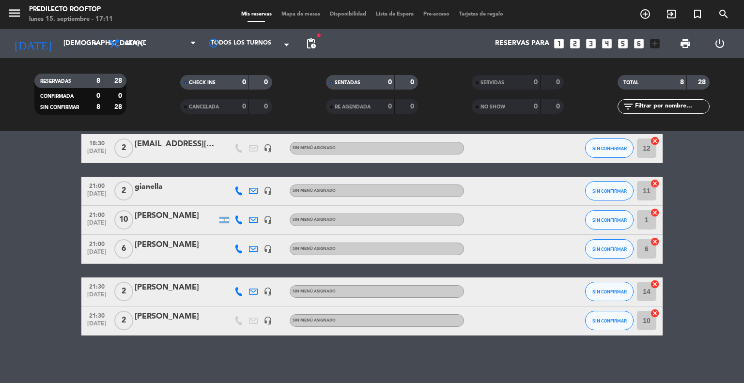
click at [255, 248] on icon at bounding box center [253, 249] width 9 height 9
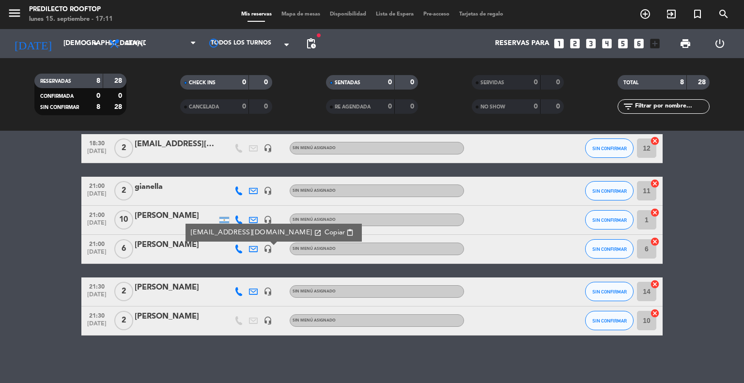
click at [161, 317] on div "[PERSON_NAME]" at bounding box center [176, 316] width 82 height 13
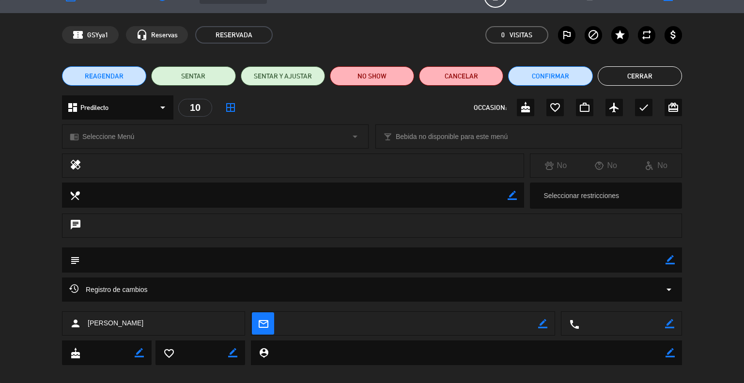
scroll to position [31, 0]
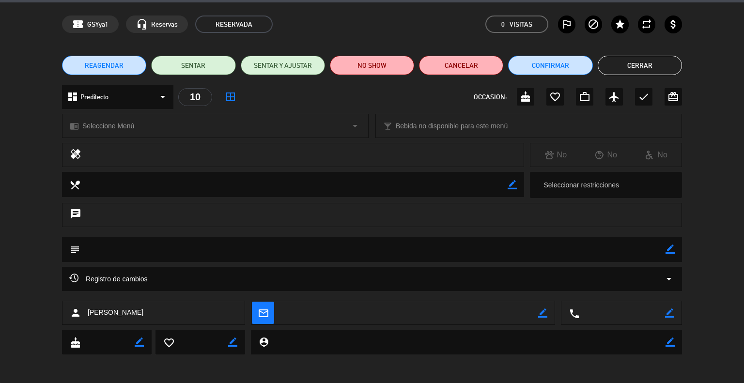
click at [543, 314] on icon "border_color" at bounding box center [542, 313] width 9 height 9
type textarea "[EMAIL_ADDRESS][DOMAIN_NAME]"
click at [541, 311] on icon at bounding box center [542, 313] width 9 height 9
drag, startPoint x: 639, startPoint y: 311, endPoint x: 672, endPoint y: 309, distance: 32.5
click at [639, 311] on textarea at bounding box center [622, 313] width 86 height 24
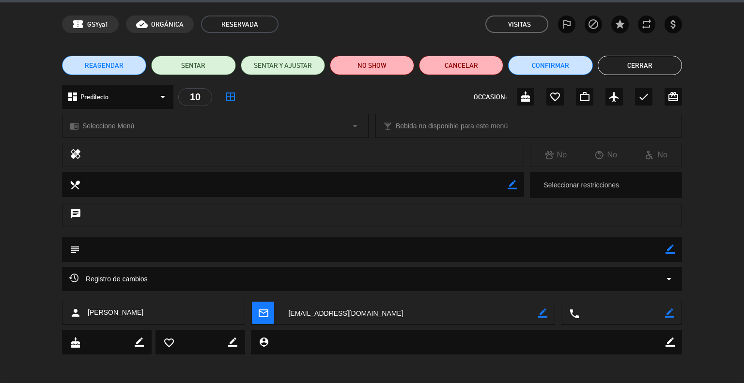
click at [672, 309] on icon "border_color" at bounding box center [669, 313] width 9 height 9
click at [627, 315] on textarea at bounding box center [622, 313] width 86 height 24
click at [663, 311] on textarea at bounding box center [622, 313] width 86 height 24
type textarea "3794278880"
click at [669, 311] on icon at bounding box center [669, 313] width 9 height 9
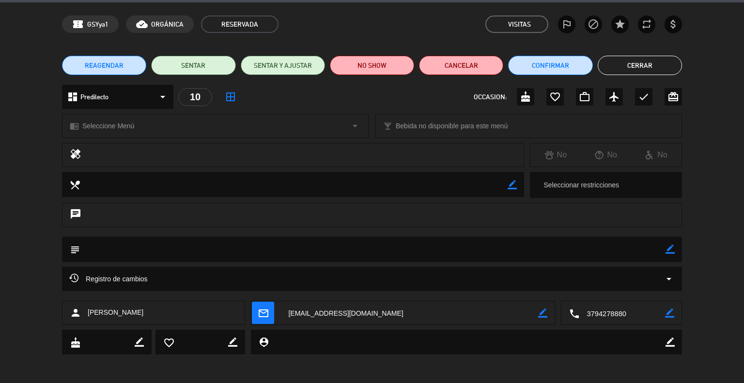
click at [619, 63] on button "Cerrar" at bounding box center [640, 65] width 84 height 19
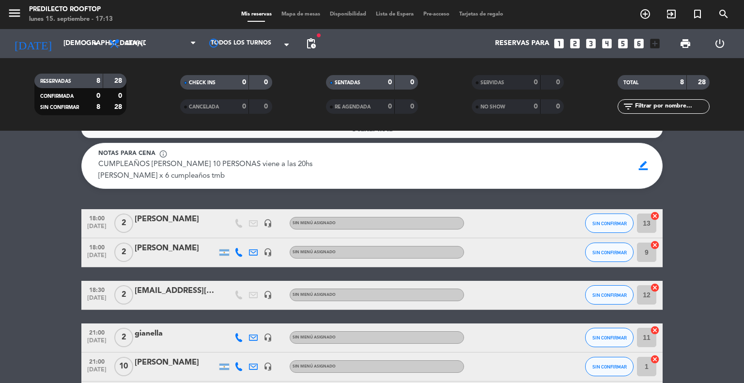
scroll to position [0, 0]
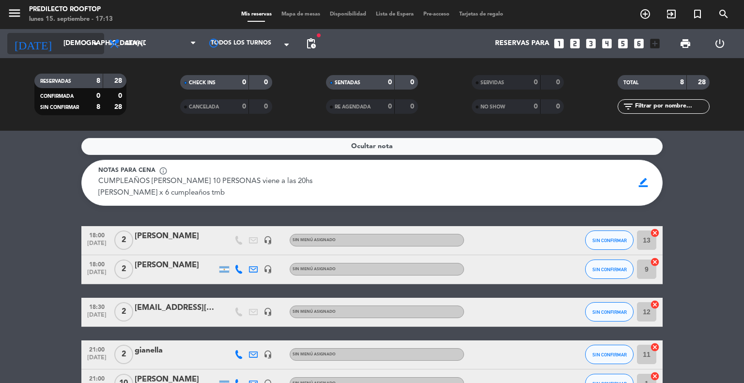
click at [81, 46] on input "[DEMOGRAPHIC_DATA] [DATE]" at bounding box center [105, 43] width 92 height 17
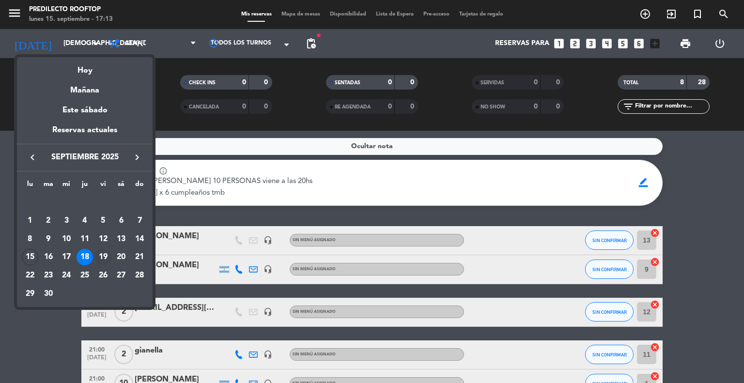
click at [102, 255] on div "19" at bounding box center [103, 257] width 16 height 16
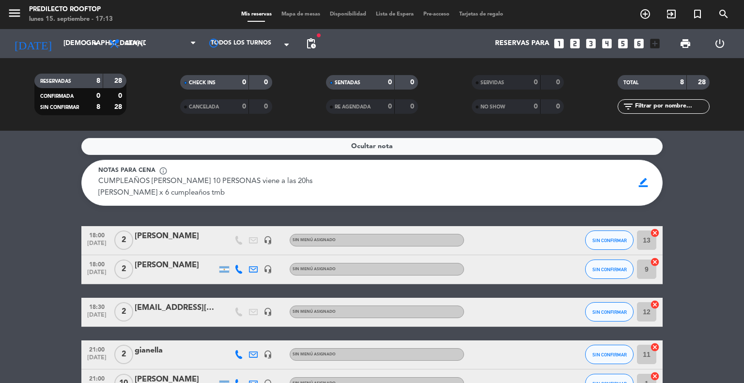
type input "vie. [DATE]"
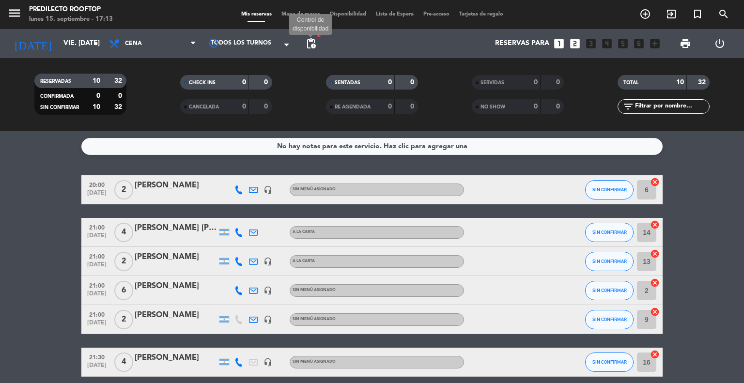
click at [310, 46] on span "pending_actions" at bounding box center [311, 44] width 12 height 12
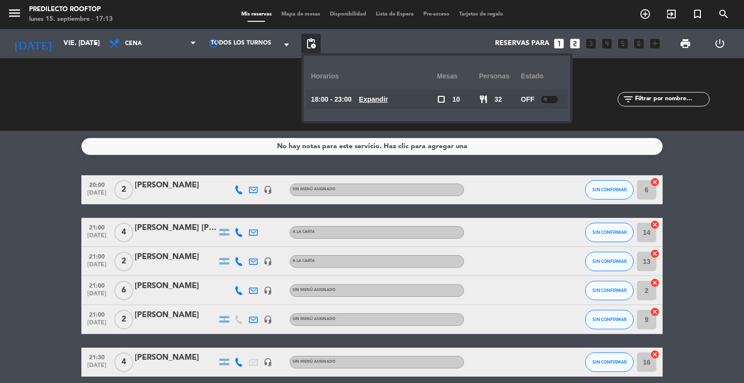
click at [717, 145] on service-notes "No hay notas para este servicio. Haz clic para agregar una" at bounding box center [372, 146] width 744 height 17
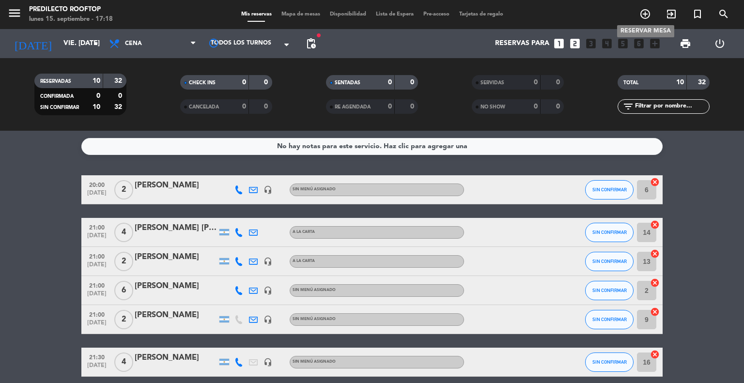
click at [643, 12] on icon "add_circle_outline" at bounding box center [645, 14] width 12 height 12
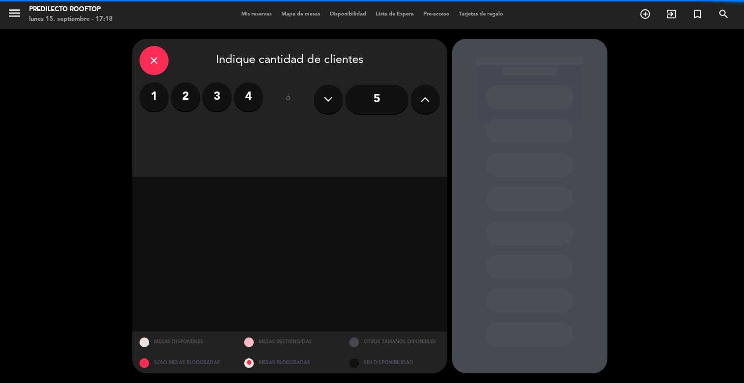
click at [250, 98] on label "4" at bounding box center [248, 96] width 29 height 29
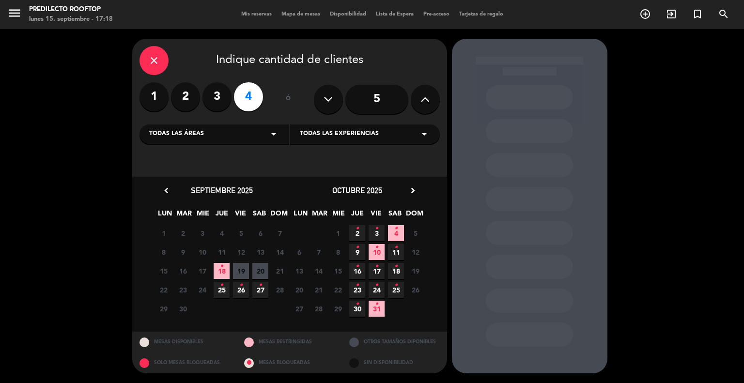
click at [240, 266] on span "19" at bounding box center [241, 271] width 16 height 16
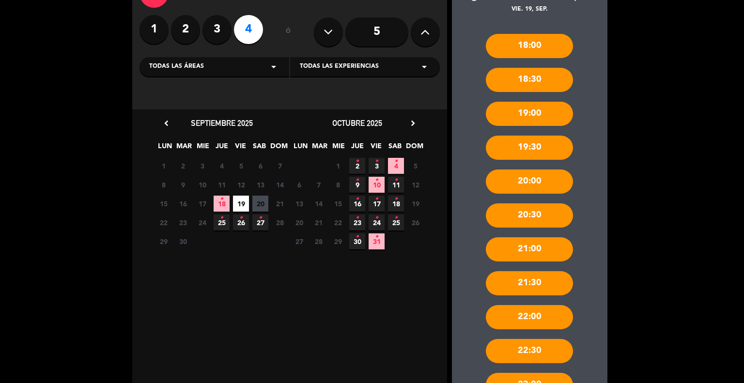
scroll to position [142, 0]
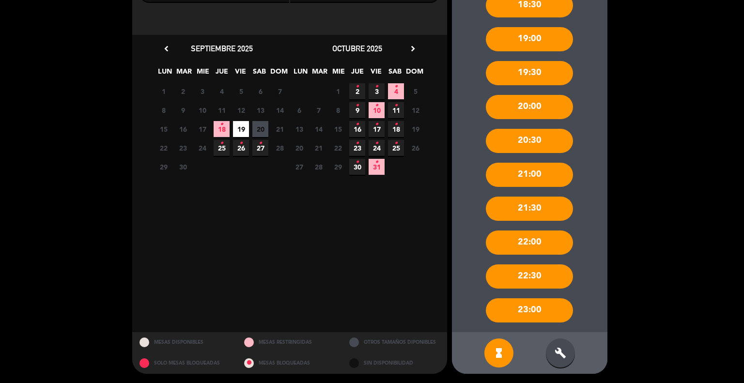
click at [541, 210] on div "21:30" at bounding box center [529, 209] width 87 height 24
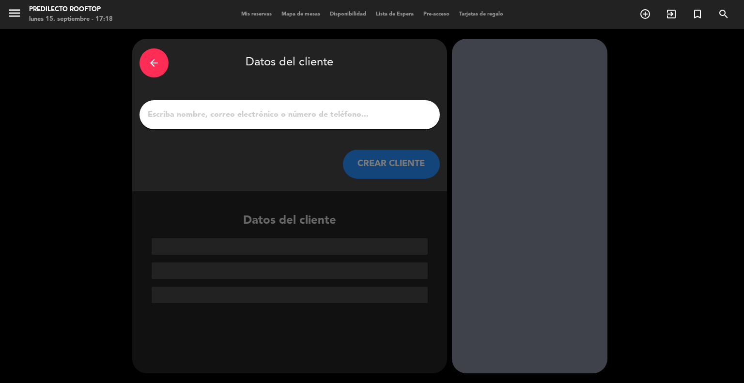
scroll to position [0, 0]
click at [255, 121] on input "1" at bounding box center [290, 115] width 286 height 14
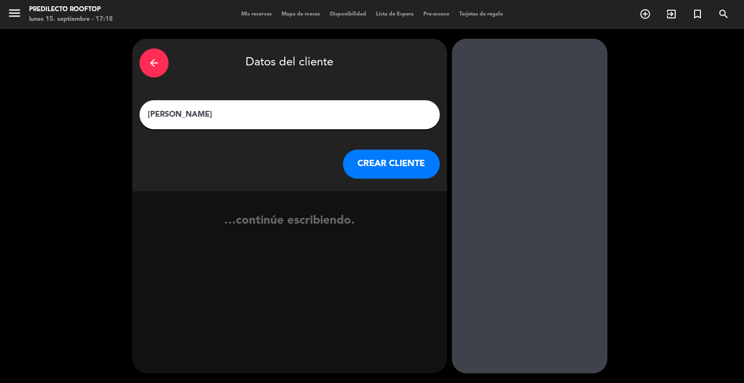
type input "[PERSON_NAME]"
click at [398, 165] on button "CREAR CLIENTE" at bounding box center [391, 164] width 97 height 29
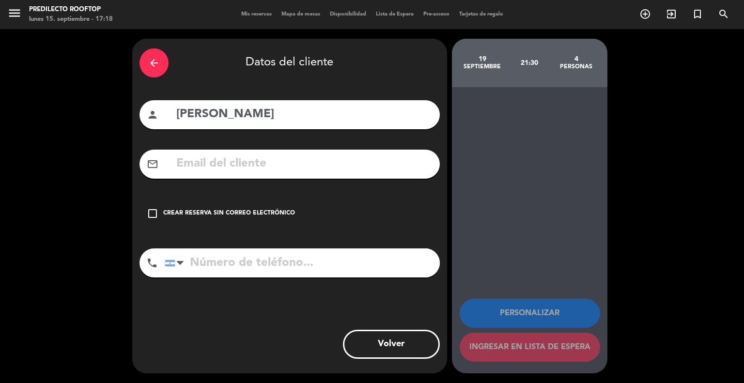
click at [282, 167] on input "text" at bounding box center [303, 164] width 257 height 20
click at [277, 265] on input "tel" at bounding box center [302, 262] width 275 height 29
type input "3794607819"
click at [249, 169] on input "text" at bounding box center [303, 164] width 257 height 20
click at [161, 208] on div "check_box_outline_blank Crear reserva sin correo electrónico" at bounding box center [289, 213] width 300 height 29
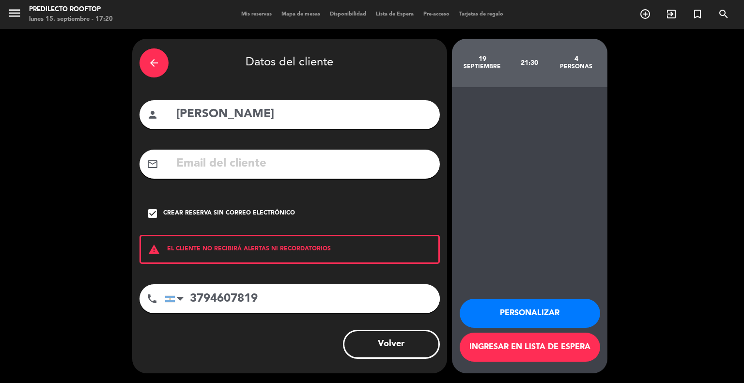
click at [523, 312] on button "Personalizar" at bounding box center [530, 313] width 140 height 29
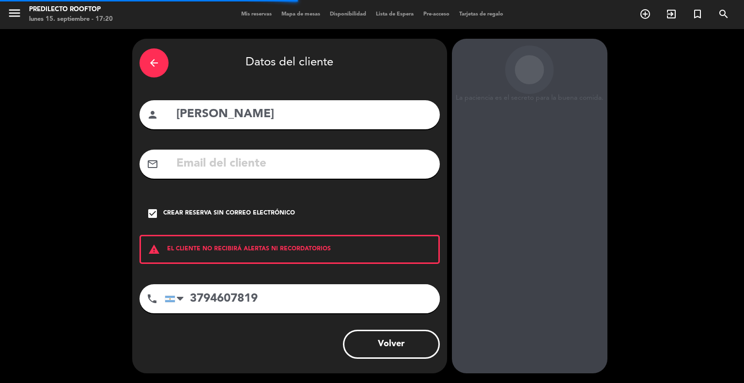
scroll to position [4, 0]
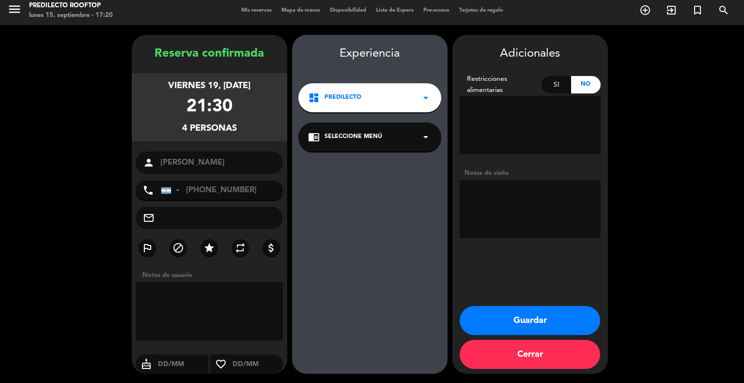
click at [533, 352] on button "Cerrar" at bounding box center [530, 354] width 140 height 29
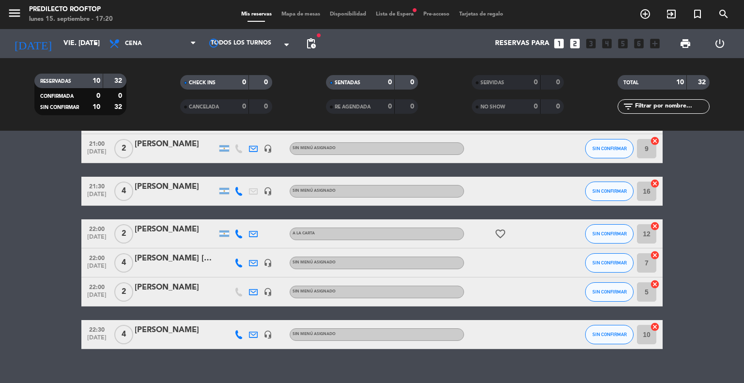
scroll to position [185, 0]
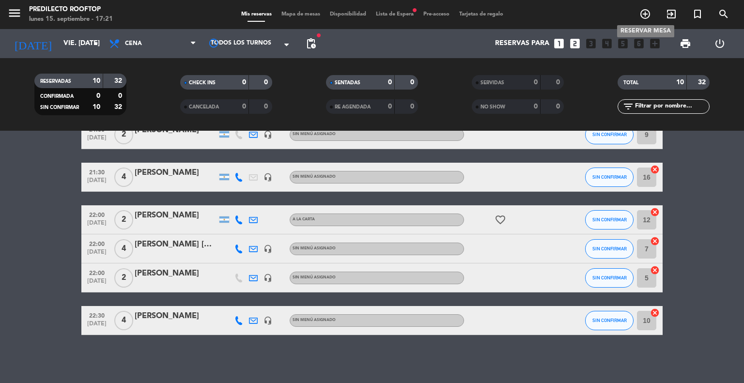
click at [642, 17] on icon "add_circle_outline" at bounding box center [645, 14] width 12 height 12
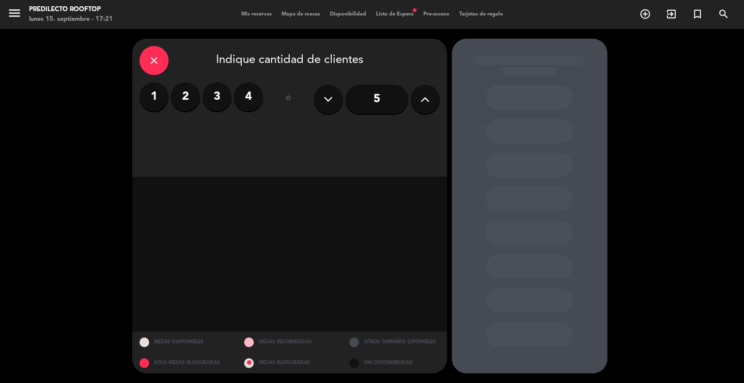
click at [244, 100] on label "4" at bounding box center [248, 96] width 29 height 29
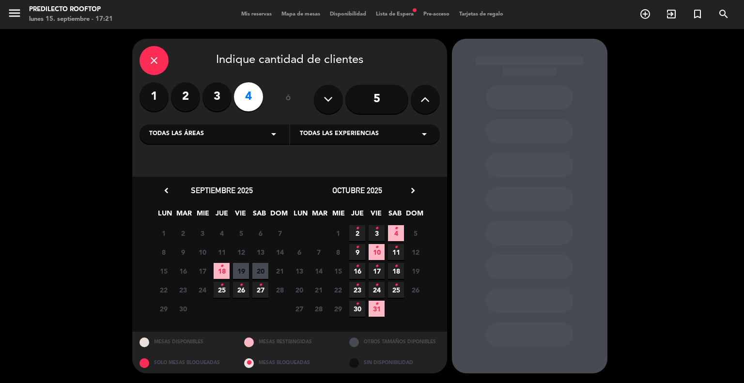
click at [244, 271] on span "19" at bounding box center [241, 271] width 16 height 16
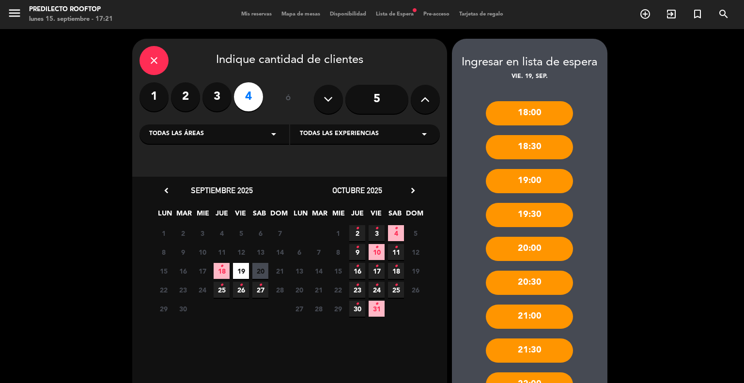
click at [539, 347] on div "21:30" at bounding box center [529, 351] width 87 height 24
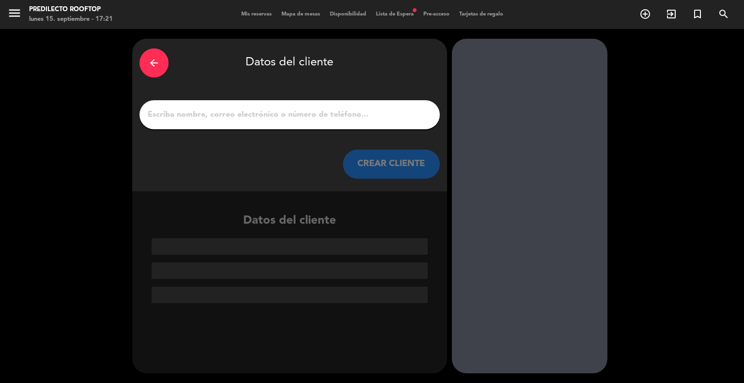
click at [278, 115] on input "1" at bounding box center [290, 115] width 286 height 14
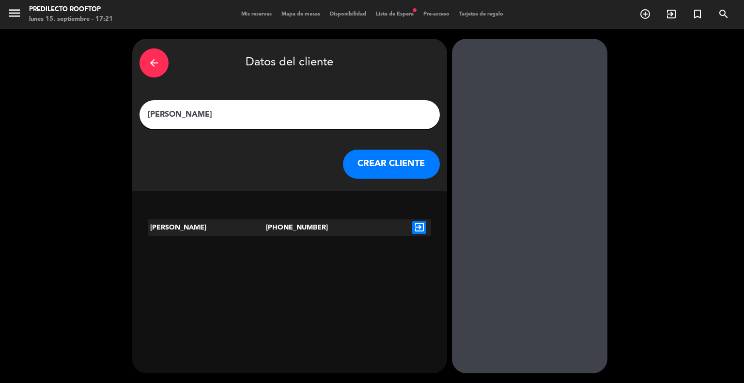
type input "[PERSON_NAME]"
click at [383, 166] on button "CREAR CLIENTE" at bounding box center [391, 164] width 97 height 29
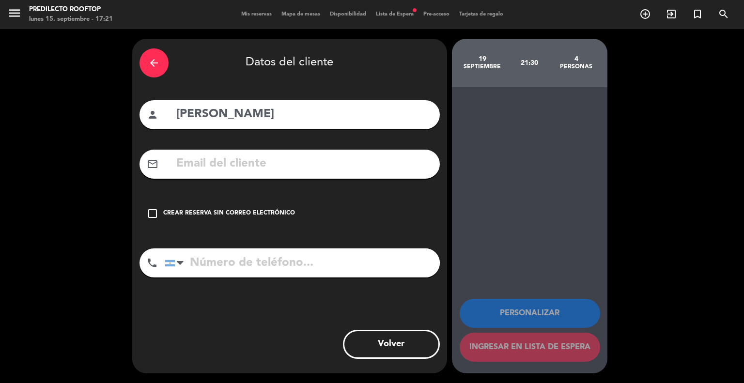
click at [249, 268] on input "tel" at bounding box center [302, 262] width 275 height 29
type input "3794607819"
click at [251, 164] on input "text" at bounding box center [303, 164] width 257 height 20
click at [160, 210] on div "check_box_outline_blank Crear reserva sin correo electrónico" at bounding box center [289, 213] width 300 height 29
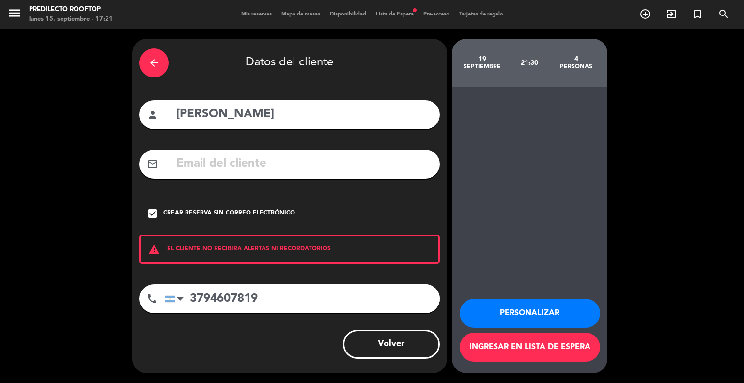
click at [539, 354] on button "Ingresar en lista de espera" at bounding box center [530, 347] width 140 height 29
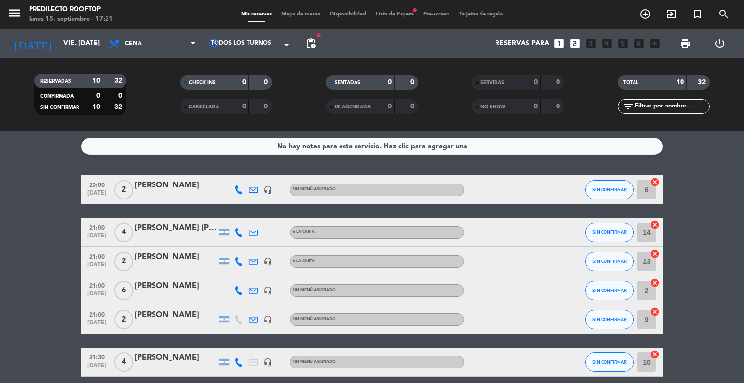
click at [342, 149] on div "No hay notas para este servicio. Haz clic para agregar una" at bounding box center [372, 146] width 190 height 11
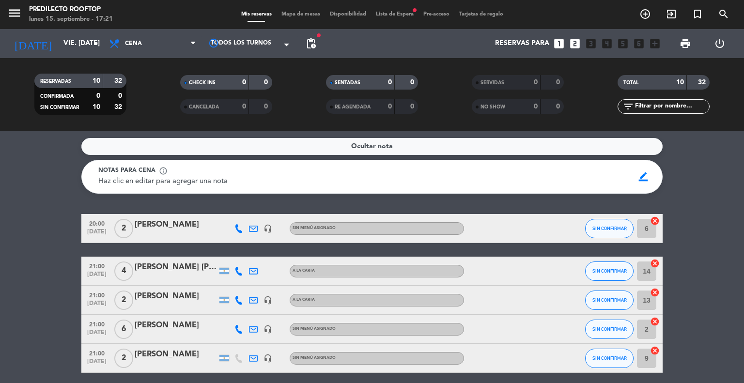
click at [242, 190] on div "Notas para cena info_outline Haz clic en editar para agregar una nota border_co…" at bounding box center [371, 177] width 581 height 34
click at [245, 182] on div "Haz clic en editar para agregar una nota" at bounding box center [362, 182] width 529 height 12
click at [640, 181] on span "border_color" at bounding box center [643, 177] width 19 height 18
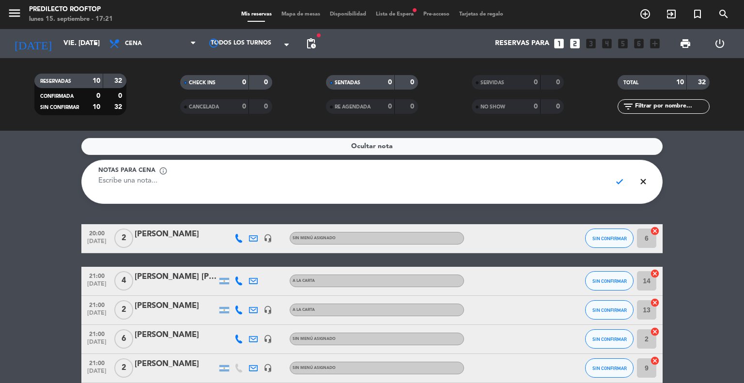
type textarea "e"
click at [622, 182] on span "check" at bounding box center [619, 181] width 19 height 18
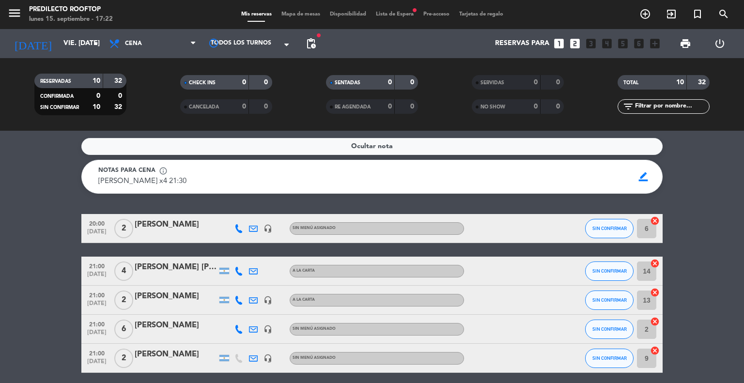
click at [652, 172] on div "border_color" at bounding box center [643, 177] width 19 height 18
click at [646, 174] on span "border_color" at bounding box center [643, 177] width 19 height 18
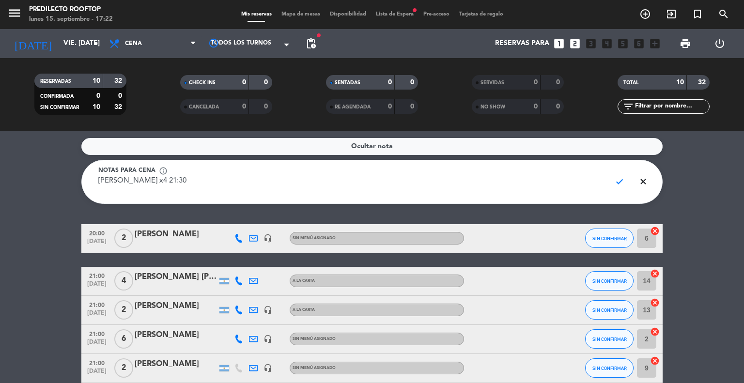
click at [154, 179] on textarea "[PERSON_NAME] x4 21:30" at bounding box center [350, 187] width 505 height 22
type textarea "[PERSON_NAME] x4 21:30 esta en lista de espera, pero ubicarla"
click at [620, 183] on span "check" at bounding box center [619, 181] width 19 height 18
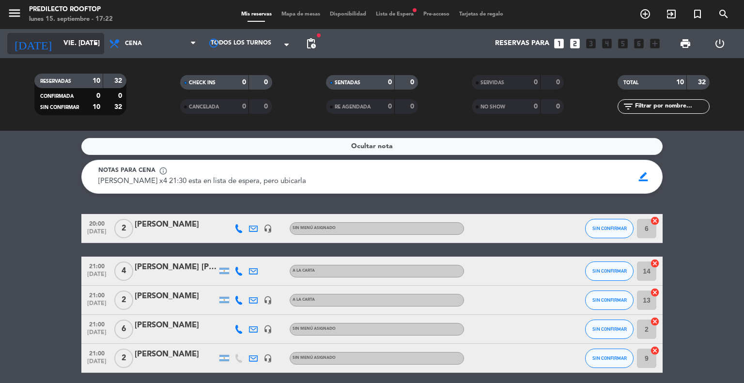
click at [59, 43] on input "vie. [DATE]" at bounding box center [105, 43] width 92 height 17
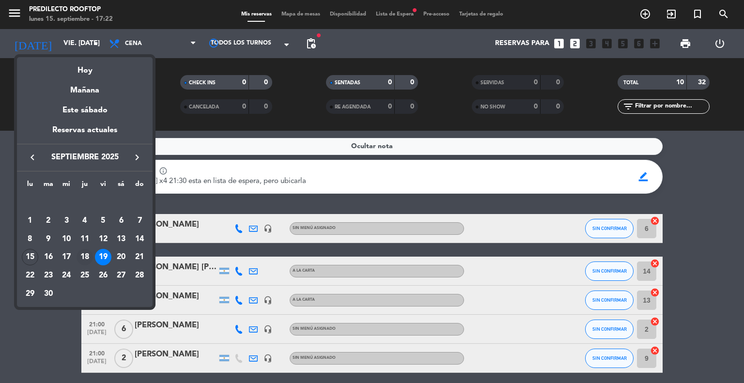
click at [88, 253] on div "18" at bounding box center [85, 257] width 16 height 16
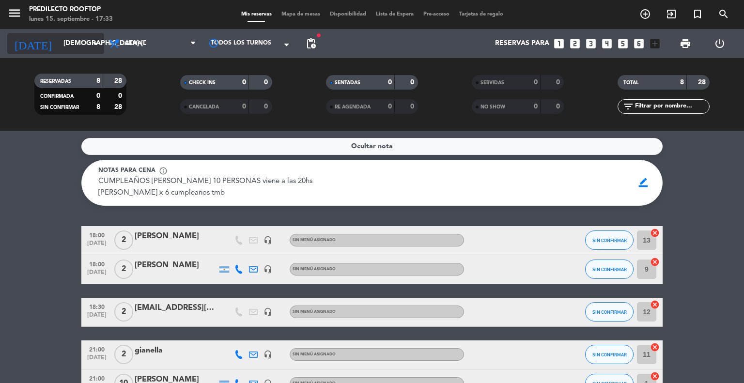
click at [77, 46] on input "[DEMOGRAPHIC_DATA] [DATE]" at bounding box center [105, 43] width 92 height 17
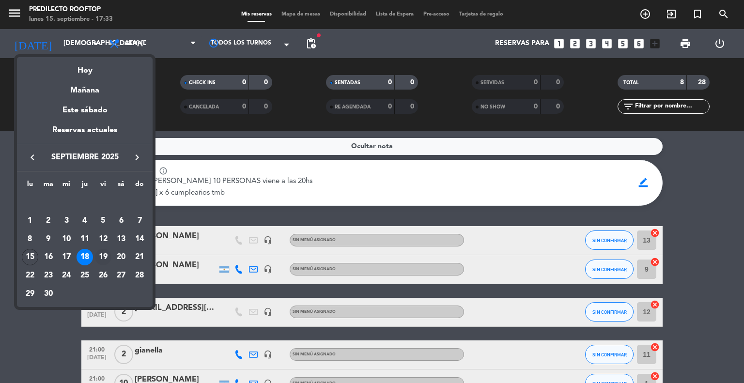
click at [102, 257] on div "19" at bounding box center [103, 257] width 16 height 16
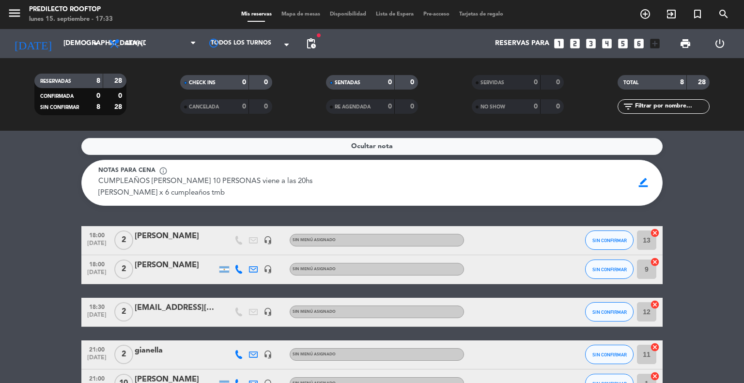
type input "vie. [DATE]"
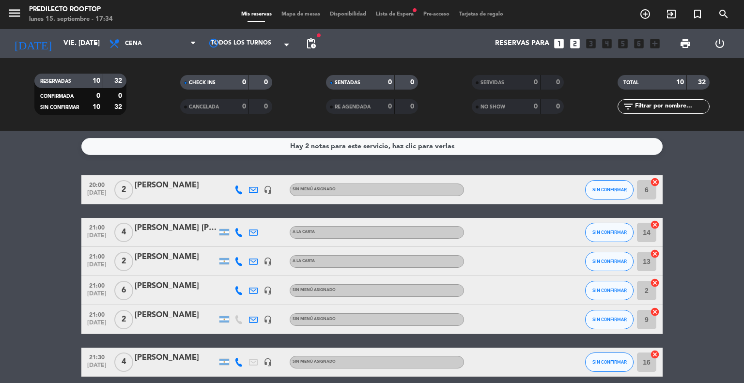
click at [395, 16] on span "Lista de Espera fiber_manual_record" at bounding box center [394, 14] width 47 height 5
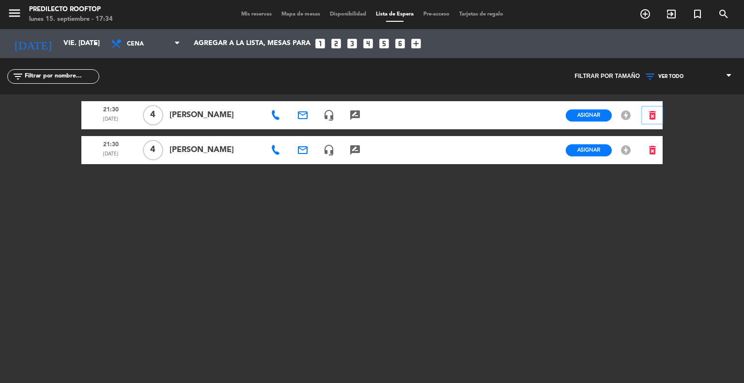
click at [647, 114] on icon "delete_forever" at bounding box center [653, 115] width 12 height 12
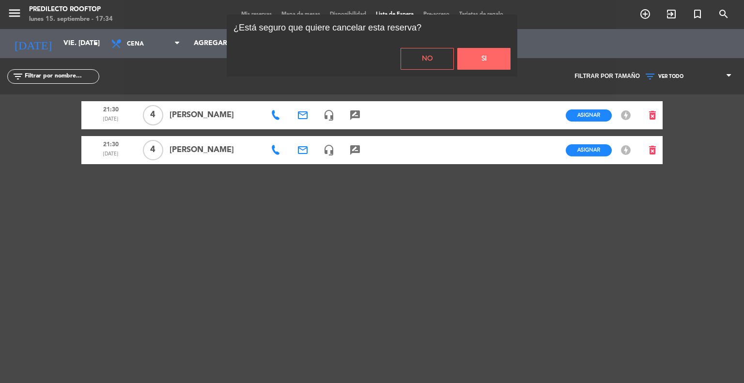
click at [472, 56] on button "Si" at bounding box center [483, 59] width 53 height 22
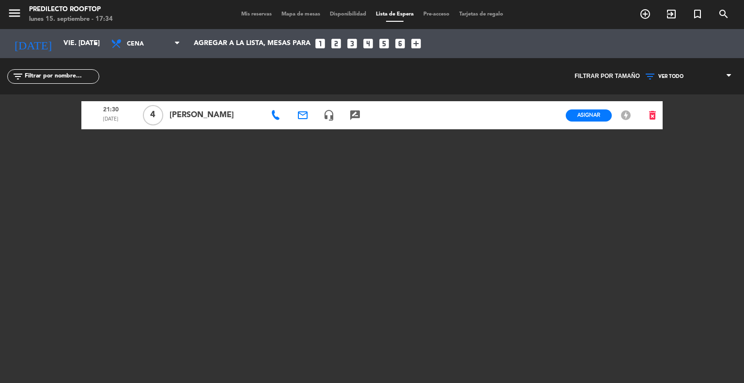
click at [302, 116] on icon "email" at bounding box center [303, 115] width 12 height 12
click at [354, 116] on icon "rate_review" at bounding box center [355, 115] width 12 height 12
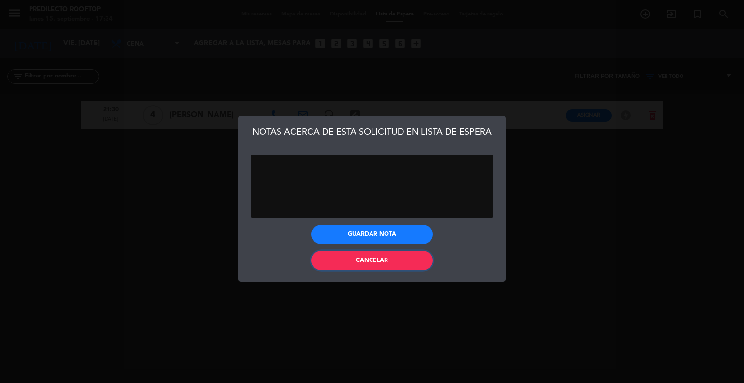
click at [411, 257] on button "Cancelar" at bounding box center [371, 260] width 121 height 19
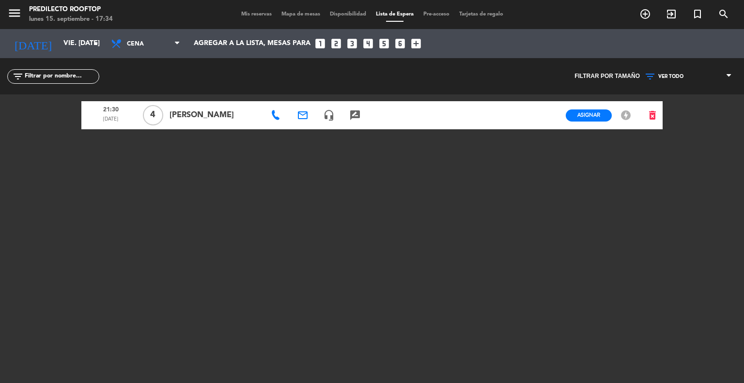
click at [185, 115] on span "[PERSON_NAME]" at bounding box center [215, 115] width 91 height 13
click at [151, 112] on span "4" at bounding box center [153, 115] width 20 height 20
click at [107, 111] on span "21:30" at bounding box center [111, 109] width 52 height 13
click at [308, 115] on icon "email" at bounding box center [303, 115] width 12 height 12
click at [651, 114] on icon "delete_forever" at bounding box center [653, 115] width 12 height 12
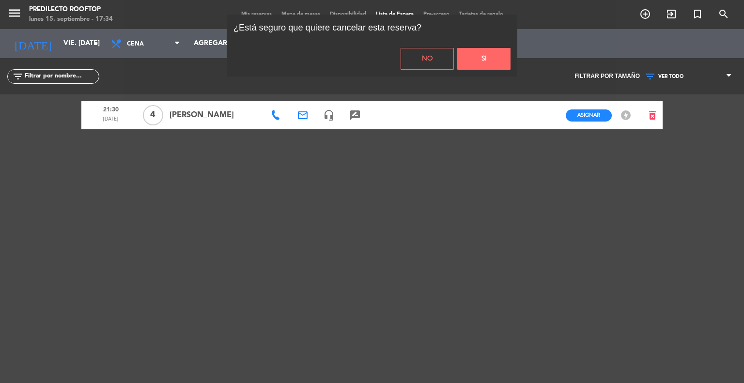
click at [480, 58] on button "Si" at bounding box center [483, 59] width 53 height 22
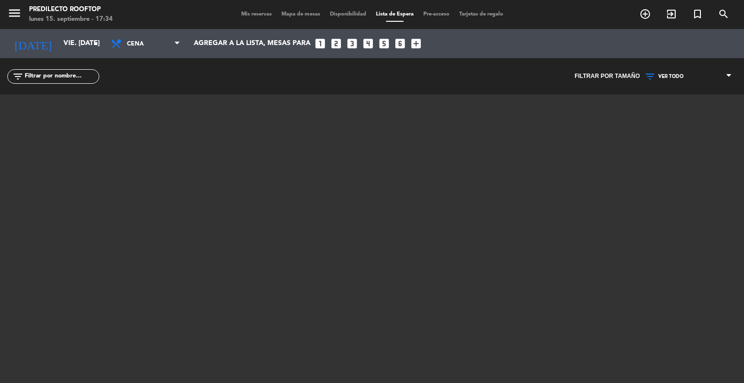
click at [250, 15] on span "Mis reservas" at bounding box center [256, 14] width 40 height 5
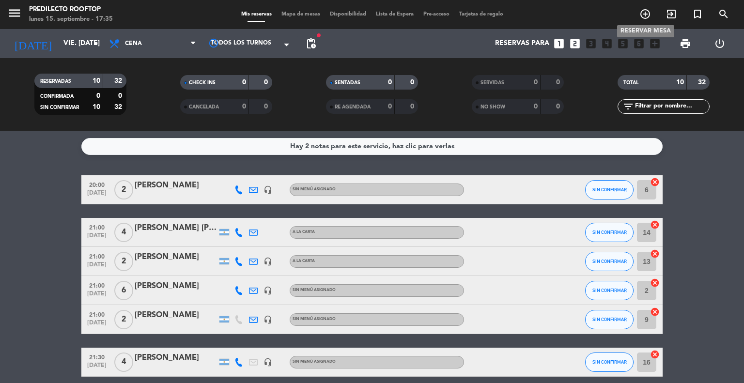
click at [648, 17] on icon "add_circle_outline" at bounding box center [645, 14] width 12 height 12
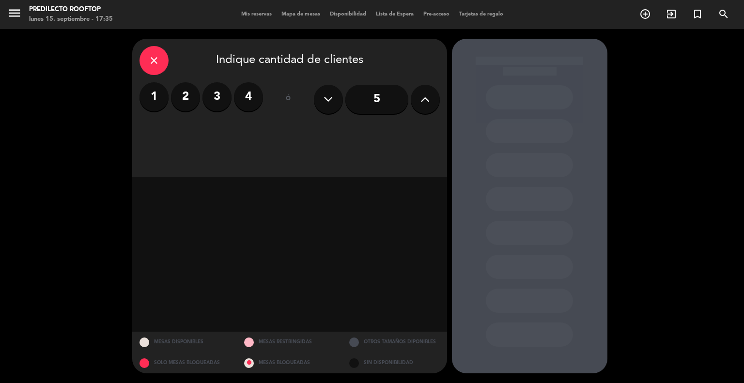
click at [256, 105] on label "4" at bounding box center [248, 96] width 29 height 29
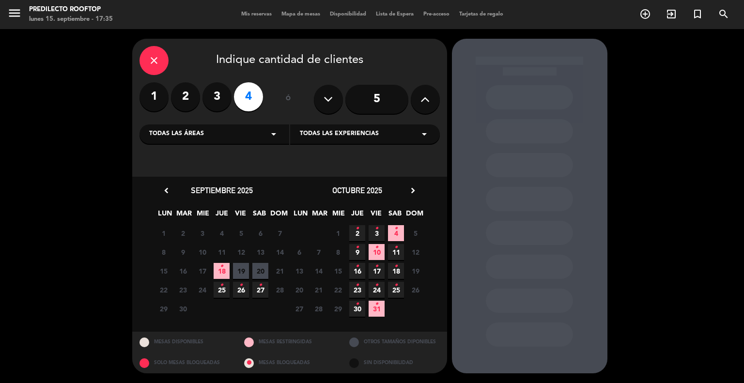
click at [238, 271] on span "19" at bounding box center [241, 271] width 16 height 16
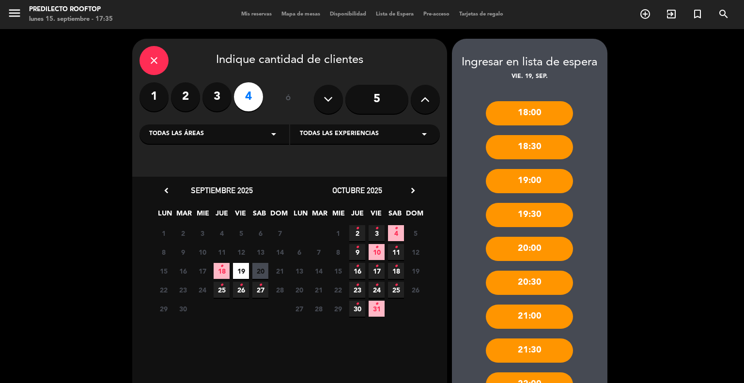
click at [535, 351] on div "21:30" at bounding box center [529, 351] width 87 height 24
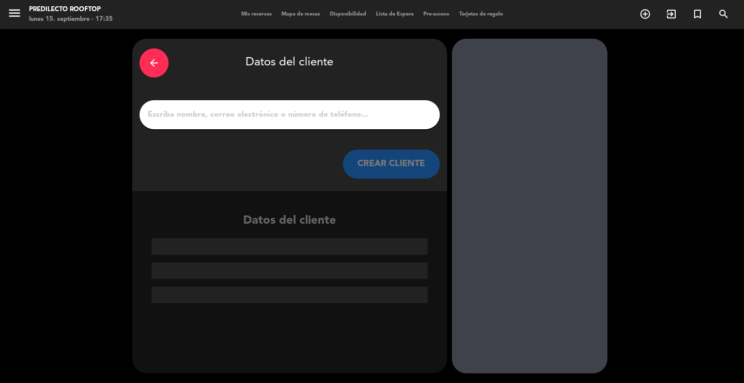
click at [305, 115] on input "1" at bounding box center [290, 115] width 286 height 14
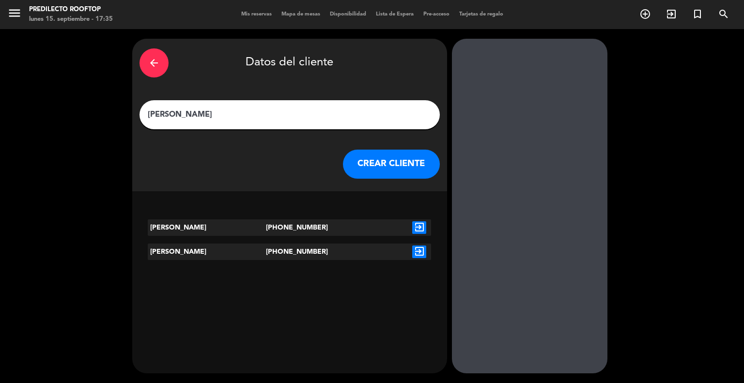
type input "[PERSON_NAME]"
click at [363, 166] on button "CREAR CLIENTE" at bounding box center [391, 164] width 97 height 29
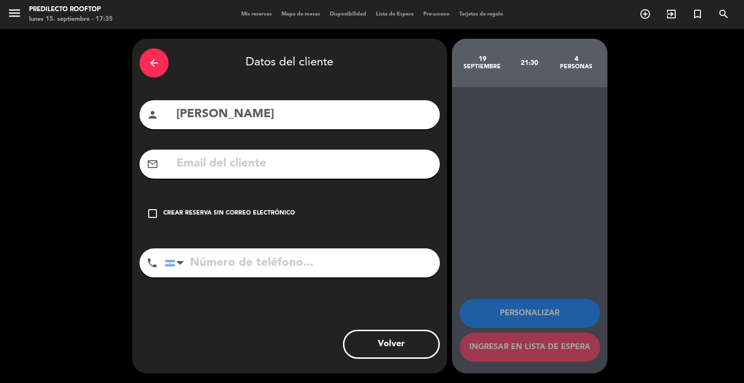
click at [240, 162] on input "text" at bounding box center [303, 164] width 257 height 20
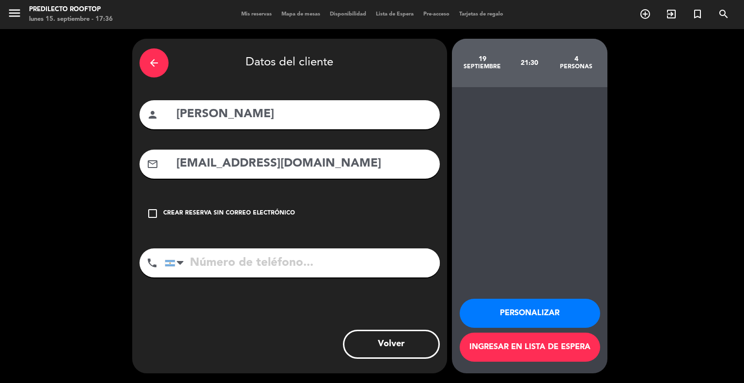
type input "[EMAIL_ADDRESS][DOMAIN_NAME]"
click at [290, 259] on input "tel" at bounding box center [302, 262] width 275 height 29
type input "3794607819"
click at [509, 347] on button "Ingresar en lista de espera" at bounding box center [530, 347] width 140 height 29
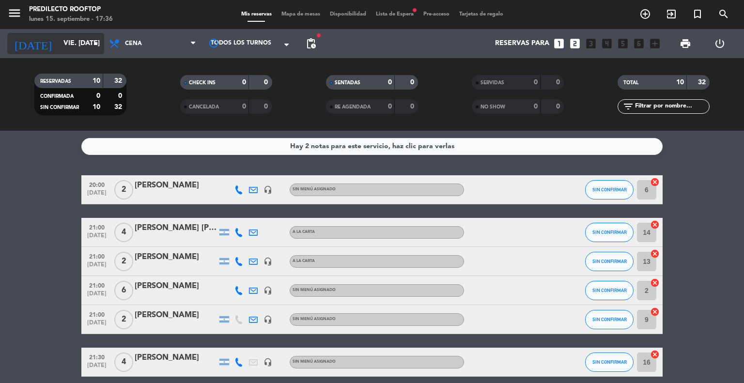
click at [69, 39] on input "vie. [DATE]" at bounding box center [105, 43] width 92 height 17
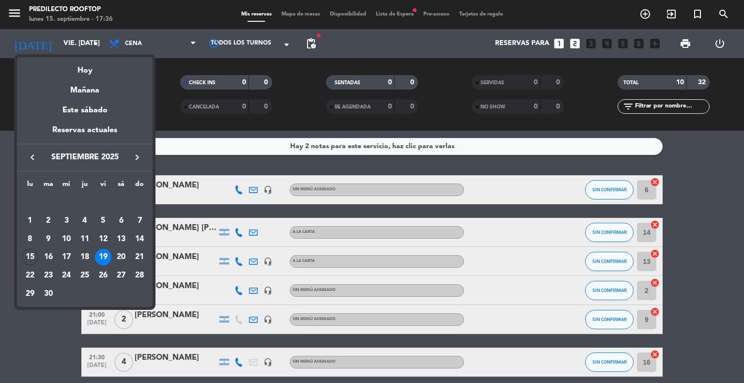
drag, startPoint x: 86, startPoint y: 255, endPoint x: 93, endPoint y: 256, distance: 6.8
click at [86, 256] on div "18" at bounding box center [85, 257] width 16 height 16
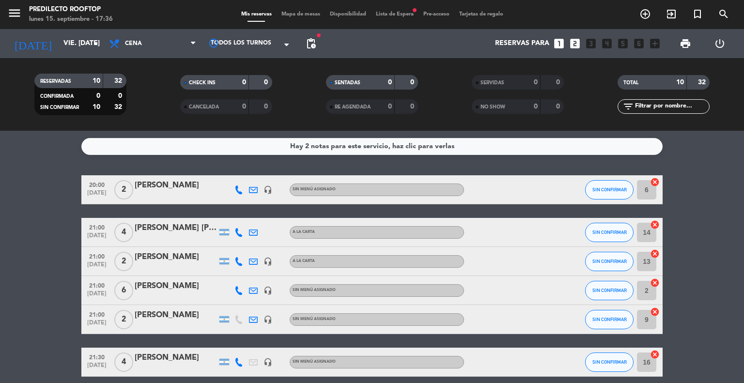
type input "[DEMOGRAPHIC_DATA] [DATE]"
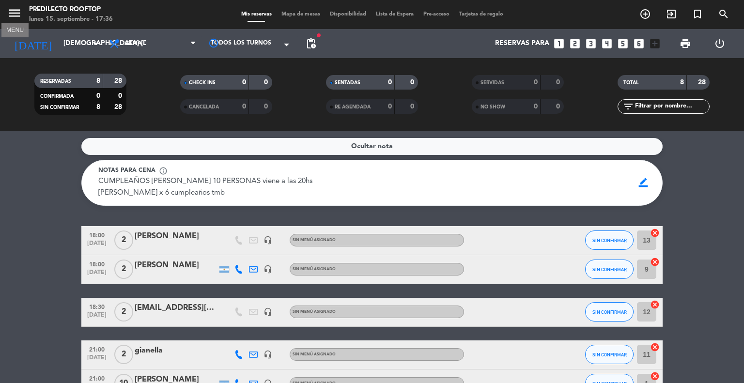
click at [15, 11] on icon "menu" at bounding box center [14, 13] width 15 height 15
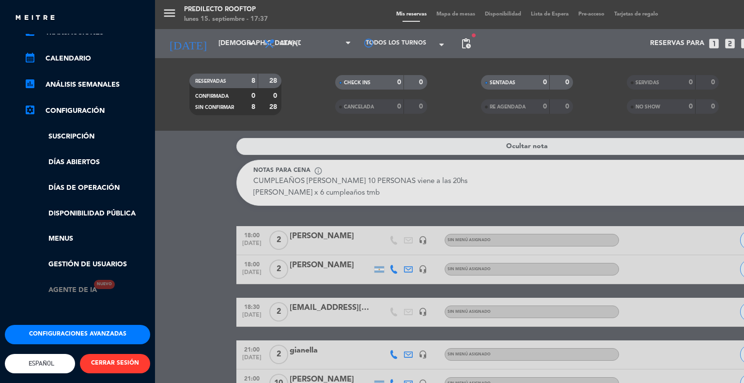
scroll to position [115, 0]
click at [107, 259] on link "Gestión de usuarios" at bounding box center [87, 264] width 126 height 11
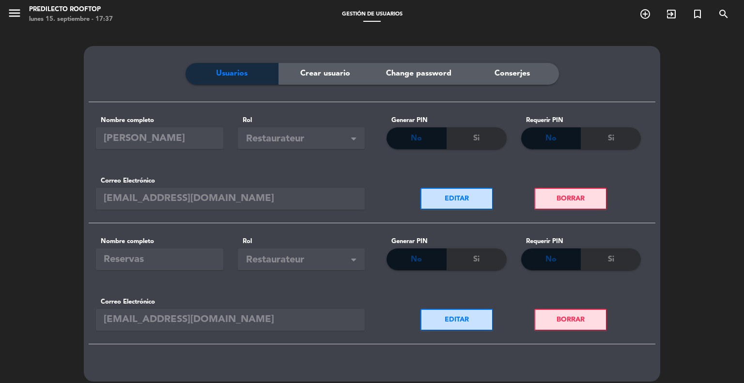
click at [334, 77] on span "Crear usuario" at bounding box center [325, 73] width 50 height 13
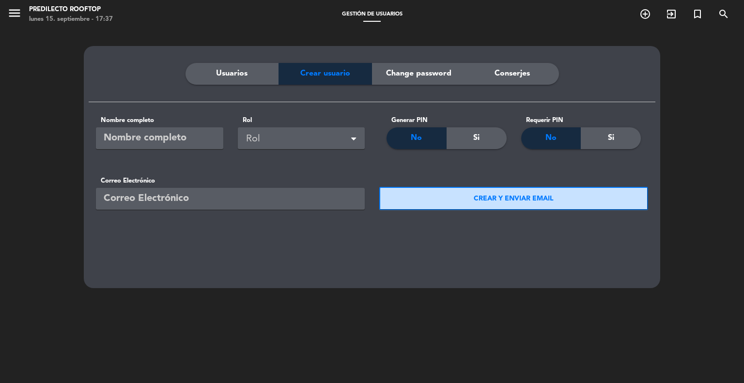
click at [389, 74] on span "Change password" at bounding box center [418, 73] width 65 height 13
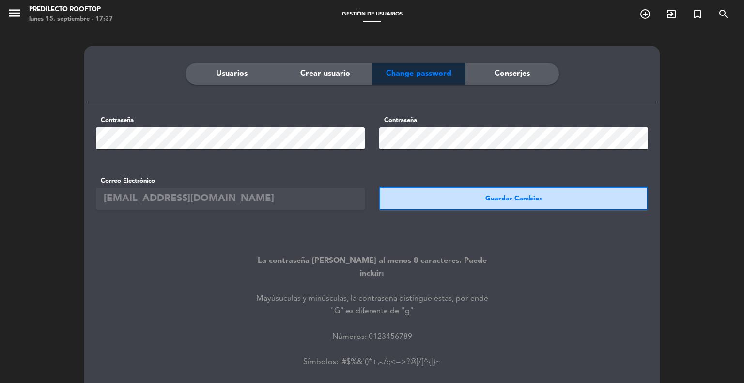
click at [6, 13] on div "menu Predilecto Rooftop lunes 15. septiembre - 17:37" at bounding box center [93, 14] width 186 height 23
click at [13, 12] on icon "menu" at bounding box center [14, 13] width 15 height 15
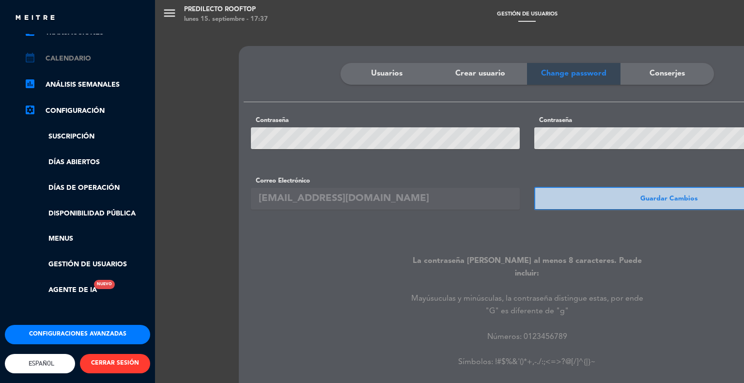
click at [53, 53] on link "calendar_month Calendario" at bounding box center [87, 59] width 126 height 12
